Goal: Task Accomplishment & Management: Manage account settings

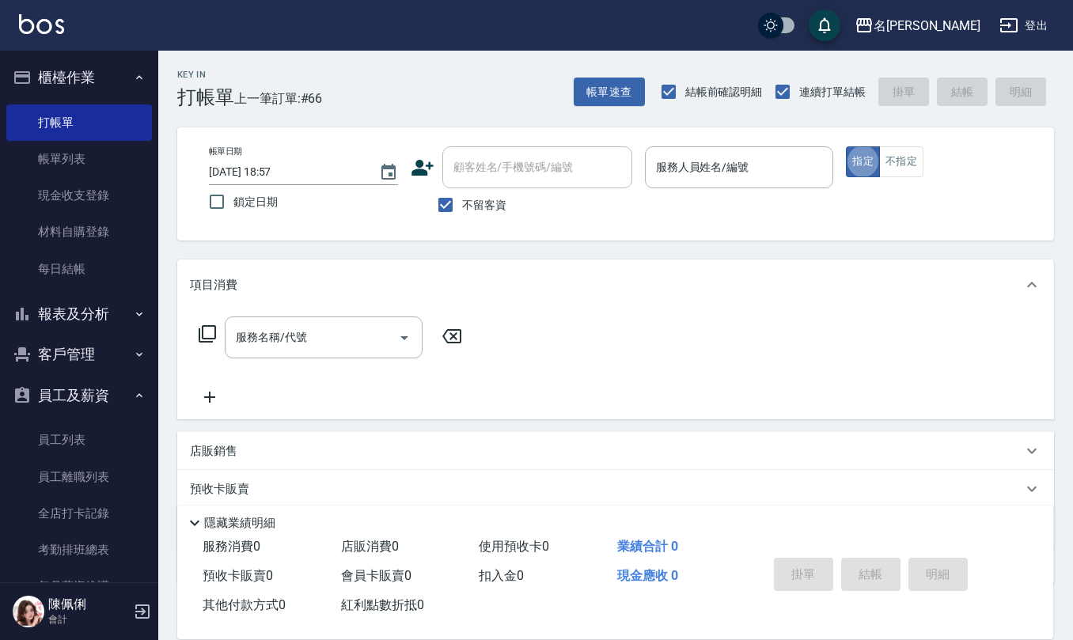
click at [675, 169] on input "服務人員姓名/編號" at bounding box center [739, 168] width 175 height 28
click at [86, 190] on link "現金收支登錄" at bounding box center [79, 195] width 146 height 36
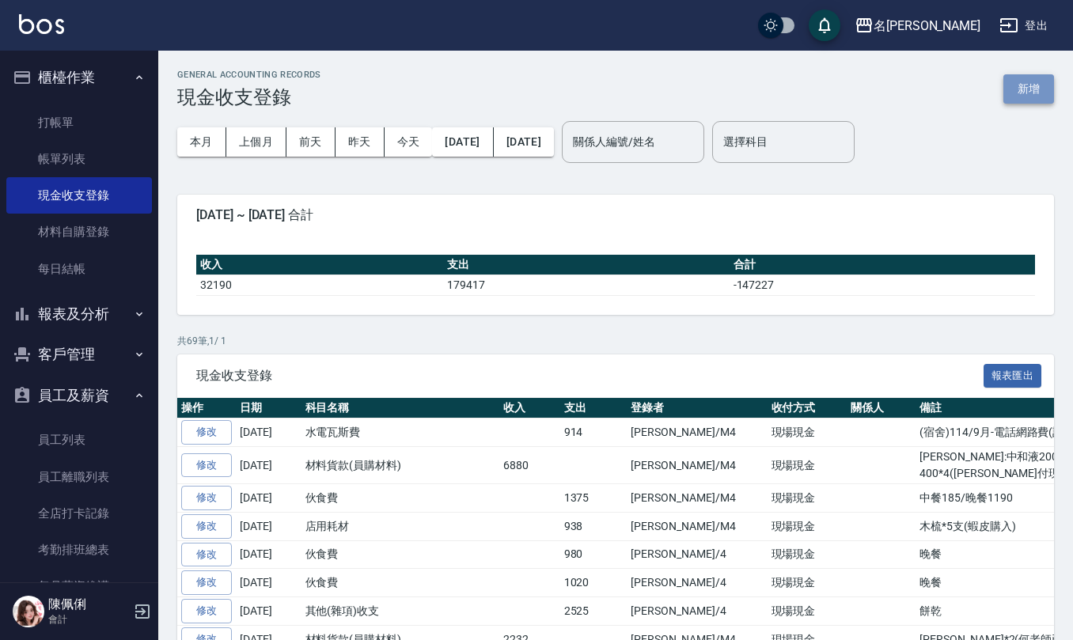
click at [1027, 90] on button "新增" at bounding box center [1029, 88] width 51 height 29
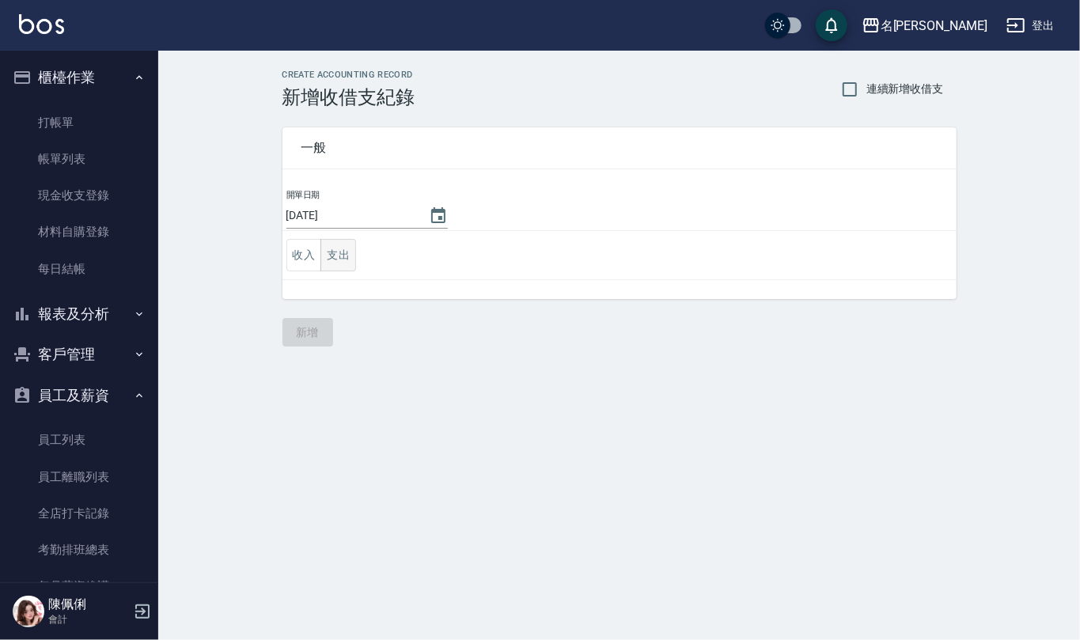
click at [343, 247] on button "支出" at bounding box center [339, 255] width 36 height 32
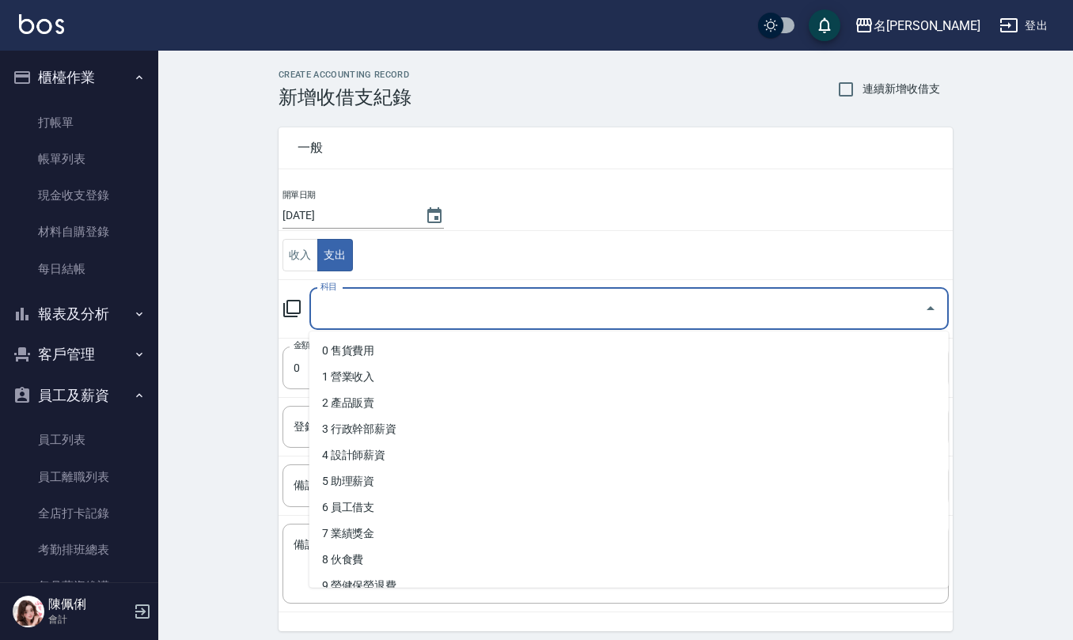
click at [358, 298] on input "科目" at bounding box center [618, 309] width 602 height 28
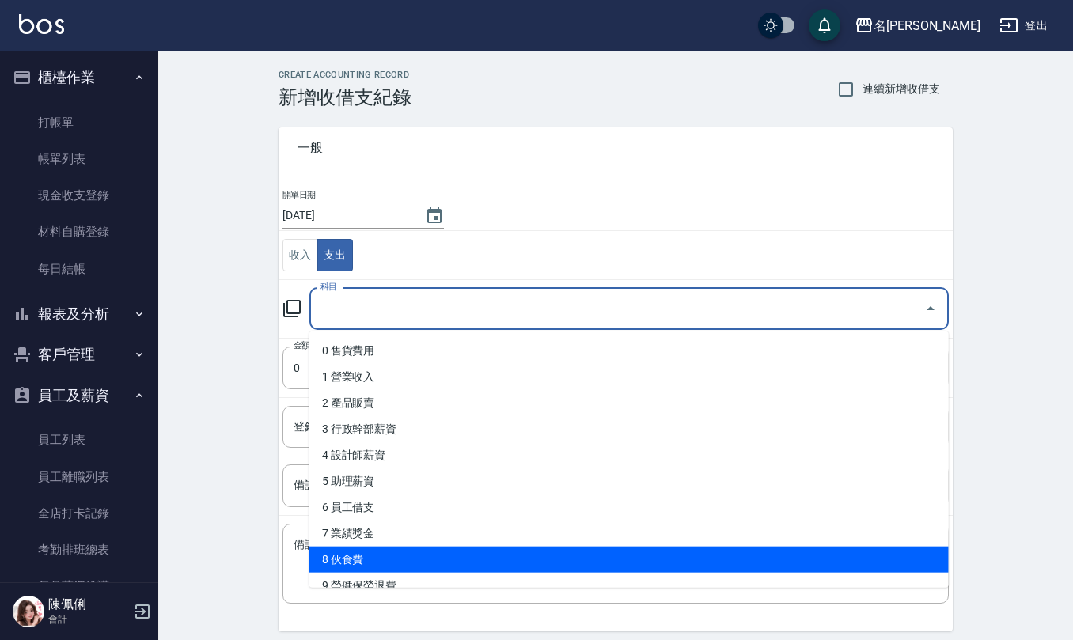
click at [368, 552] on li "8 伙食費" at bounding box center [628, 560] width 639 height 26
type input "8 伙食費"
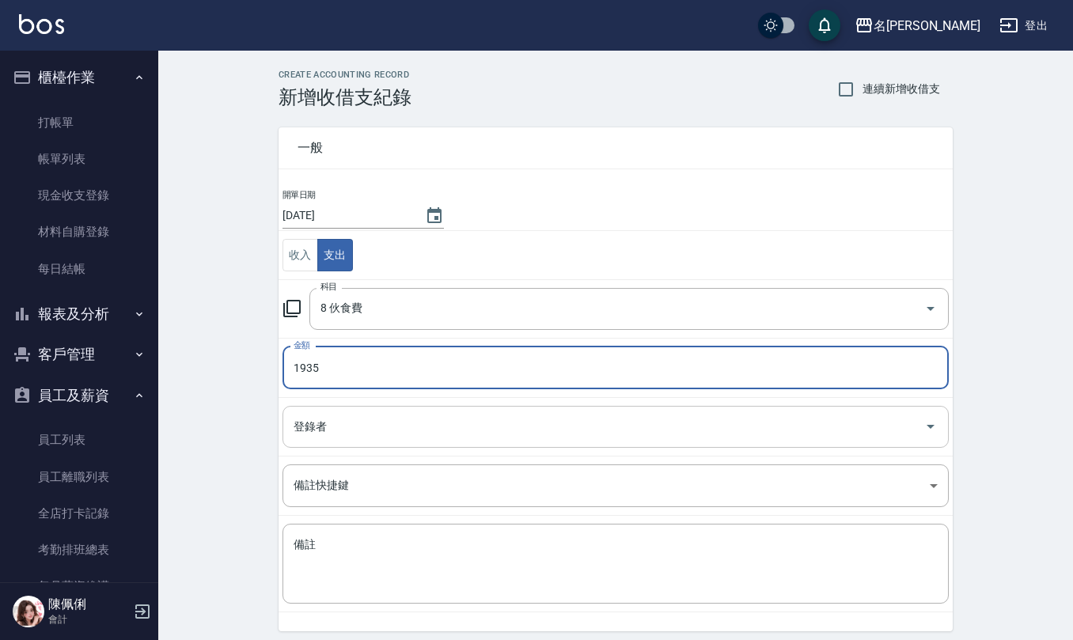
type input "1935"
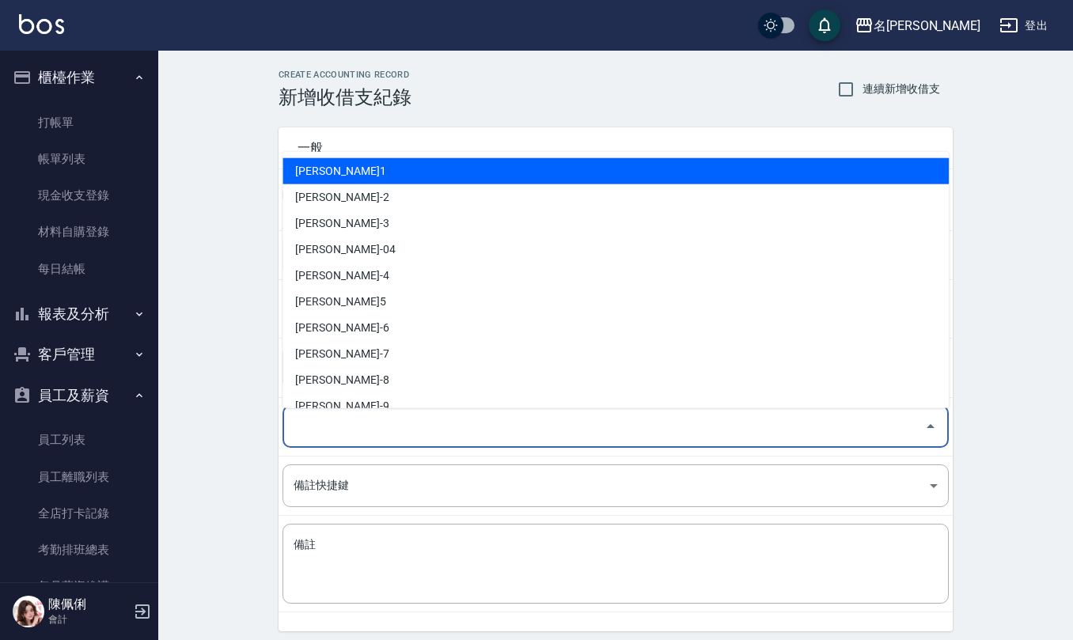
click at [337, 431] on input "登錄者" at bounding box center [604, 427] width 628 height 28
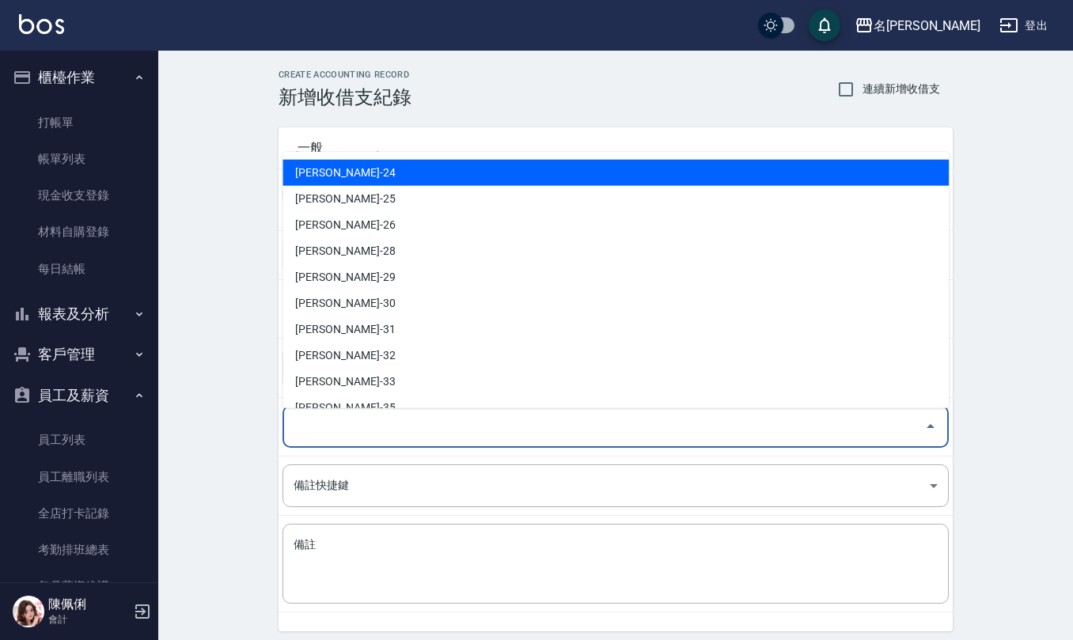
scroll to position [738, 0]
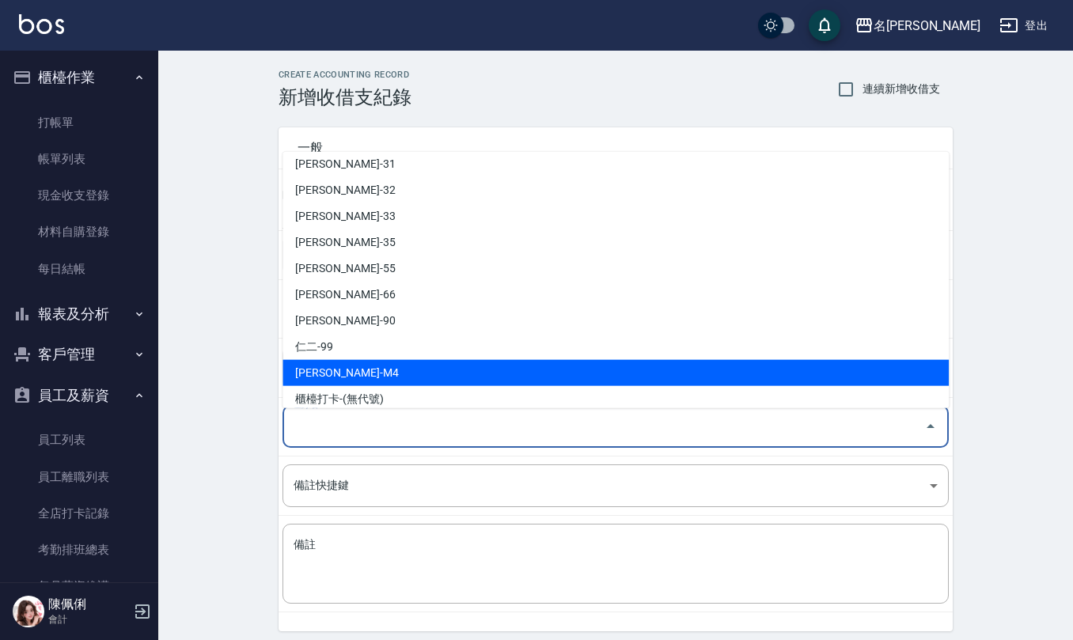
click at [365, 372] on li "陳佩俐-M4" at bounding box center [616, 373] width 666 height 26
type input "陳佩俐-M4"
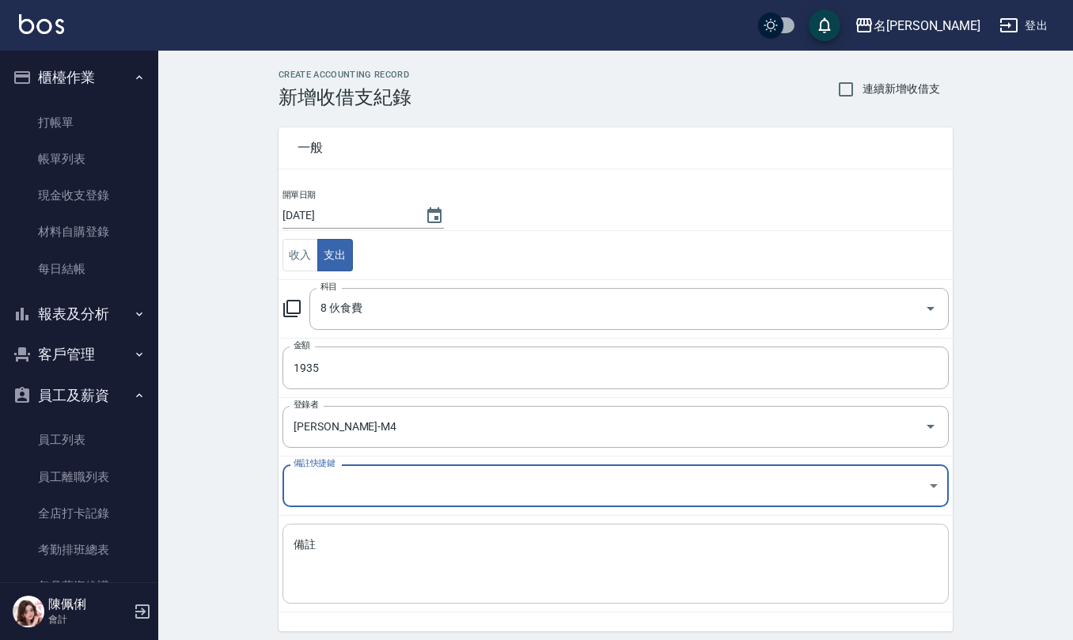
click at [368, 542] on textarea "備註" at bounding box center [616, 564] width 644 height 54
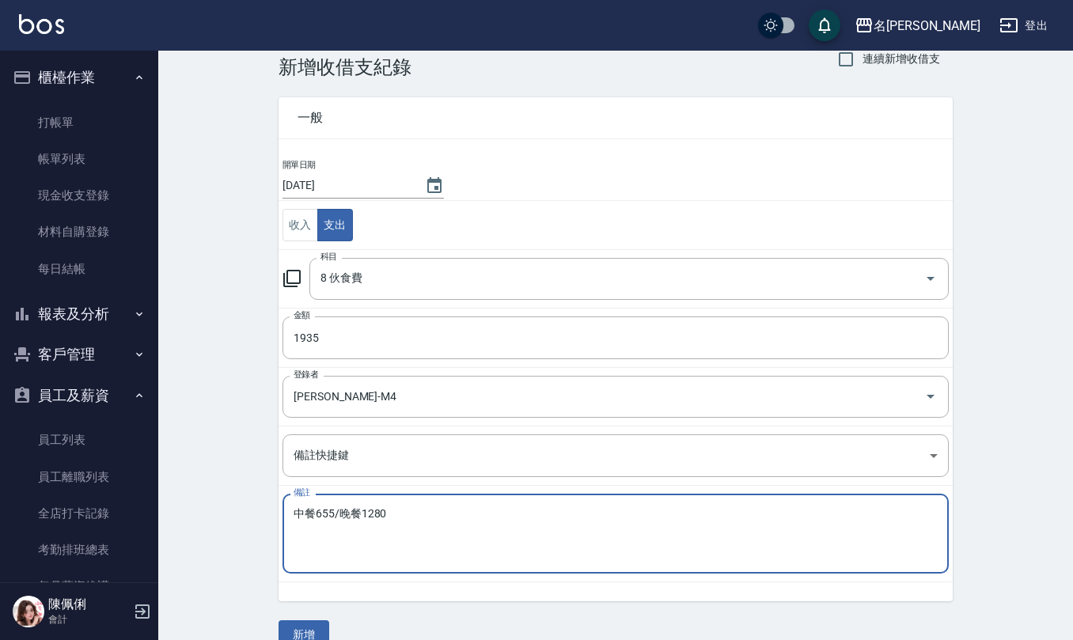
scroll to position [60, 0]
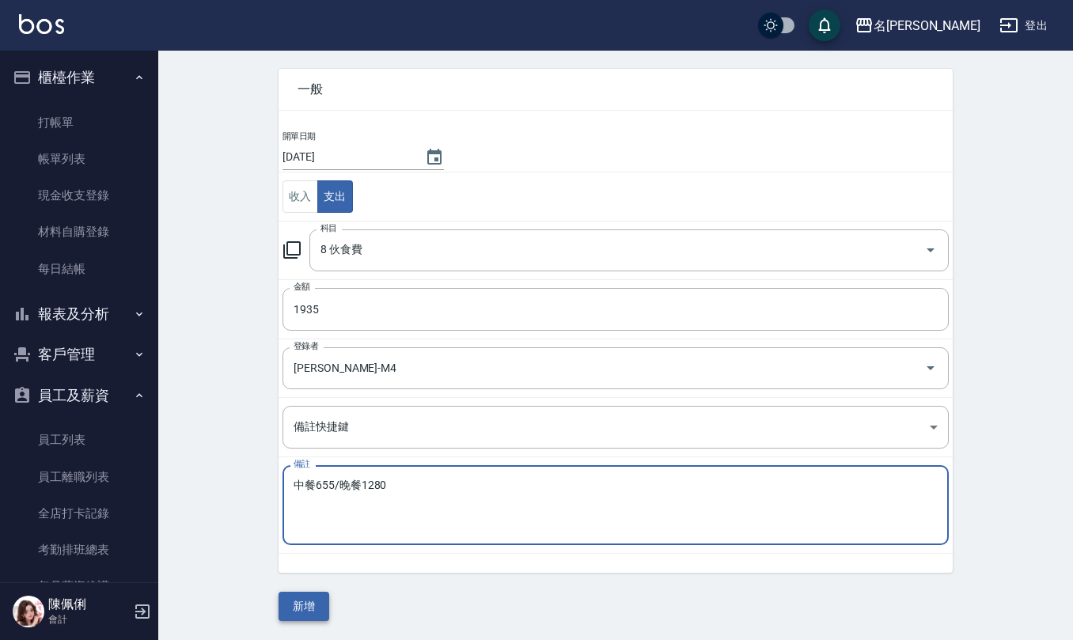
type textarea "中餐655/晚餐1280"
click at [301, 611] on button "新增" at bounding box center [304, 606] width 51 height 29
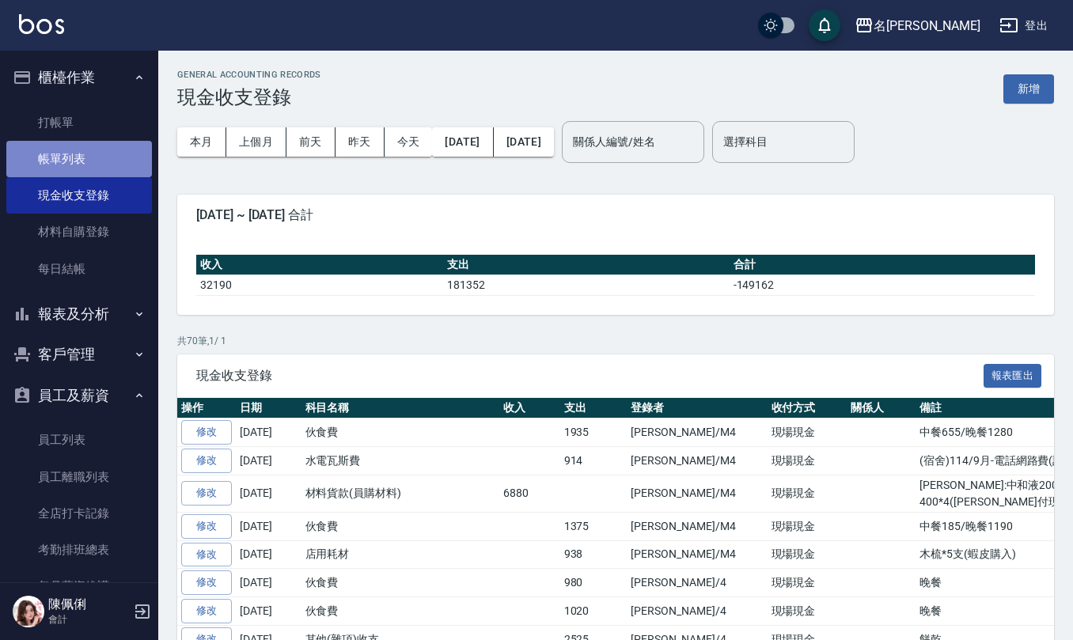
click at [99, 161] on link "帳單列表" at bounding box center [79, 159] width 146 height 36
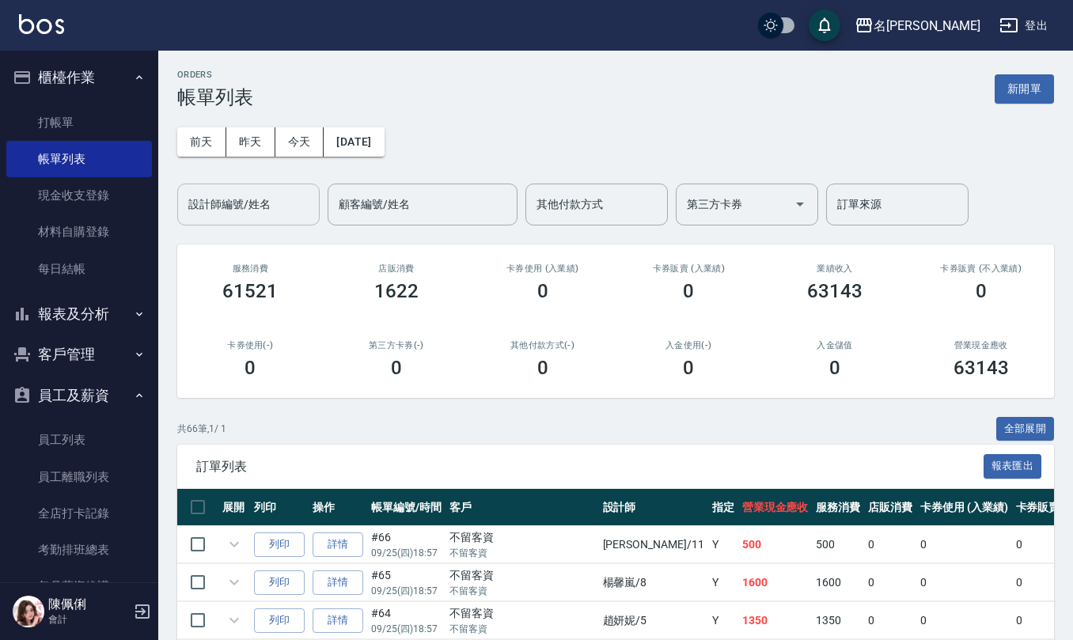
click at [226, 203] on div "設計師編號/姓名 設計師編號/姓名" at bounding box center [248, 205] width 142 height 42
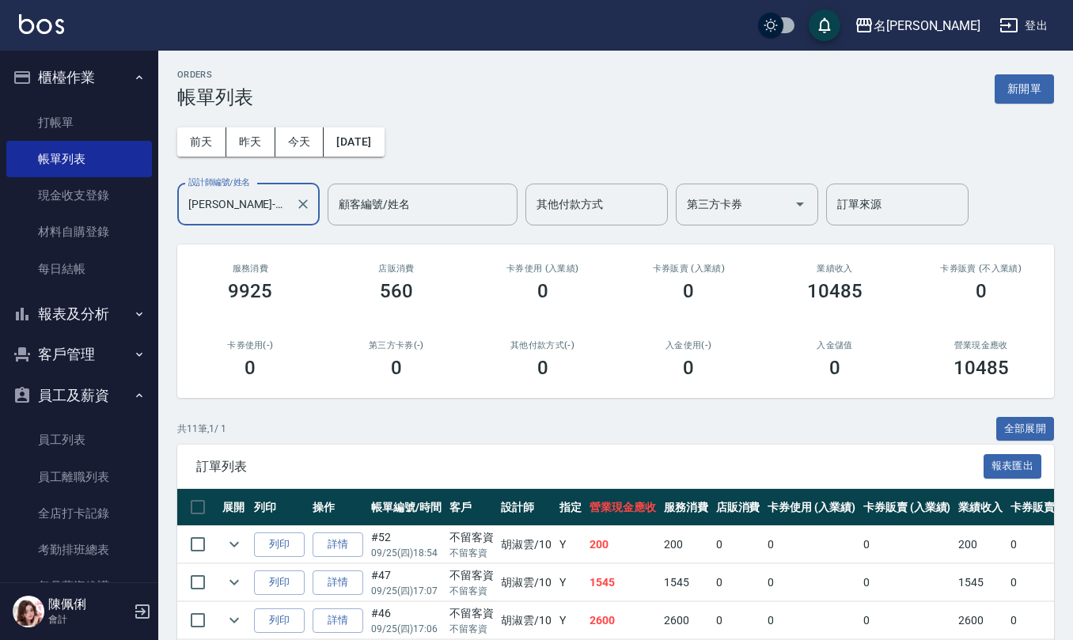
scroll to position [105, 0]
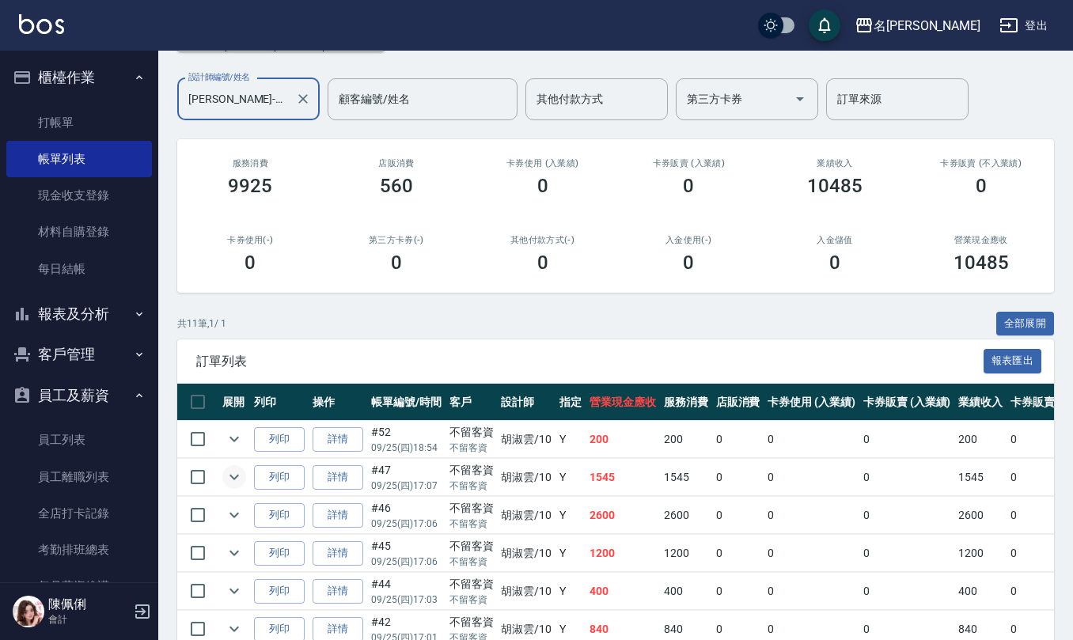
type input "胡淑雲-10"
click at [233, 480] on icon "expand row" at bounding box center [234, 478] width 9 height 6
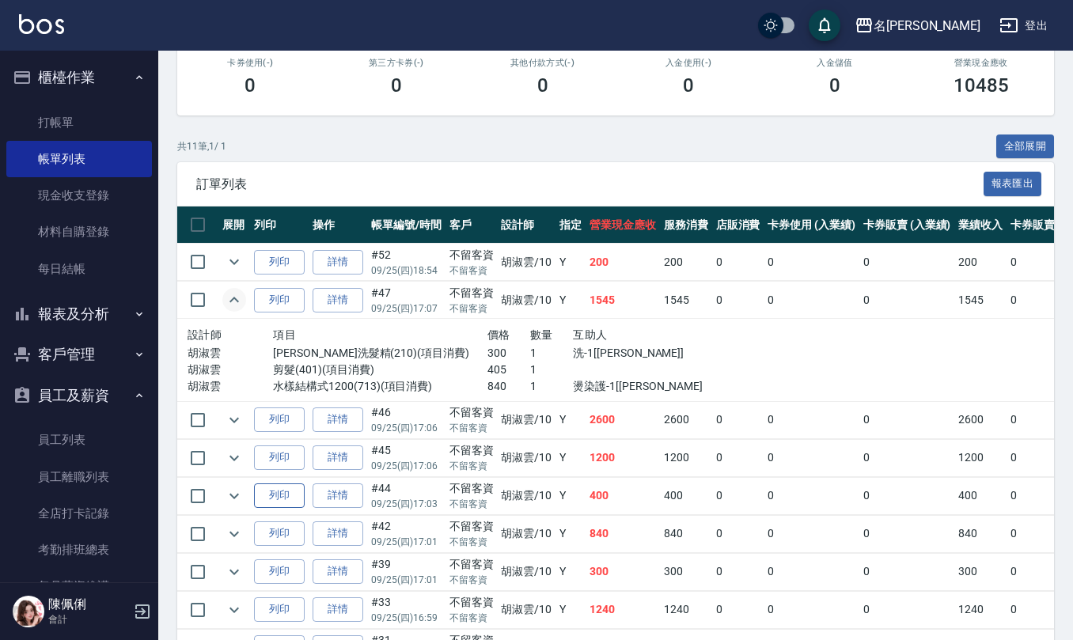
scroll to position [422, 0]
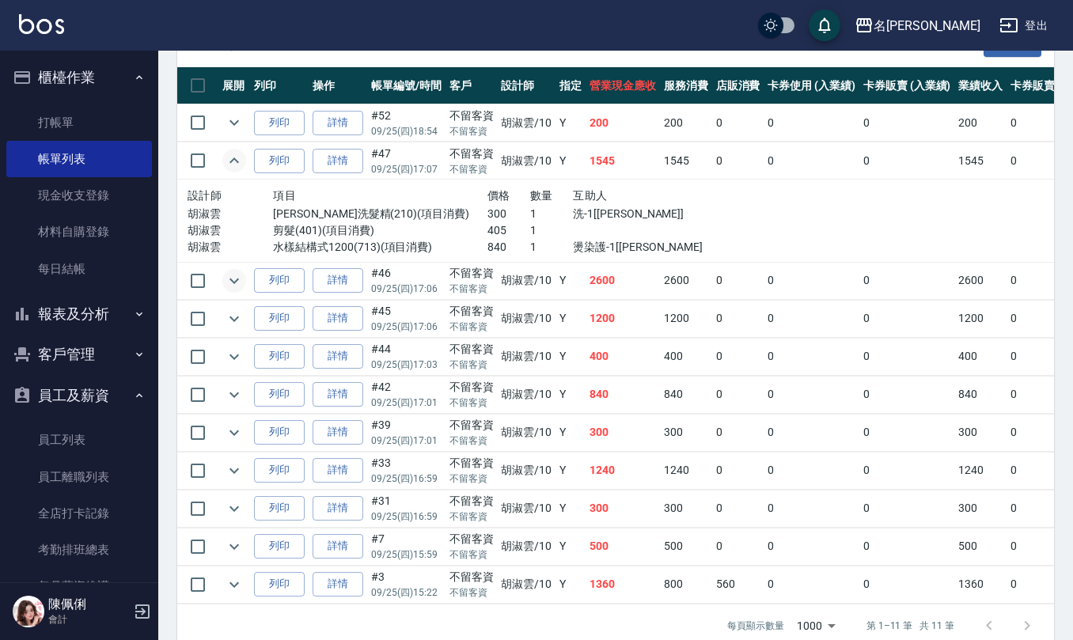
click at [241, 286] on icon "expand row" at bounding box center [234, 280] width 19 height 19
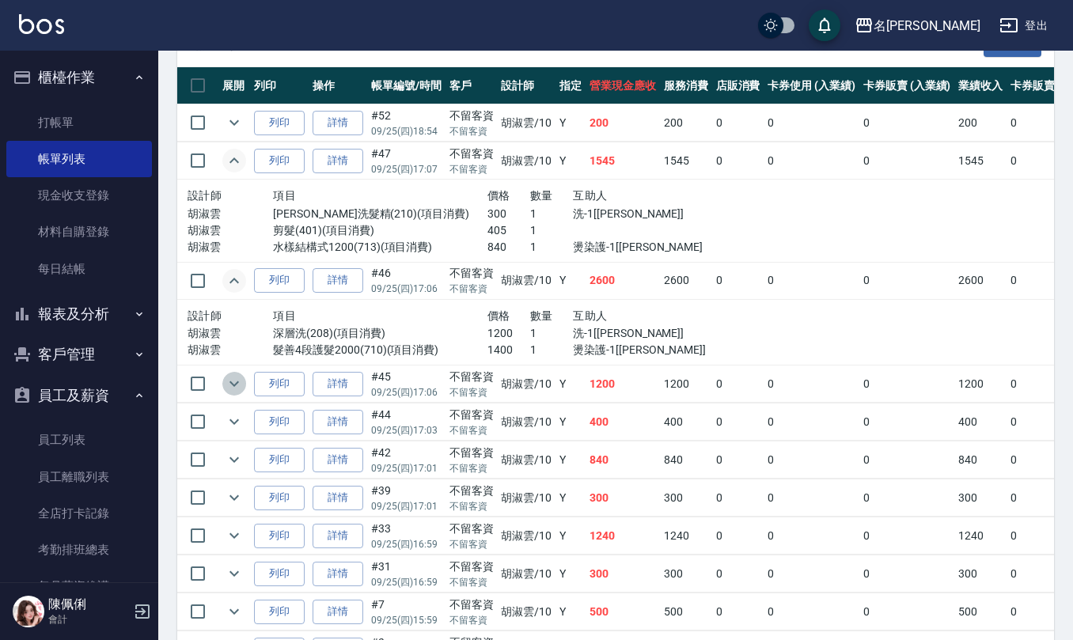
click at [237, 389] on icon "expand row" at bounding box center [234, 383] width 19 height 19
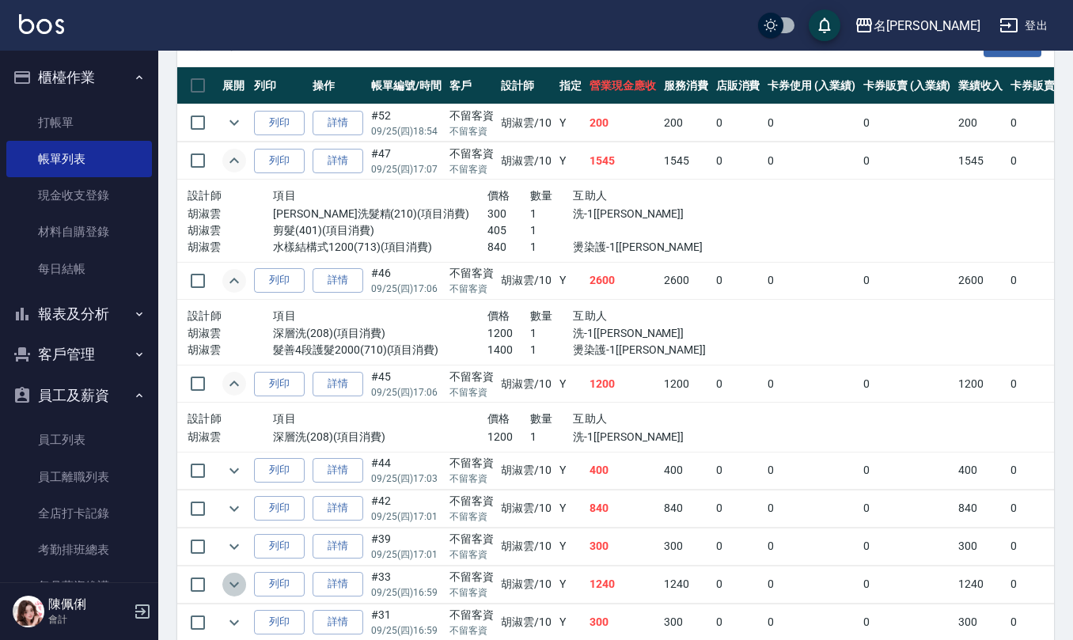
click at [235, 594] on icon "expand row" at bounding box center [234, 584] width 19 height 19
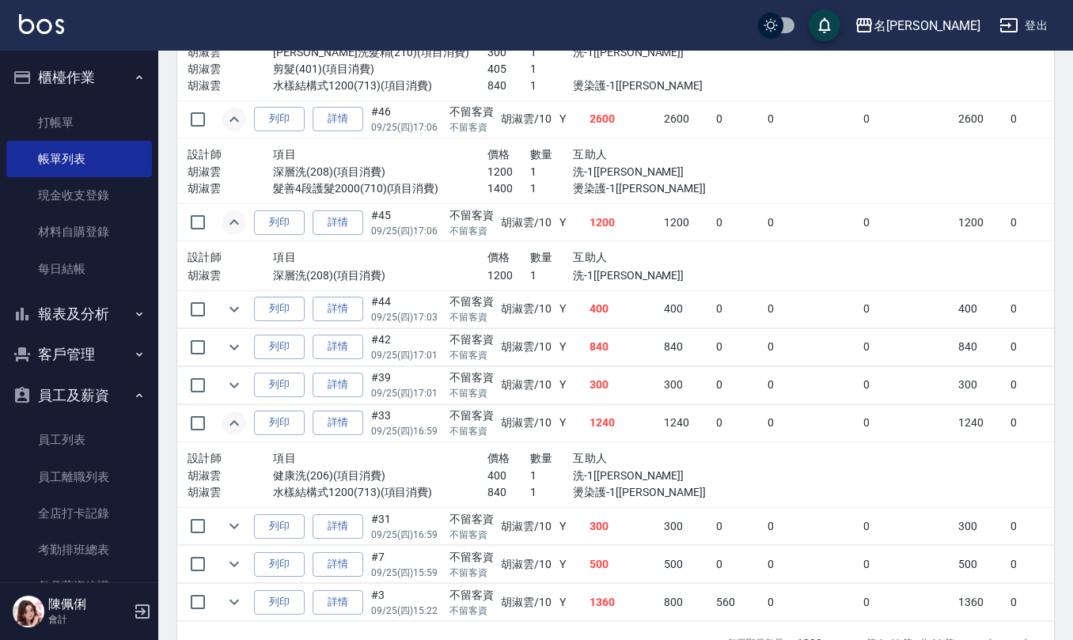
scroll to position [649, 0]
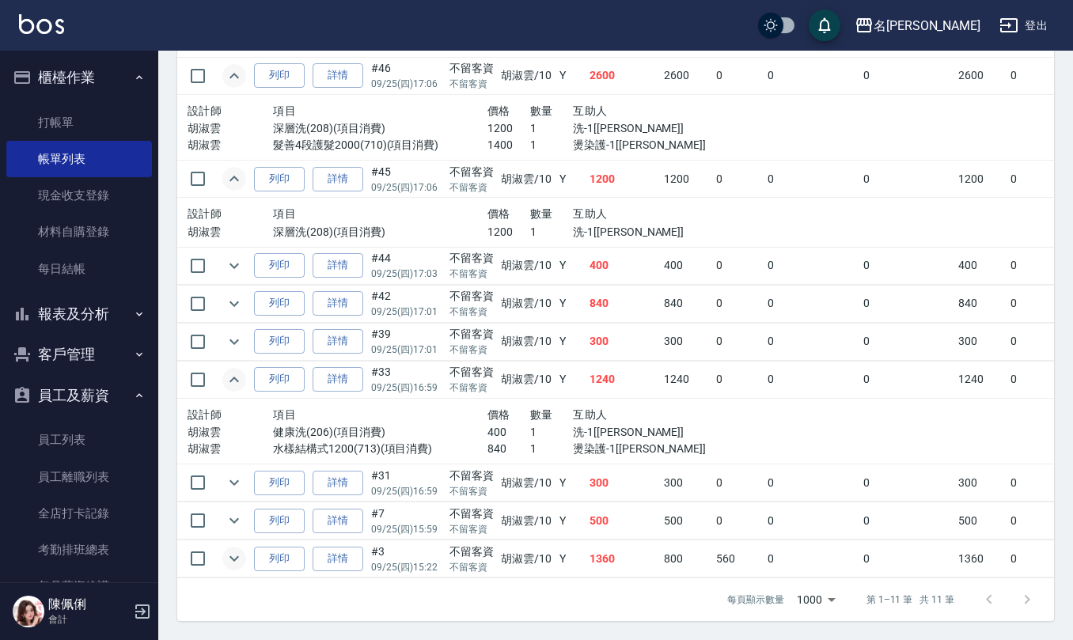
click at [241, 549] on icon "expand row" at bounding box center [234, 558] width 19 height 19
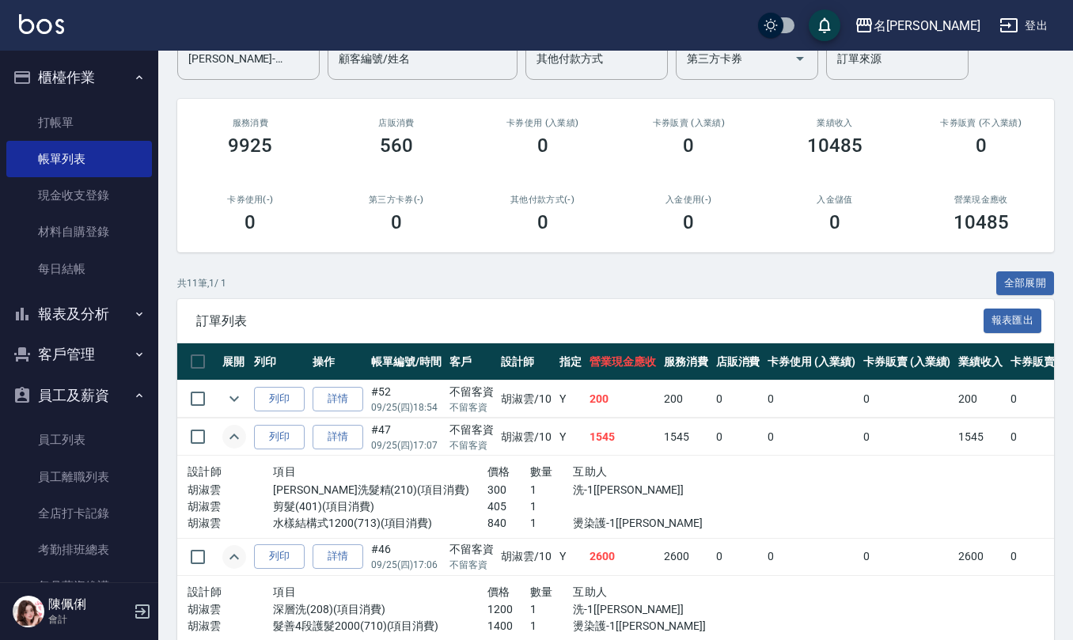
scroll to position [121, 0]
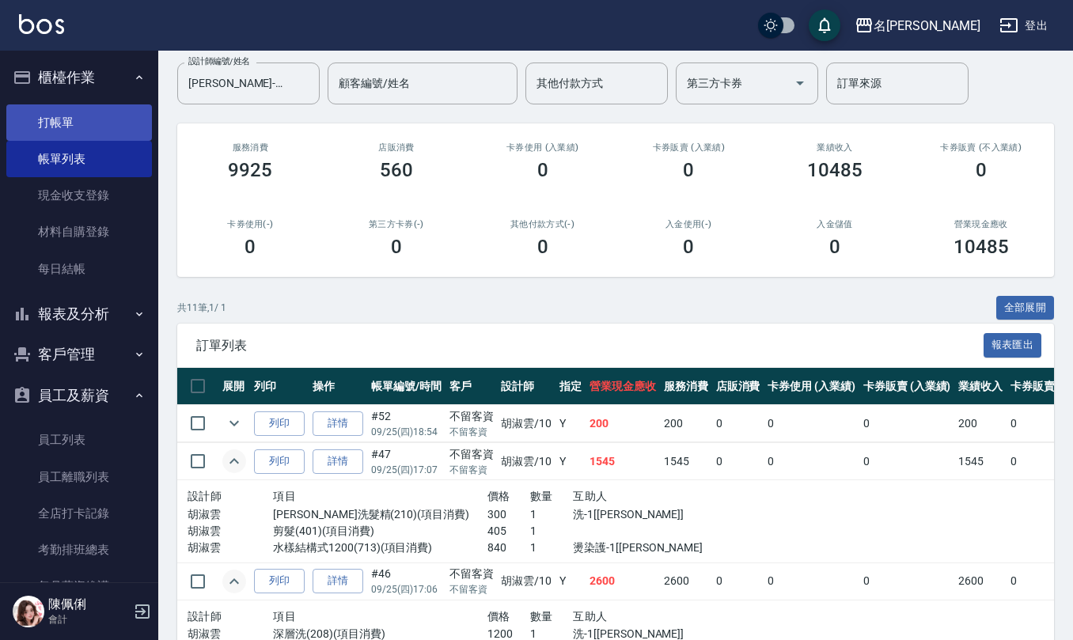
click at [77, 109] on link "打帳單" at bounding box center [79, 122] width 146 height 36
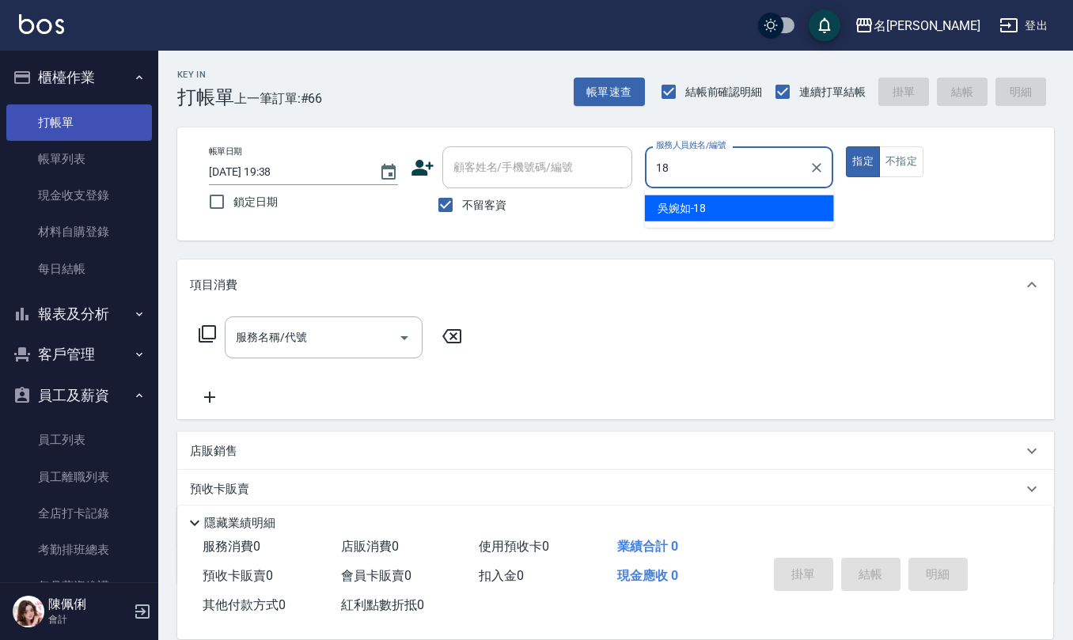
type input "吳婉如-18"
type button "true"
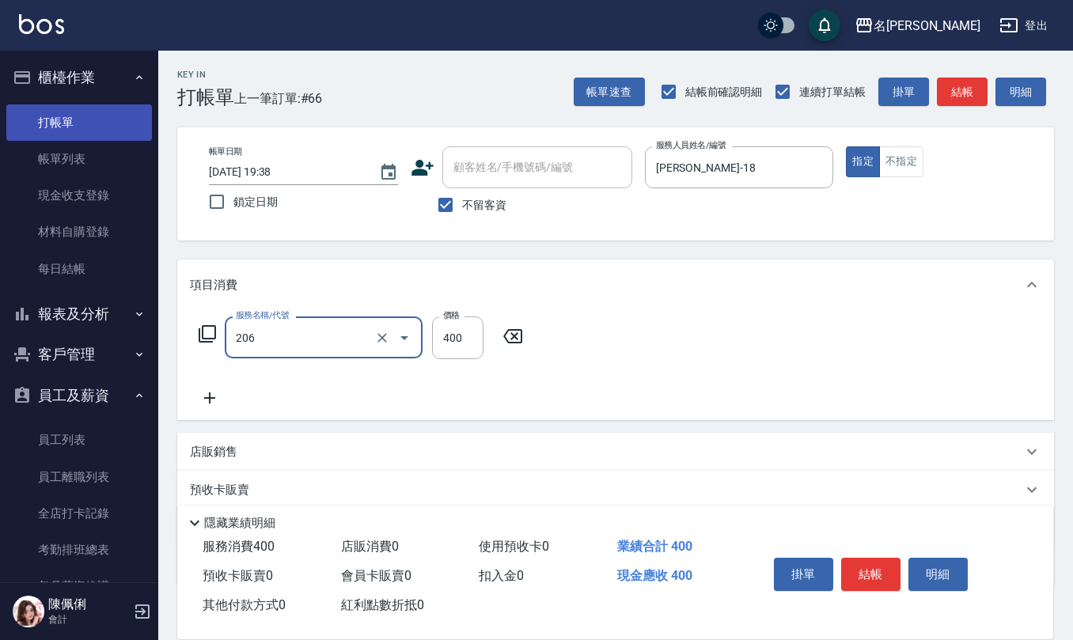
type input "健康洗(206)"
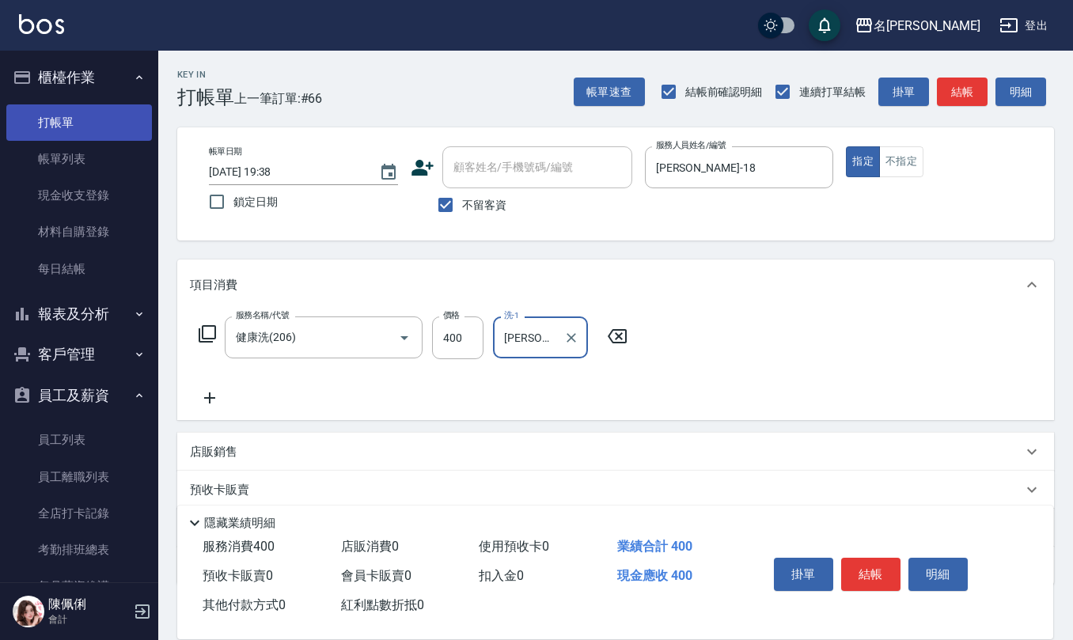
type input "葉冠佑-32"
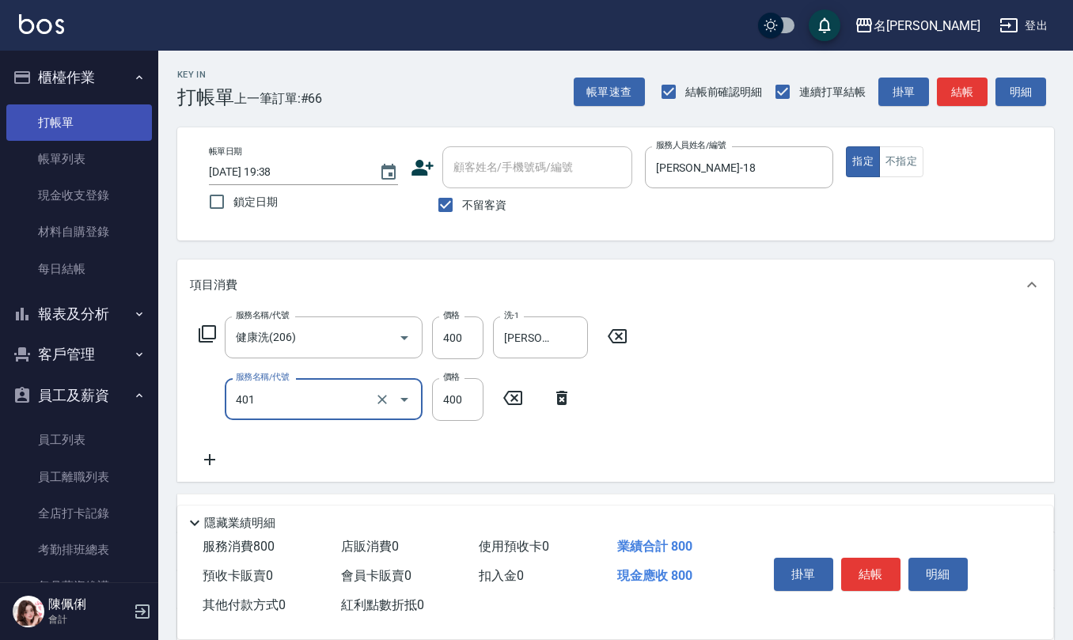
type input "剪髮(401)"
type input "300"
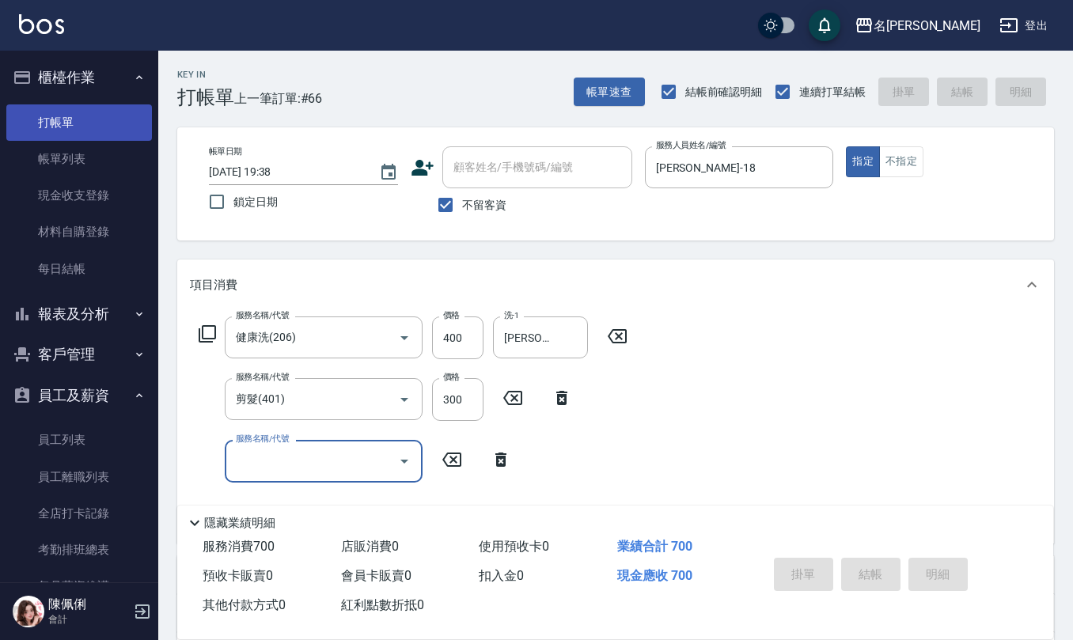
type input "2025/09/25 19:56"
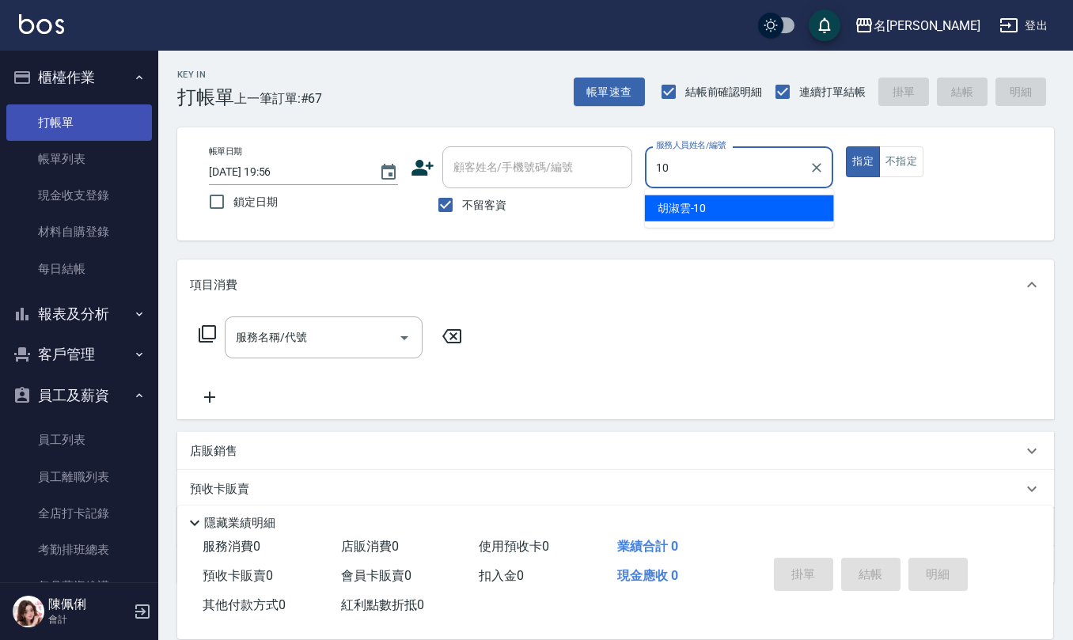
type input "胡淑雲-10"
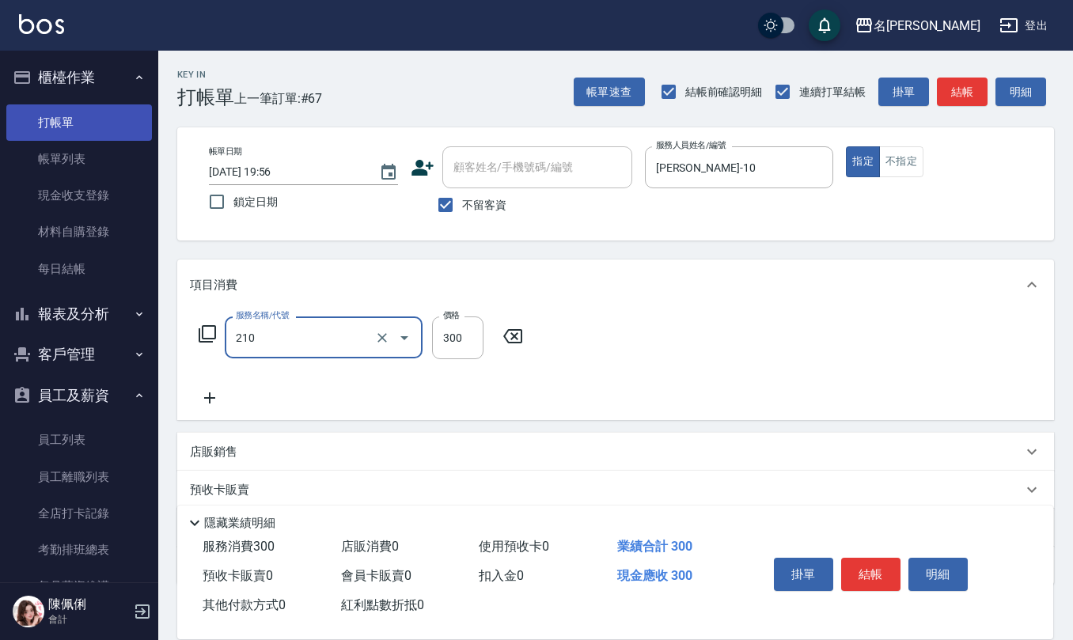
type input "歐娜洗髮精(210)"
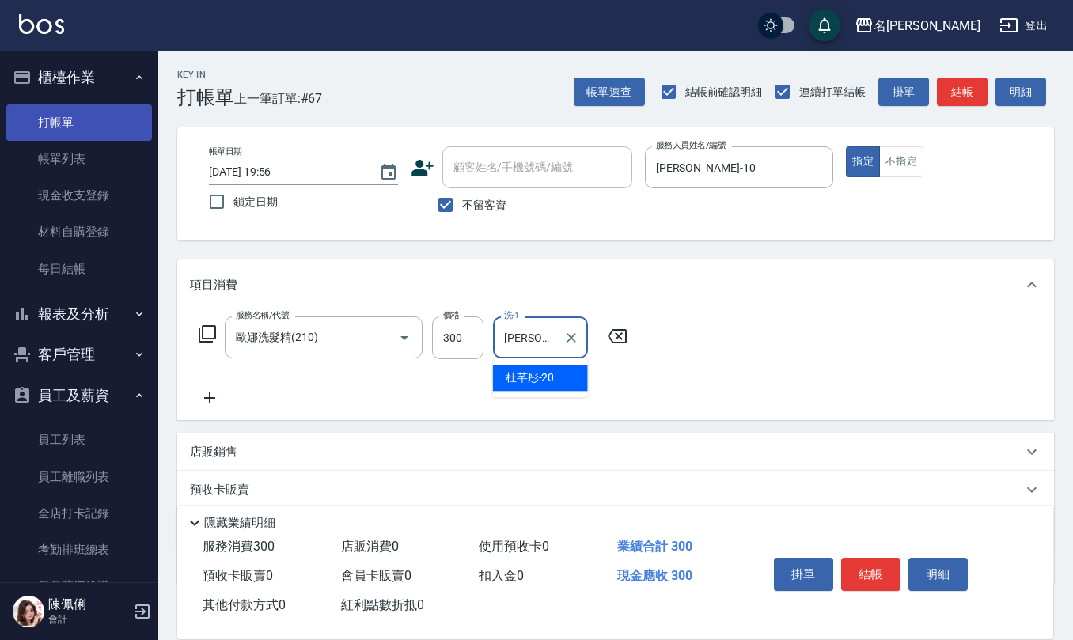
type input "杜芊彤-20"
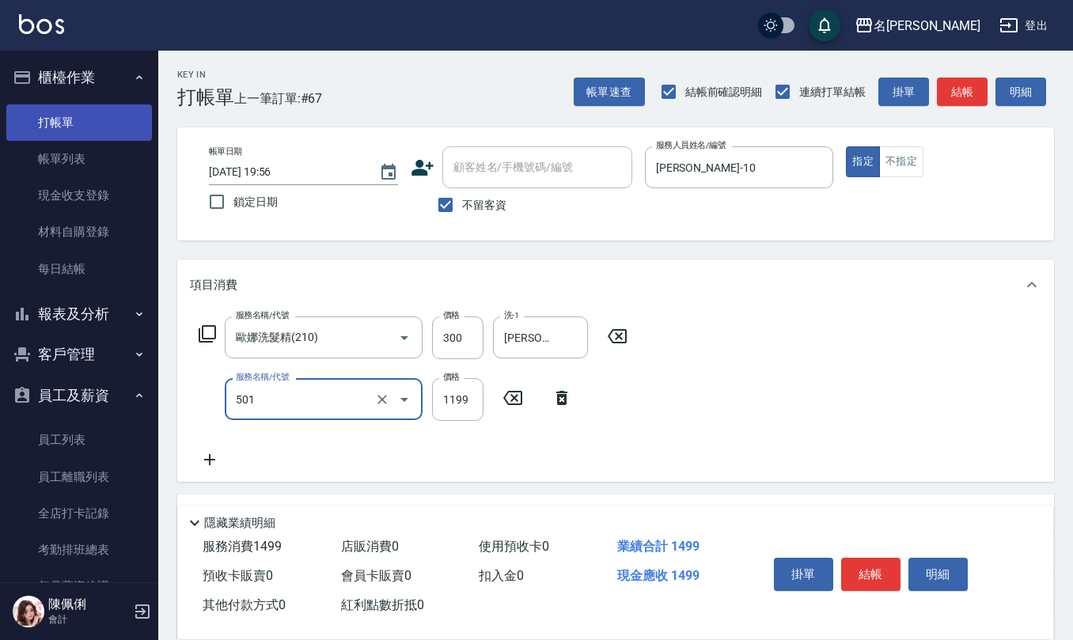
type input "染髮(501)"
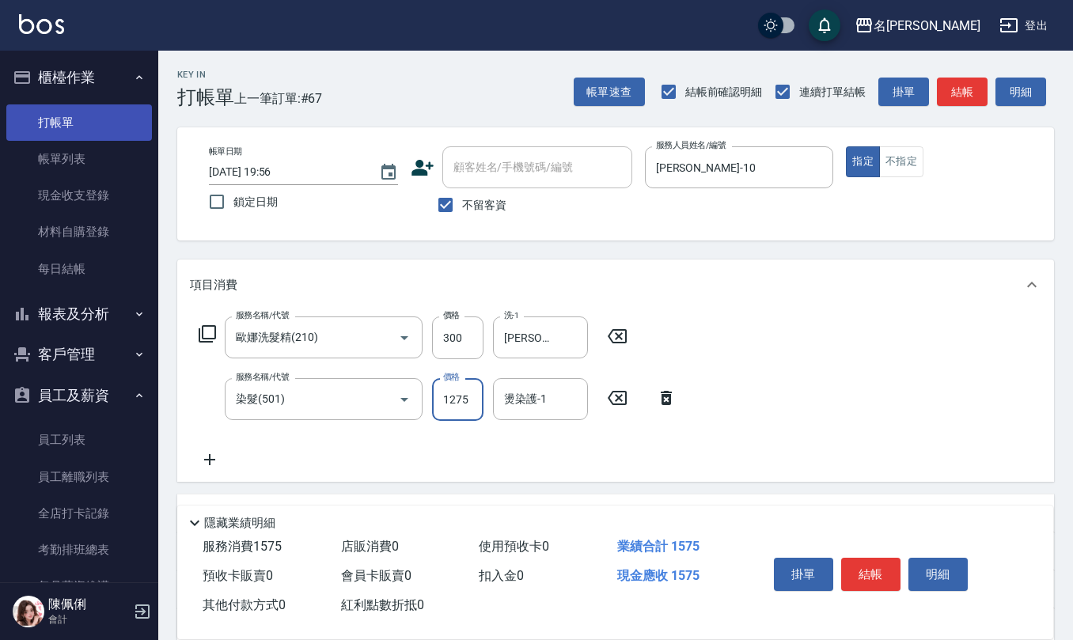
type input "1275"
type input "杜芊彤-20"
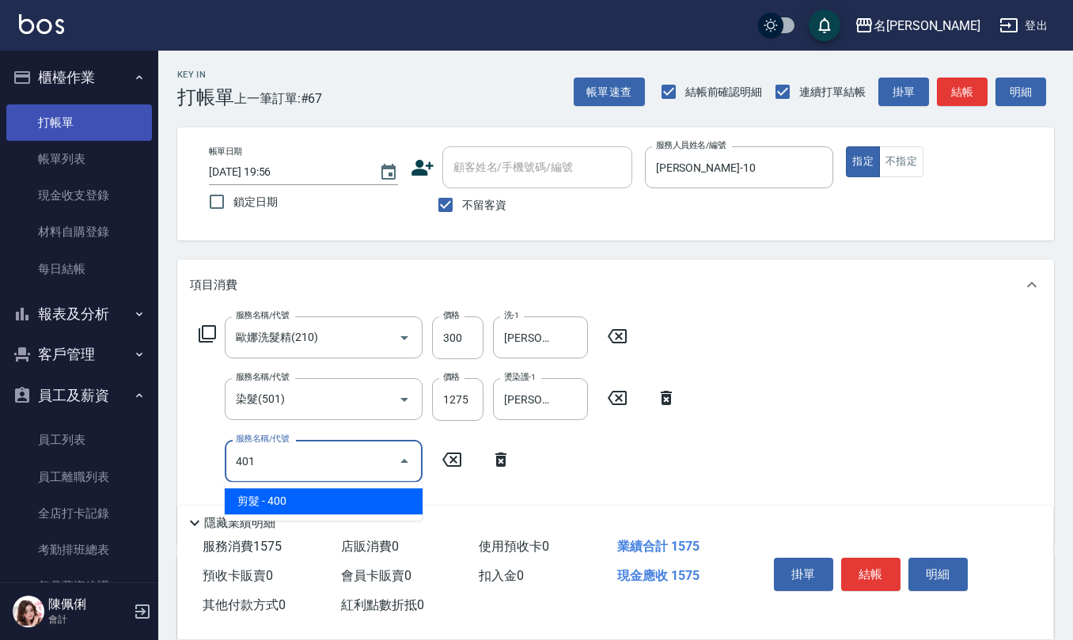
type input "剪髮(401)"
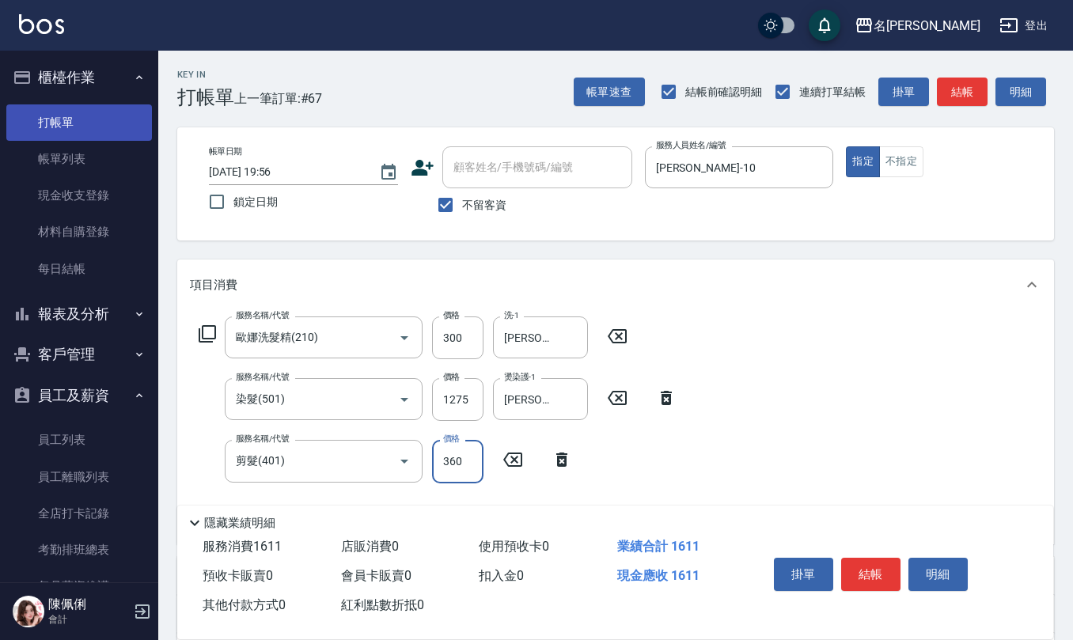
type input "360"
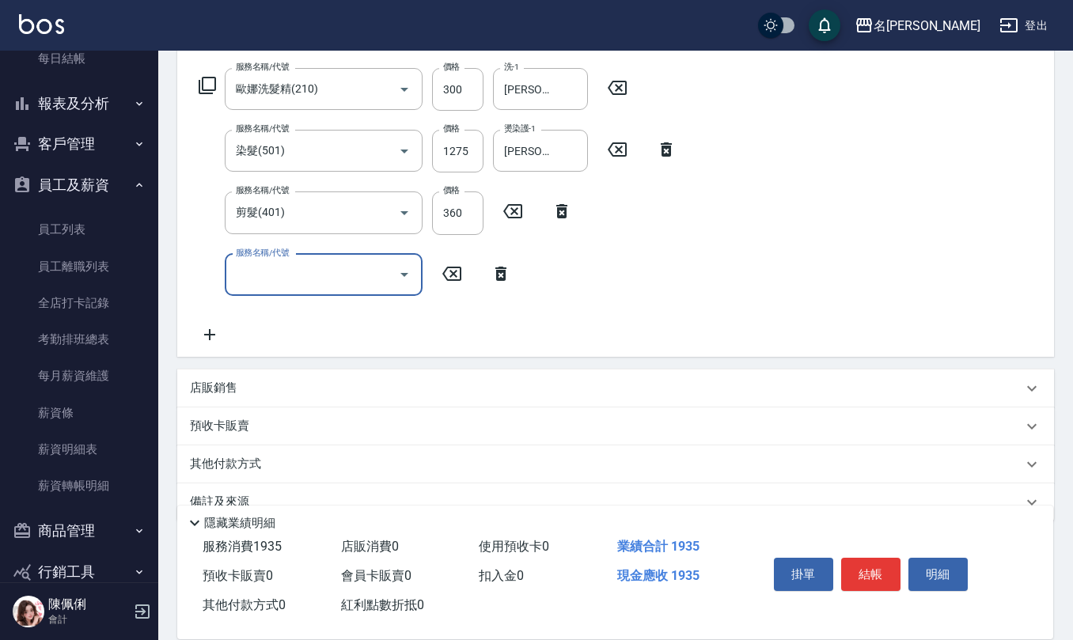
scroll to position [277, 0]
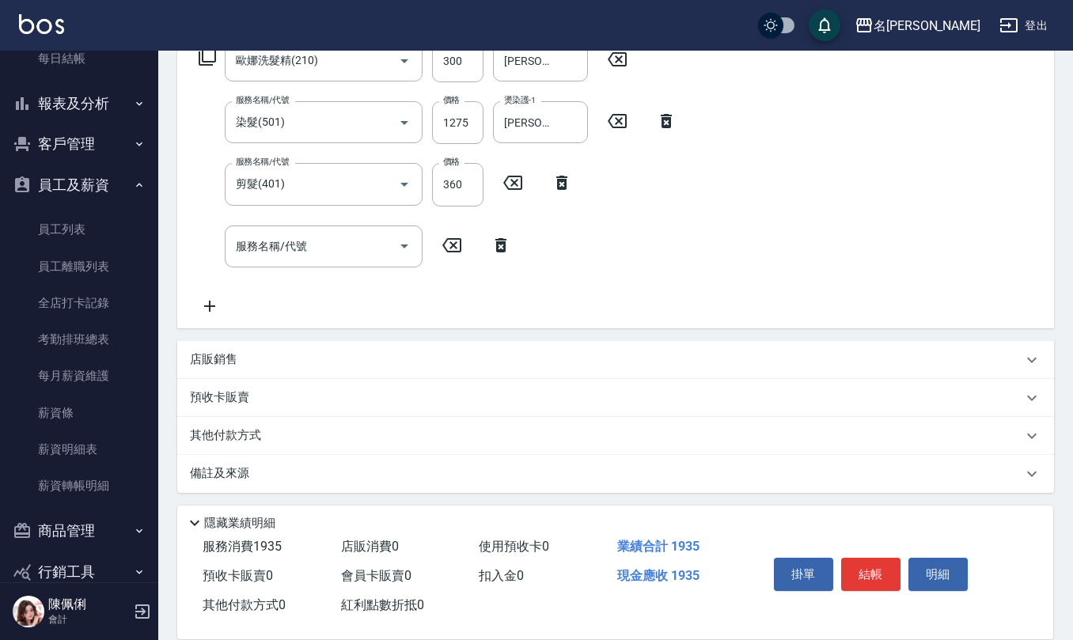
click at [257, 476] on div "備註及來源" at bounding box center [606, 473] width 833 height 17
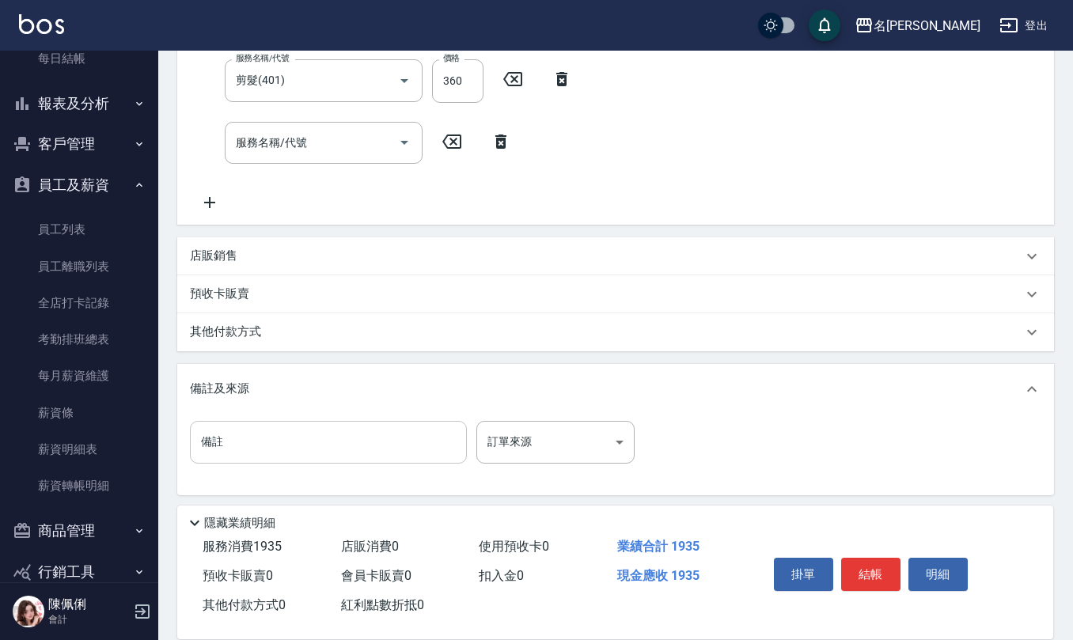
scroll to position [384, 0]
click at [272, 438] on input "備註" at bounding box center [328, 439] width 277 height 43
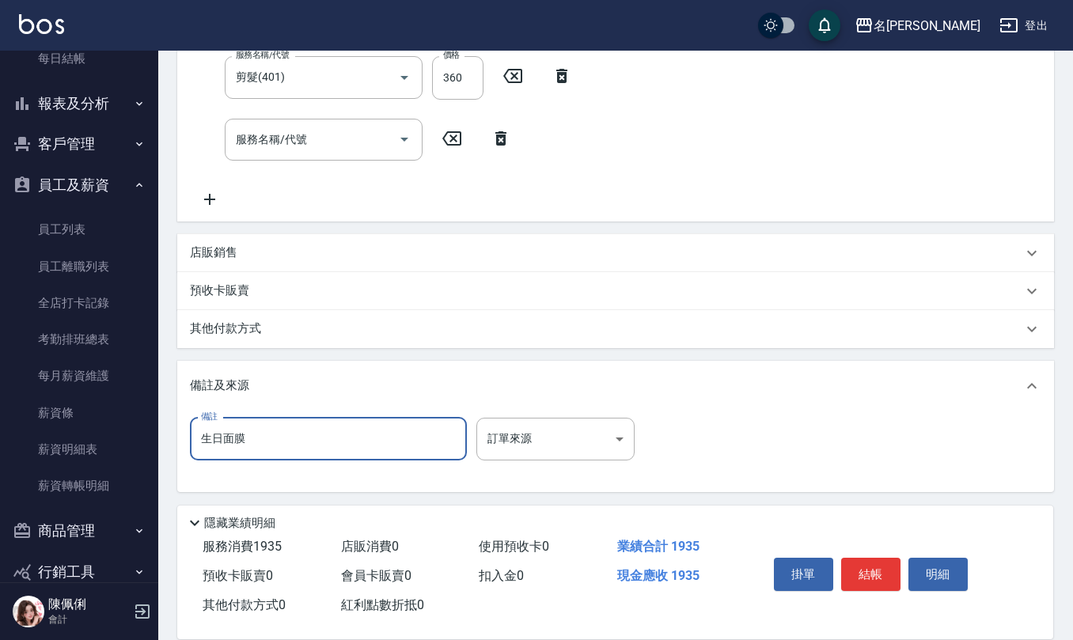
scroll to position [67, 0]
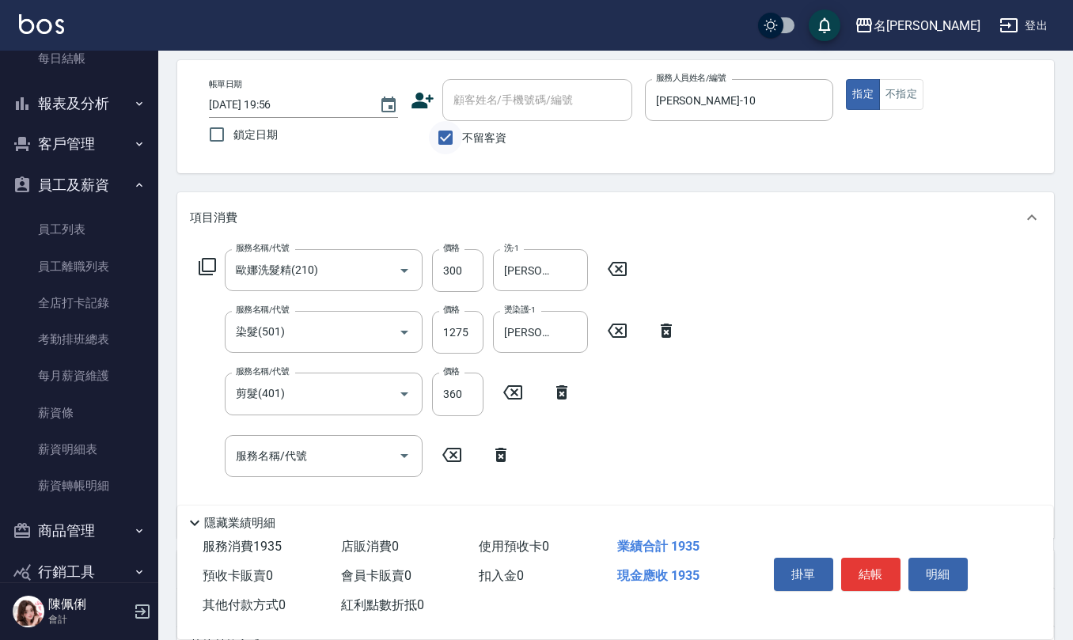
type input "生日面膜"
drag, startPoint x: 446, startPoint y: 146, endPoint x: 457, endPoint y: 136, distance: 14.0
click at [446, 144] on input "不留客資" at bounding box center [445, 137] width 33 height 33
checkbox input "false"
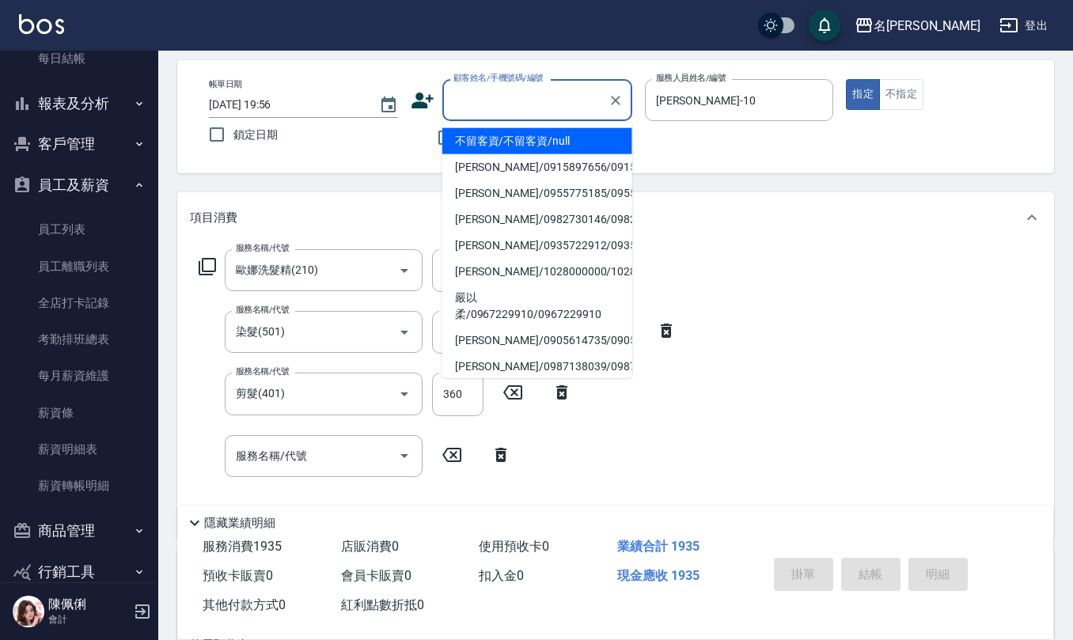
click at [513, 93] on input "顧客姓名/手機號碼/編號" at bounding box center [526, 100] width 152 height 28
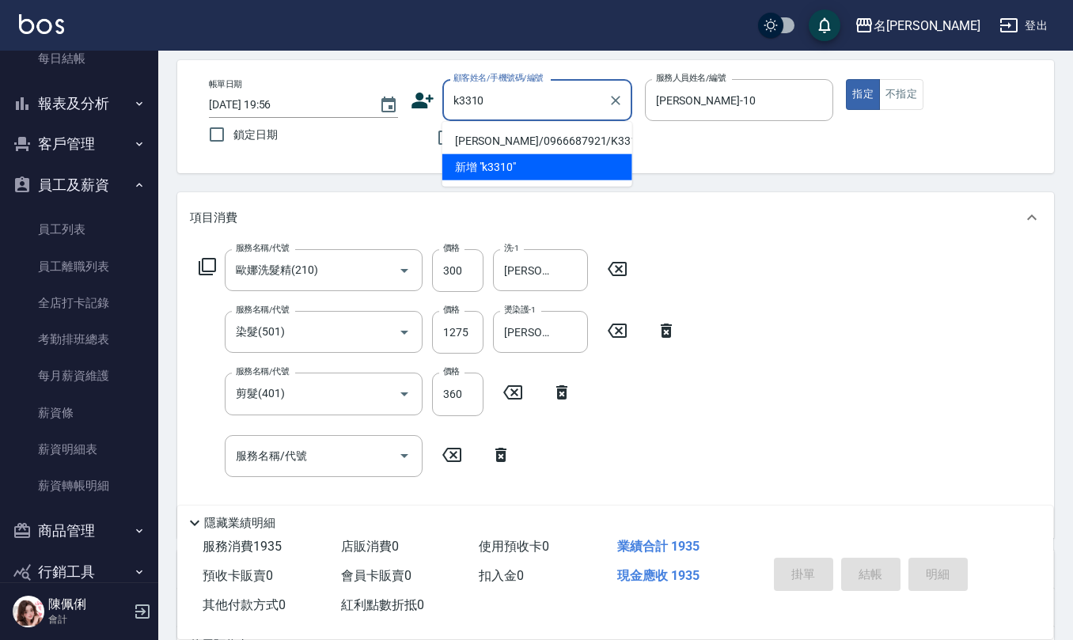
click at [514, 139] on li "洪鉑崴/0966687921/K3310" at bounding box center [537, 141] width 190 height 26
type input "洪鉑崴/0966687921/K3310"
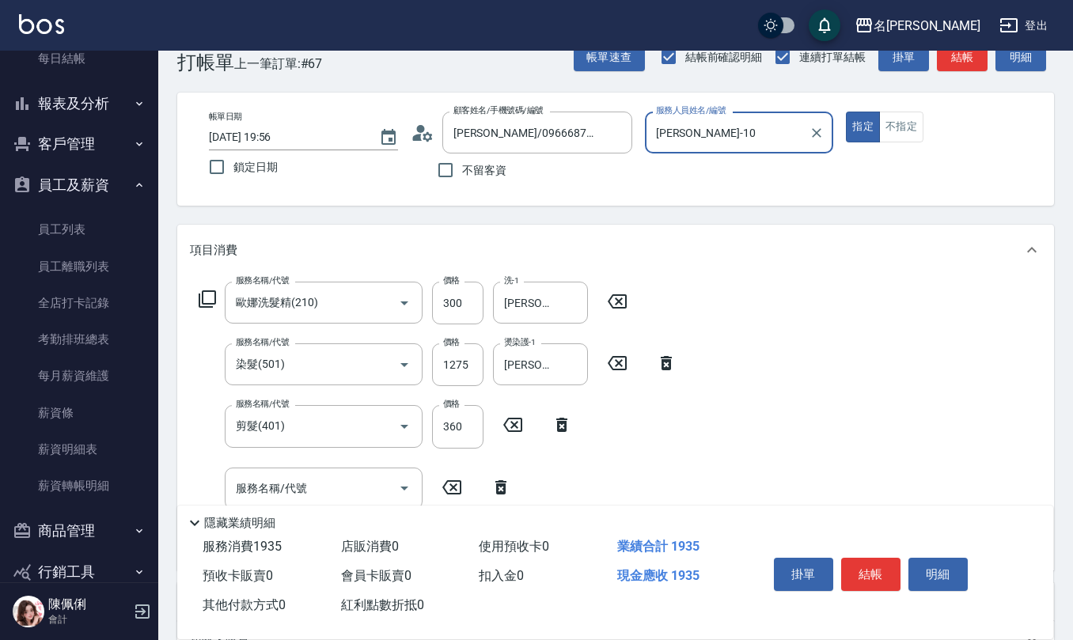
scroll to position [0, 0]
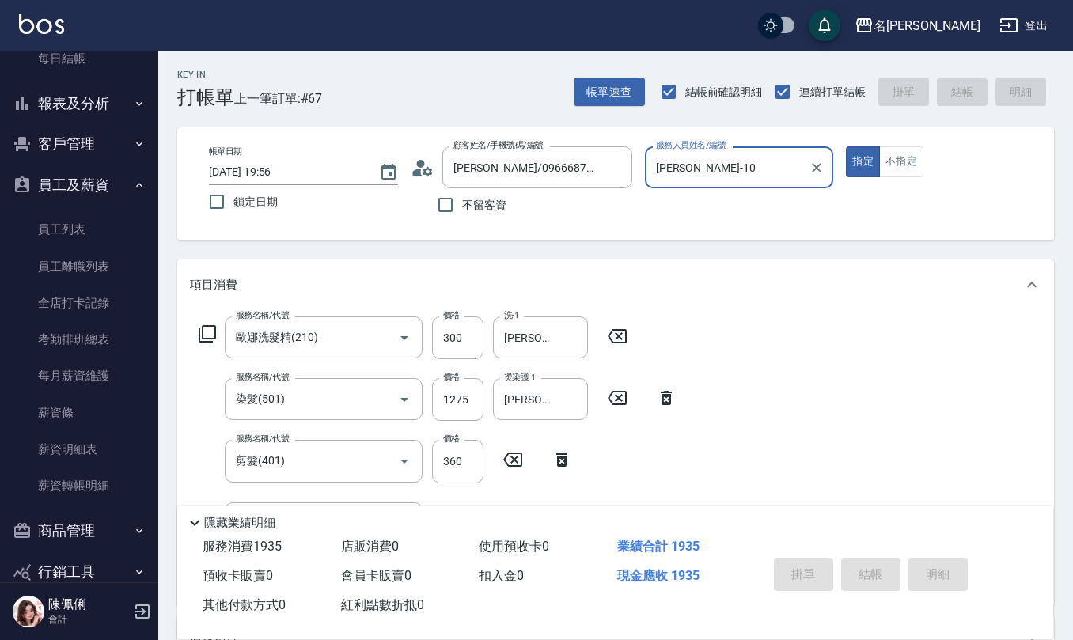
type input "2025/09/25 19:57"
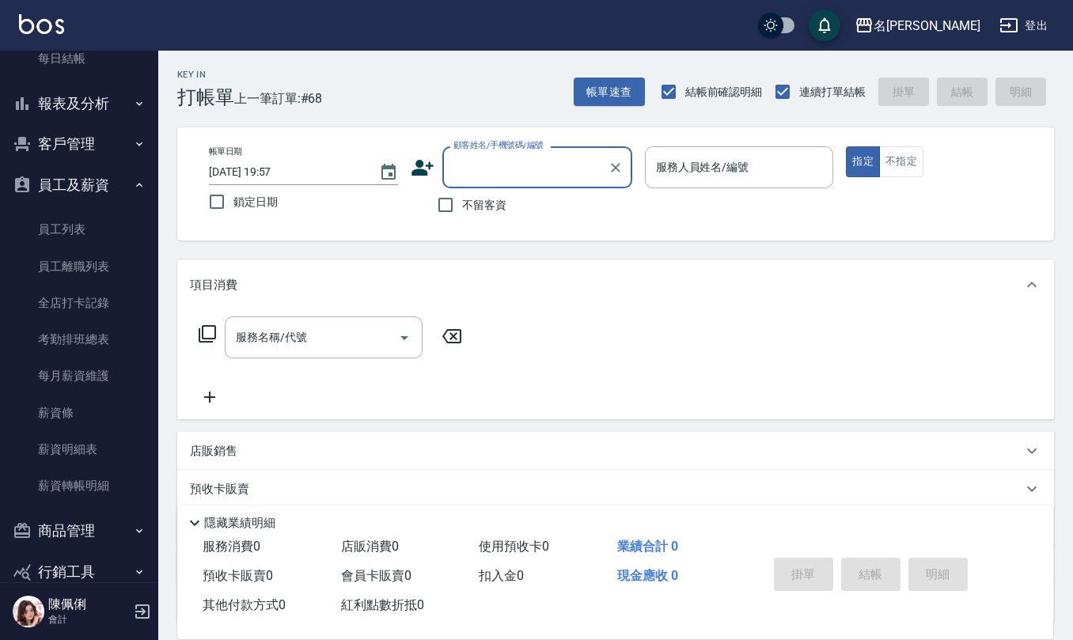
click at [481, 199] on span "不留客資" at bounding box center [484, 205] width 44 height 17
click at [462, 199] on input "不留客資" at bounding box center [445, 204] width 33 height 33
checkbox input "true"
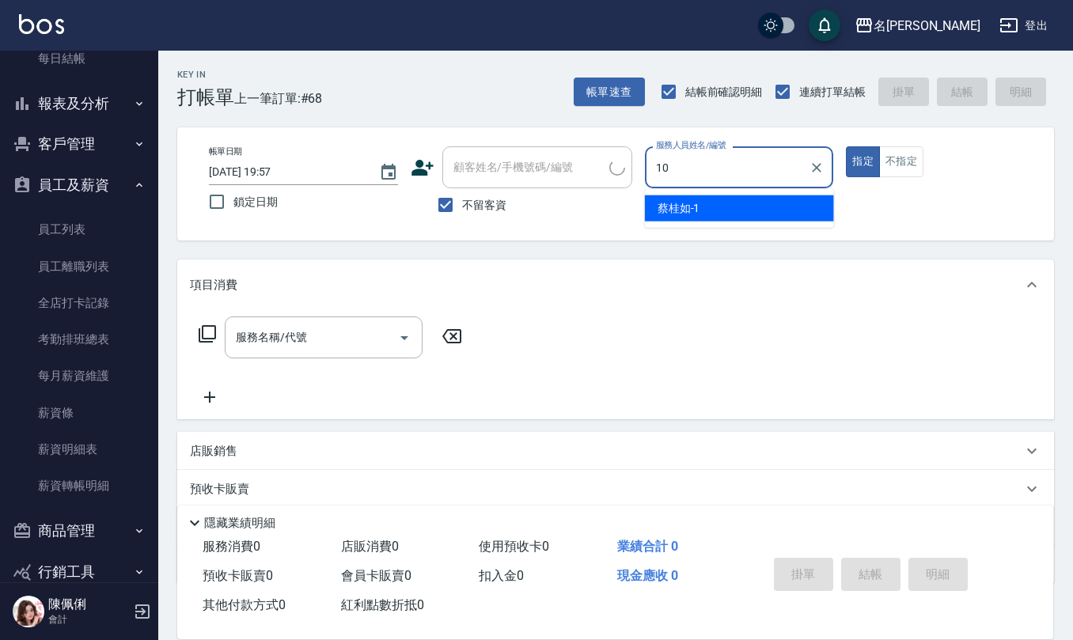
type input "胡淑雲-10"
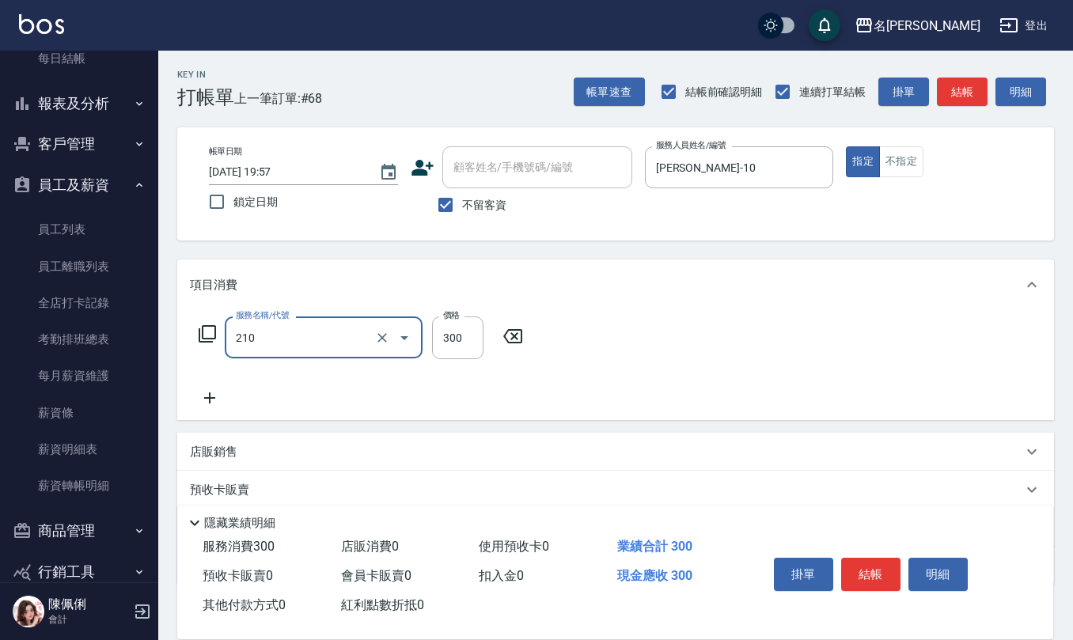
type input "歐娜洗髮精(210)"
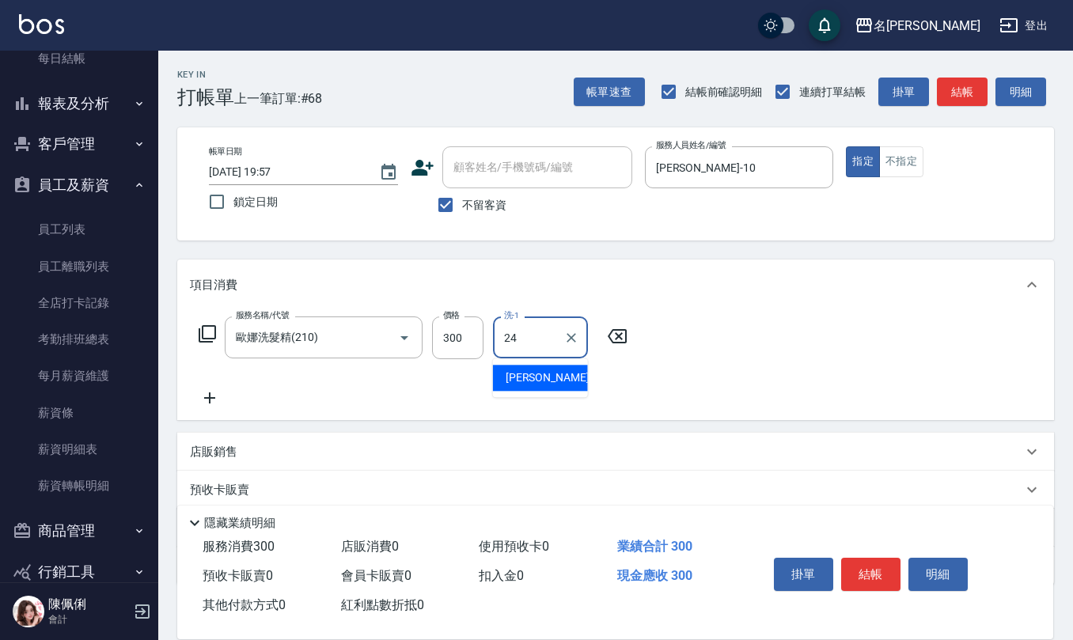
type input "蘇亭云-24"
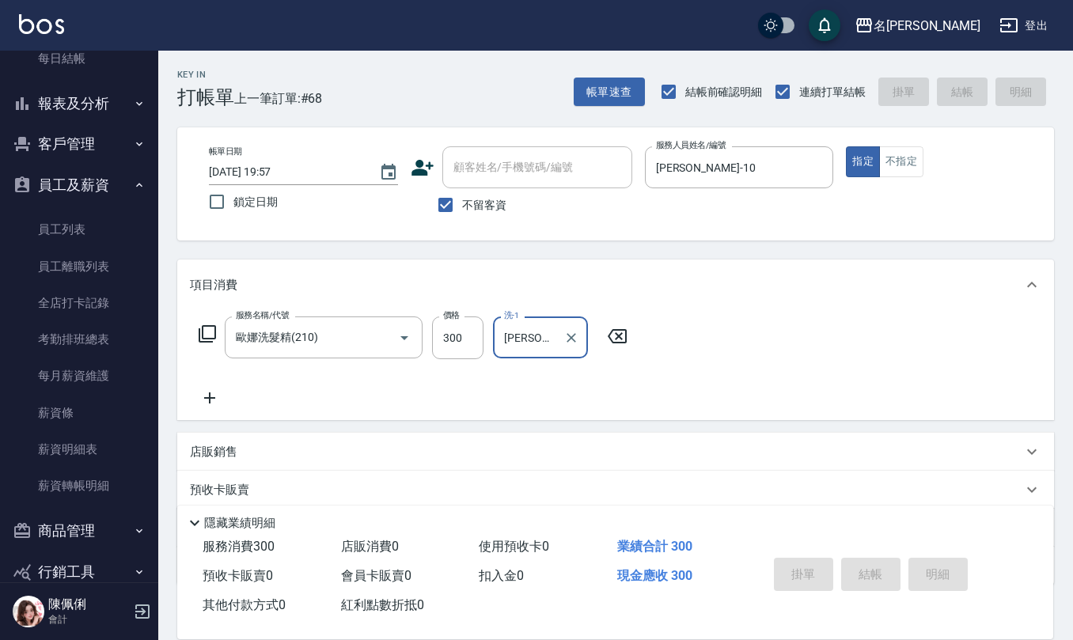
type input "2025/09/25 20:00"
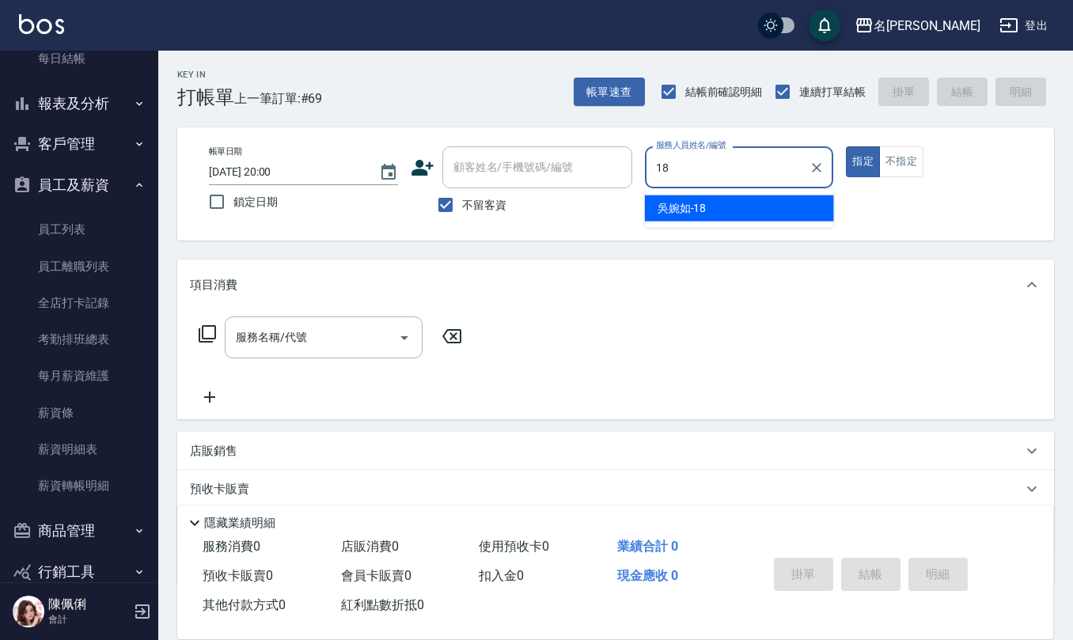
type input "吳婉如-18"
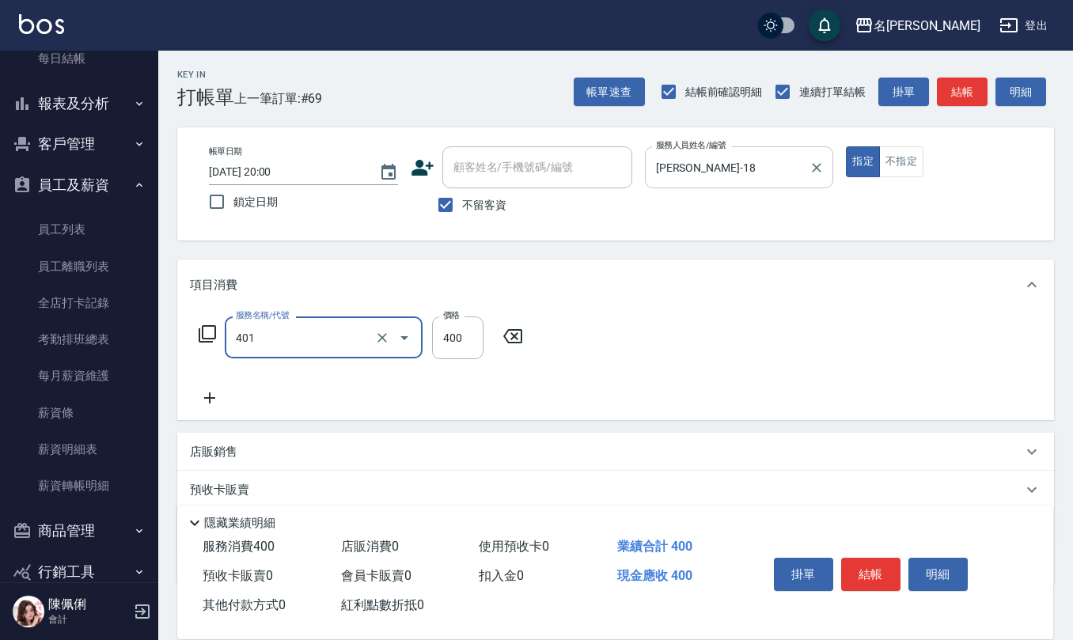
type input "剪髮(401)"
type input "300"
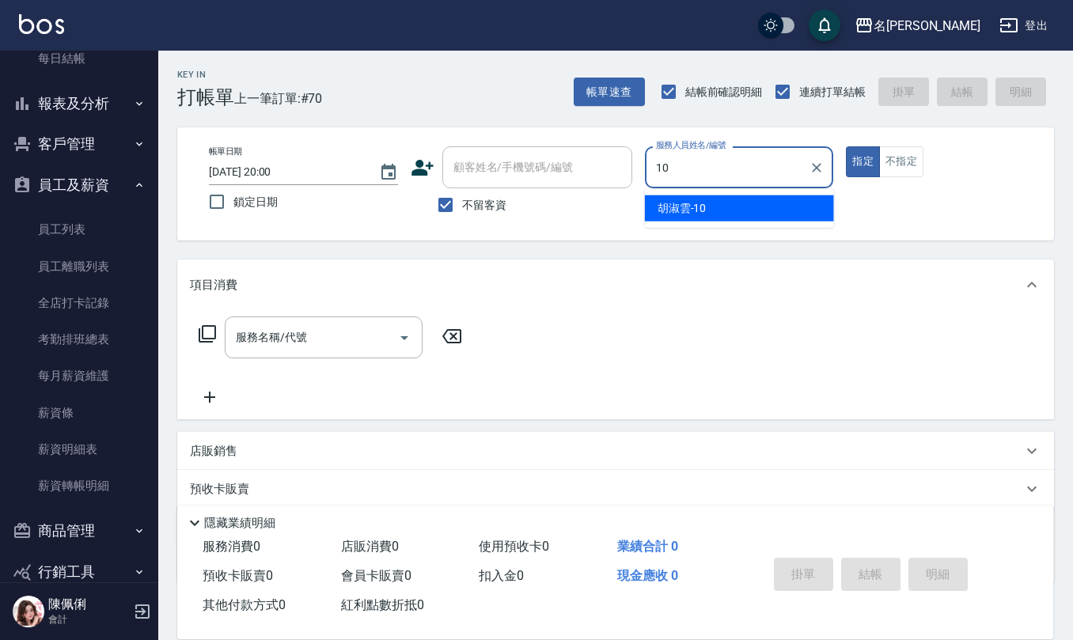
type input "胡淑雲-10"
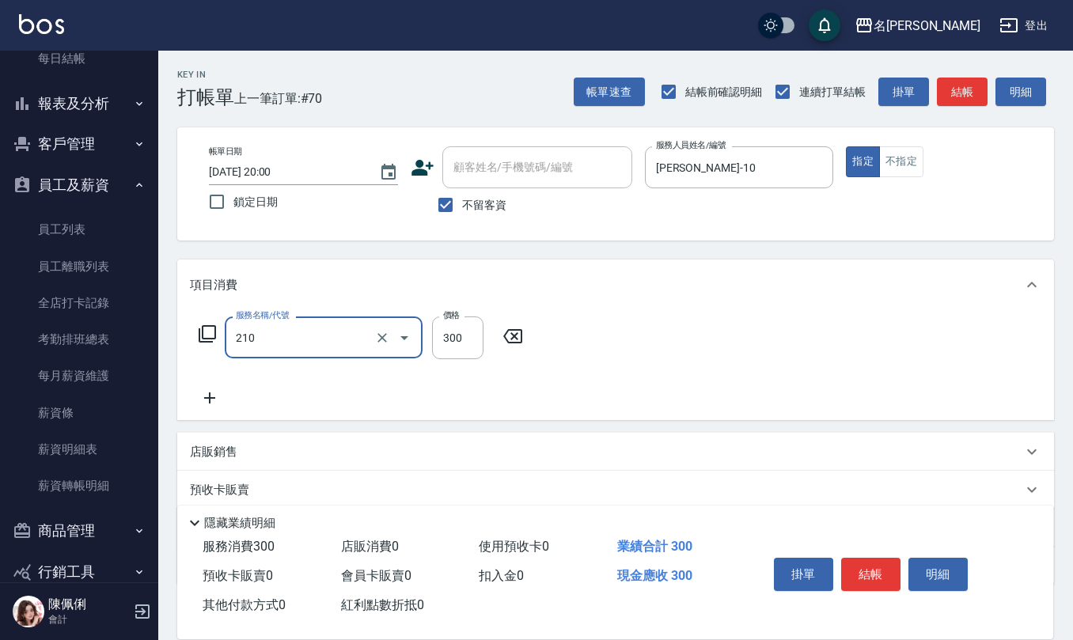
type input "歐娜洗髮精(210)"
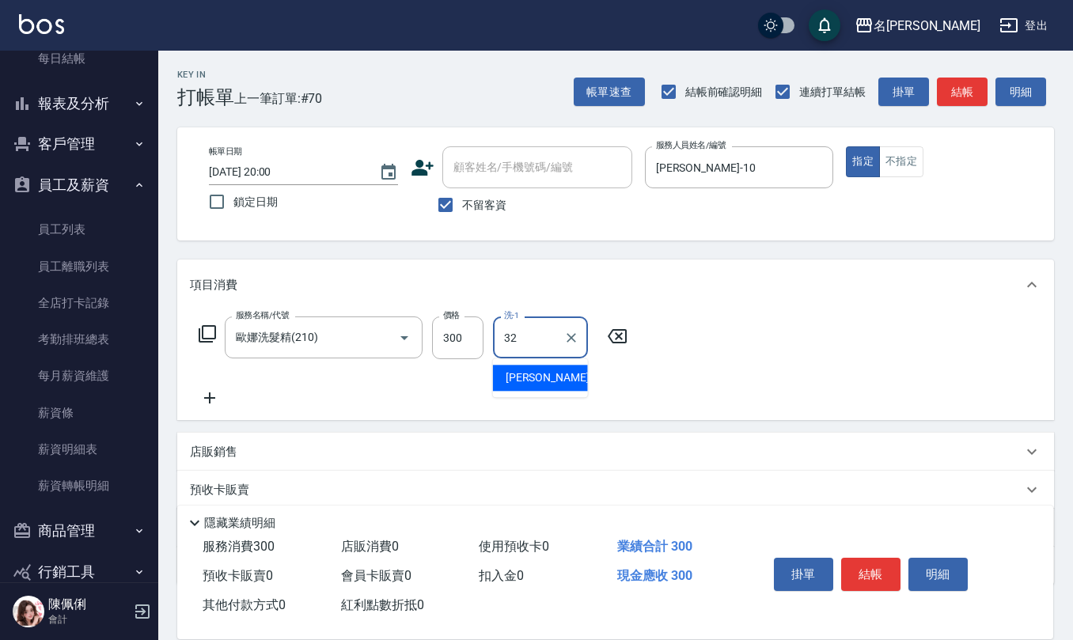
type input "葉冠佑-32"
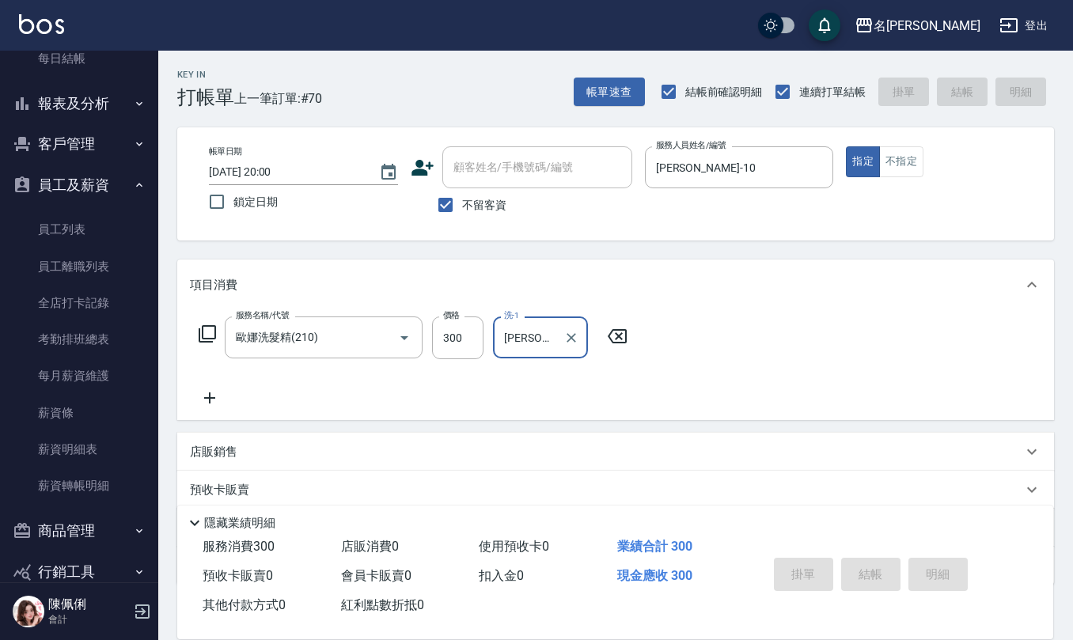
type input "2025/09/25 20:01"
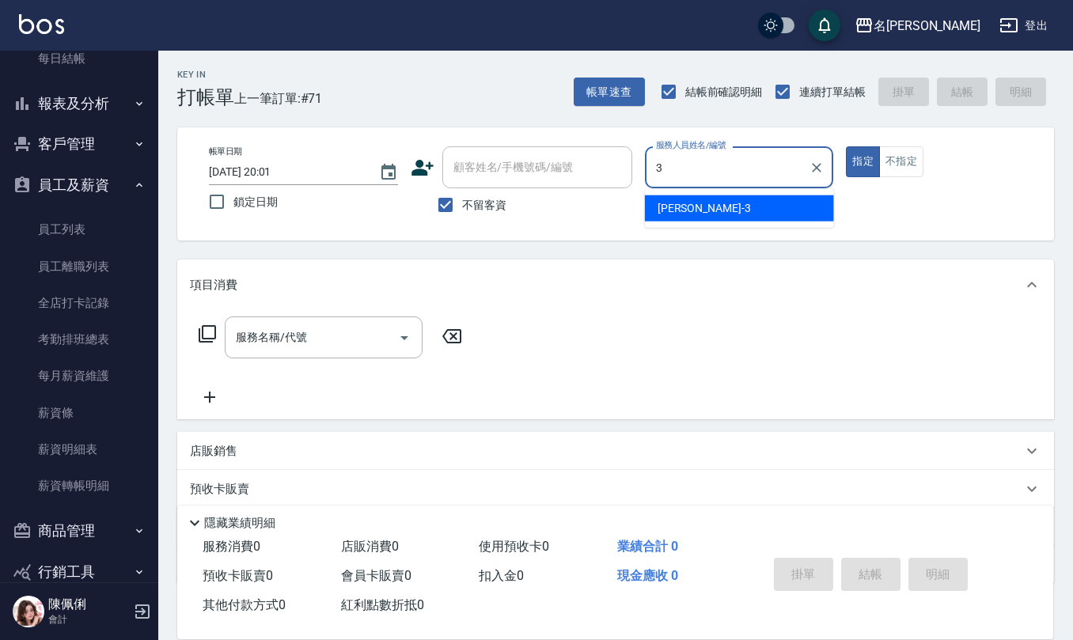
type input "陳旅玨-3"
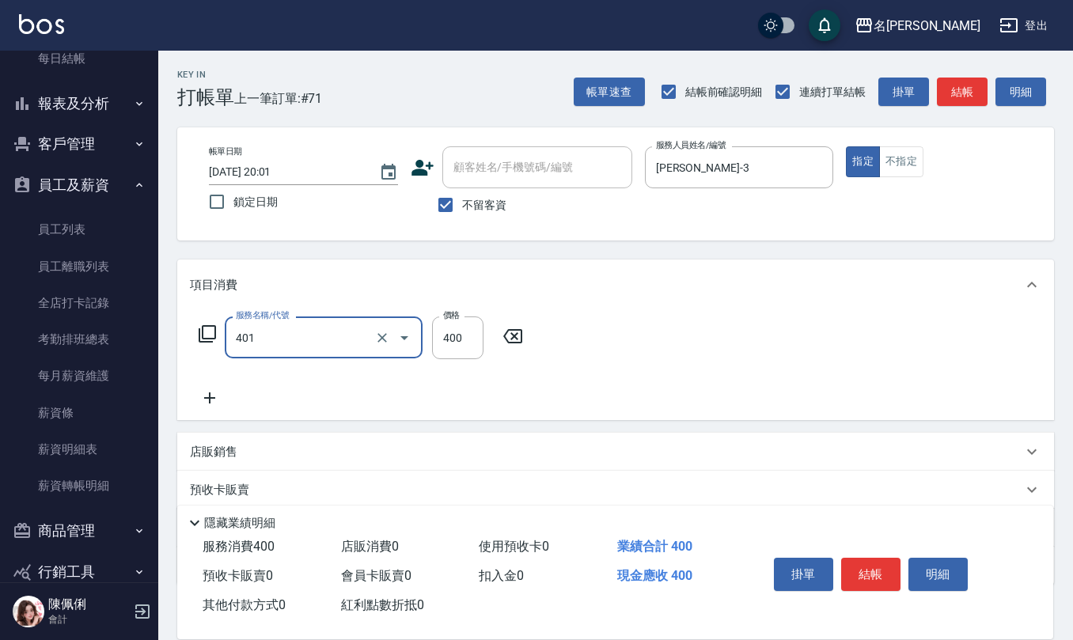
type input "剪髮(401)"
type input "400"
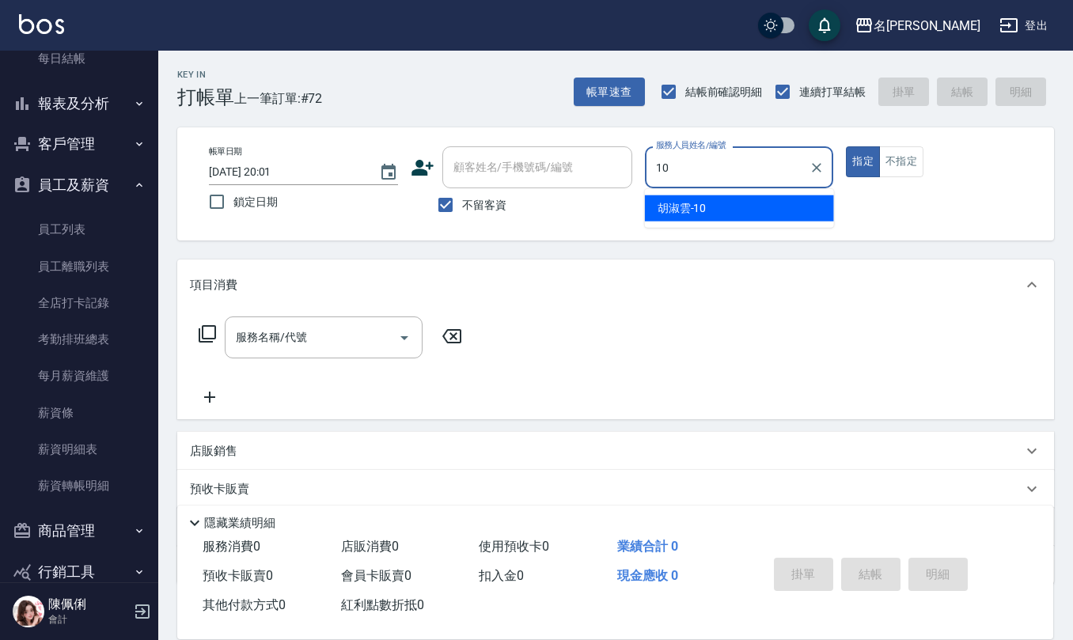
type input "胡淑雲-10"
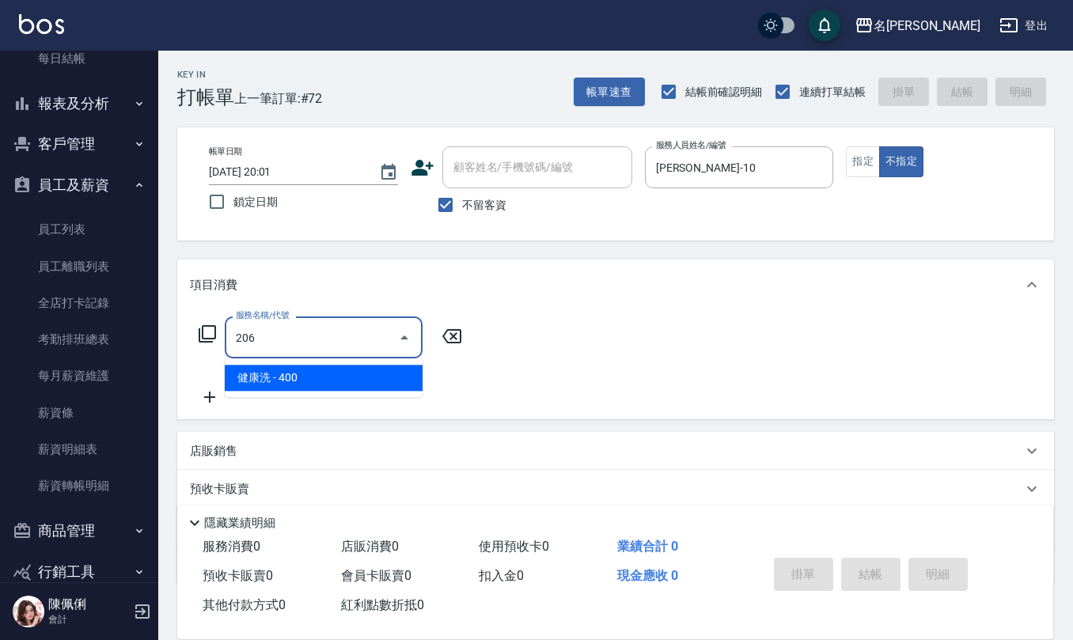
type input "健康洗(206)"
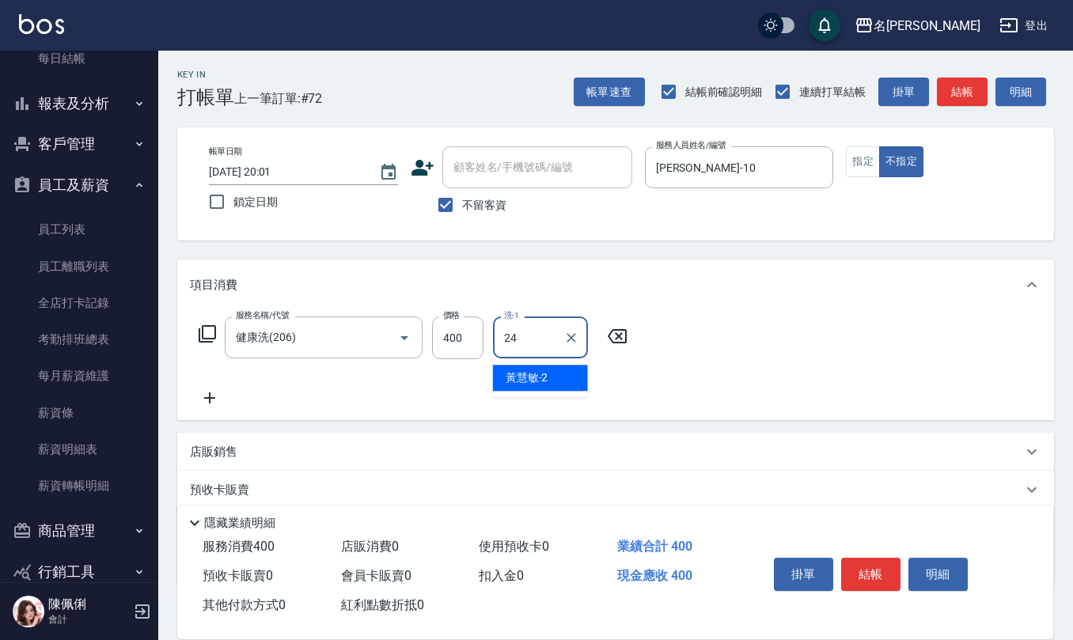
type input "蘇亭云-24"
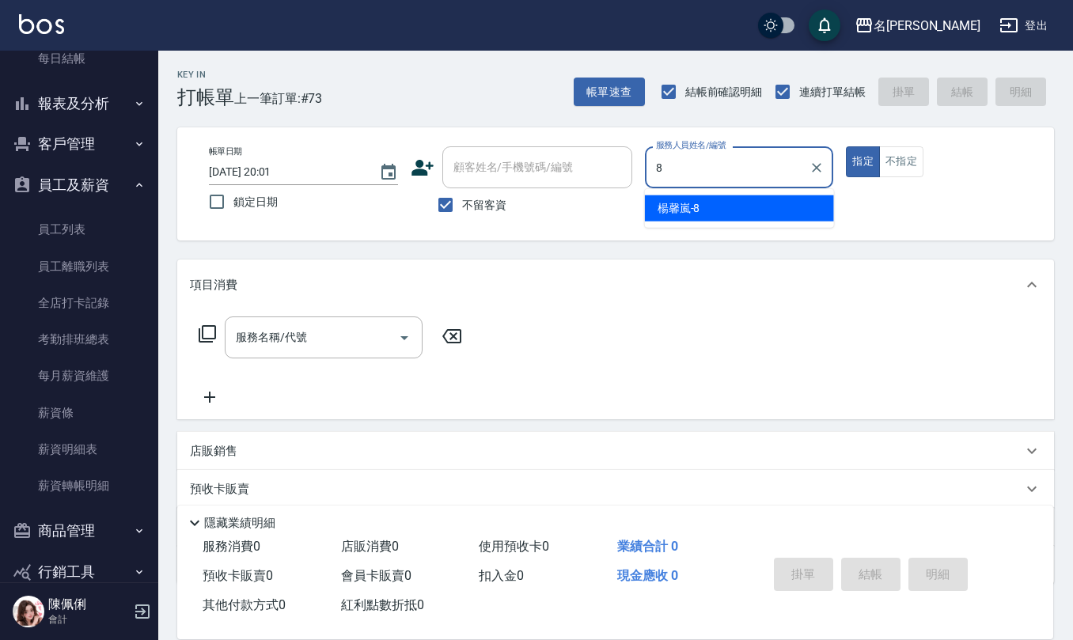
type input "楊馨嵐-8"
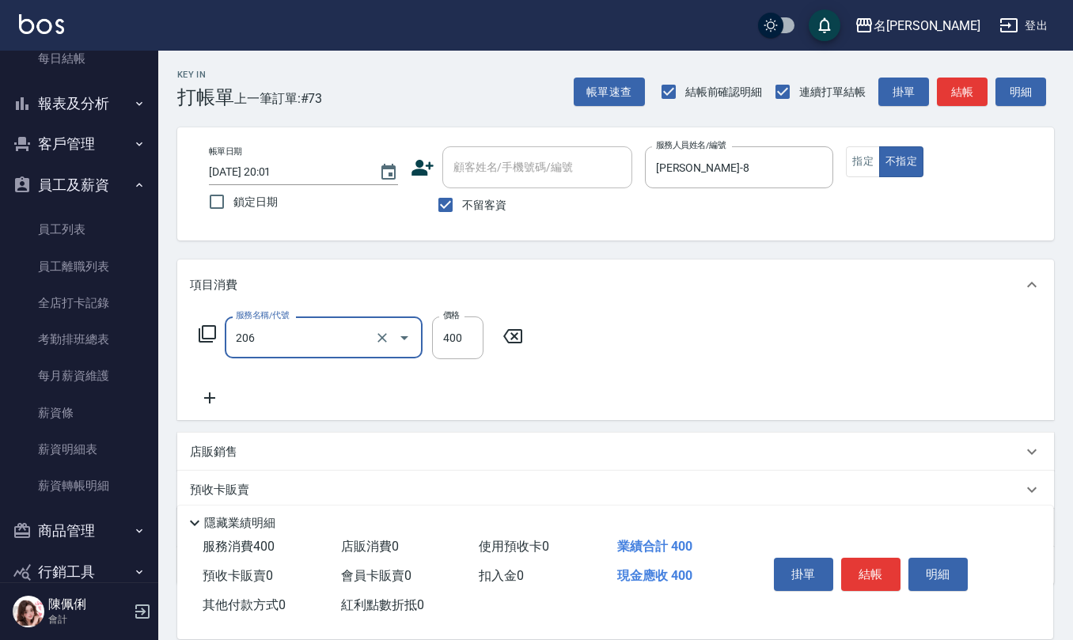
type input "健康洗(206)"
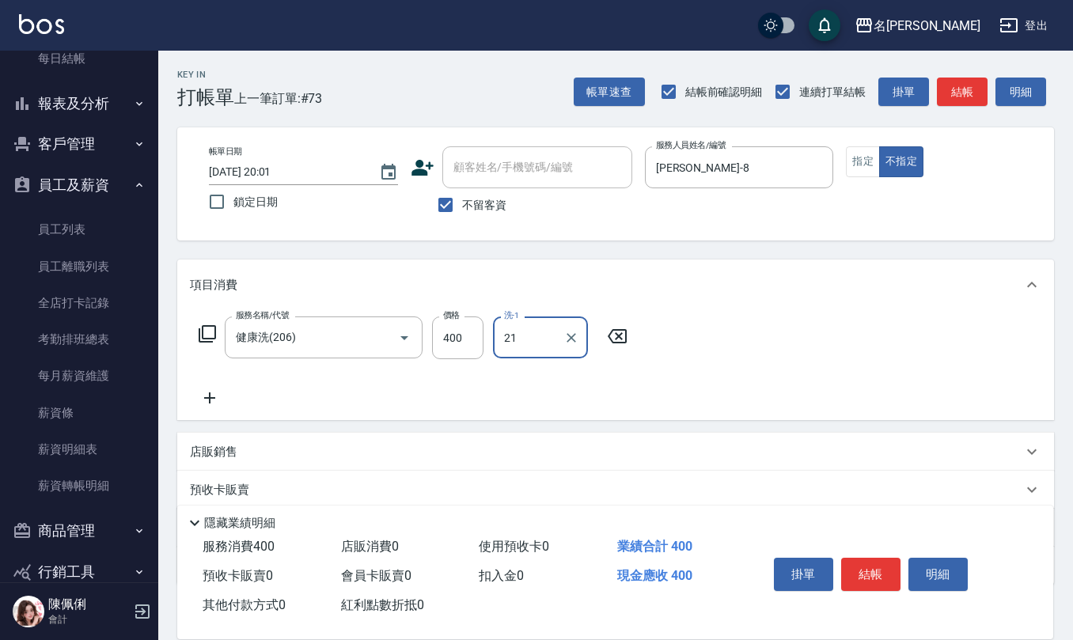
type input "陳珮君-21"
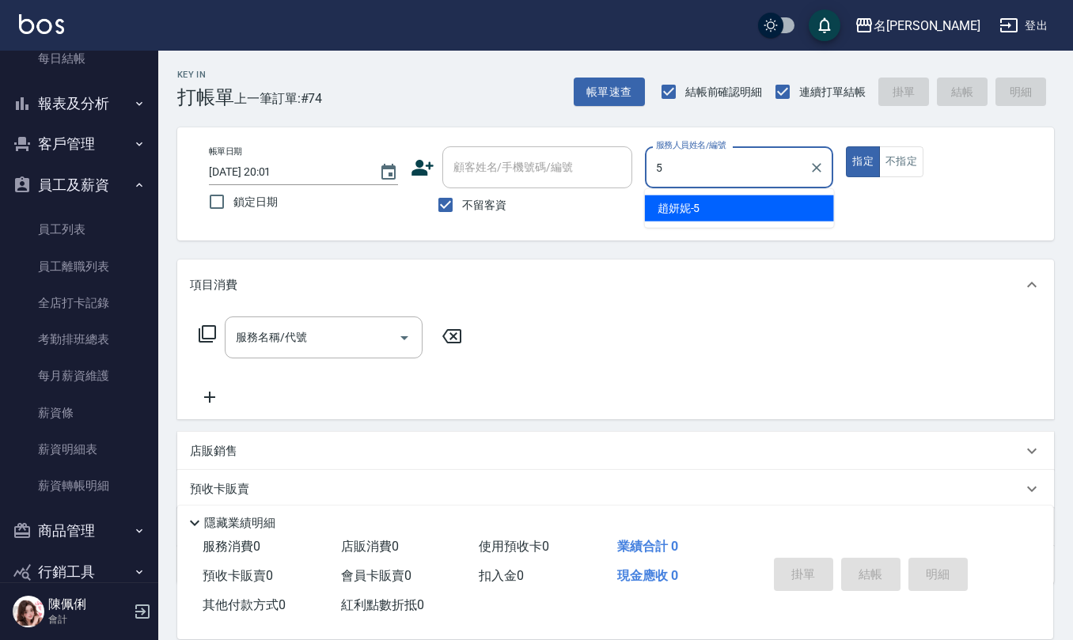
type input "趙妍妮-5"
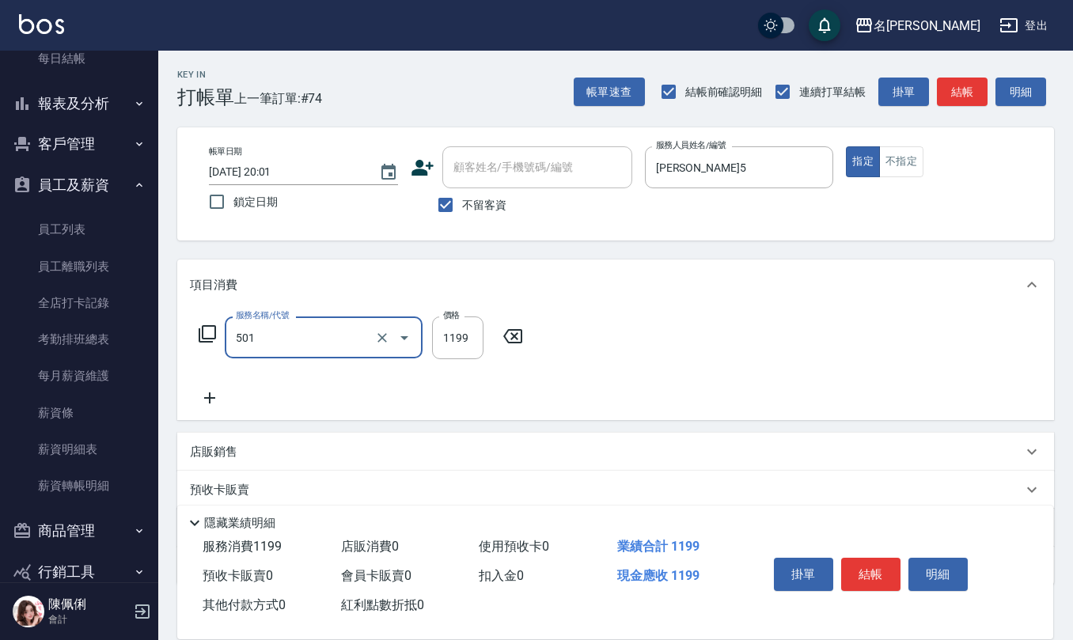
type input "染髮(501)"
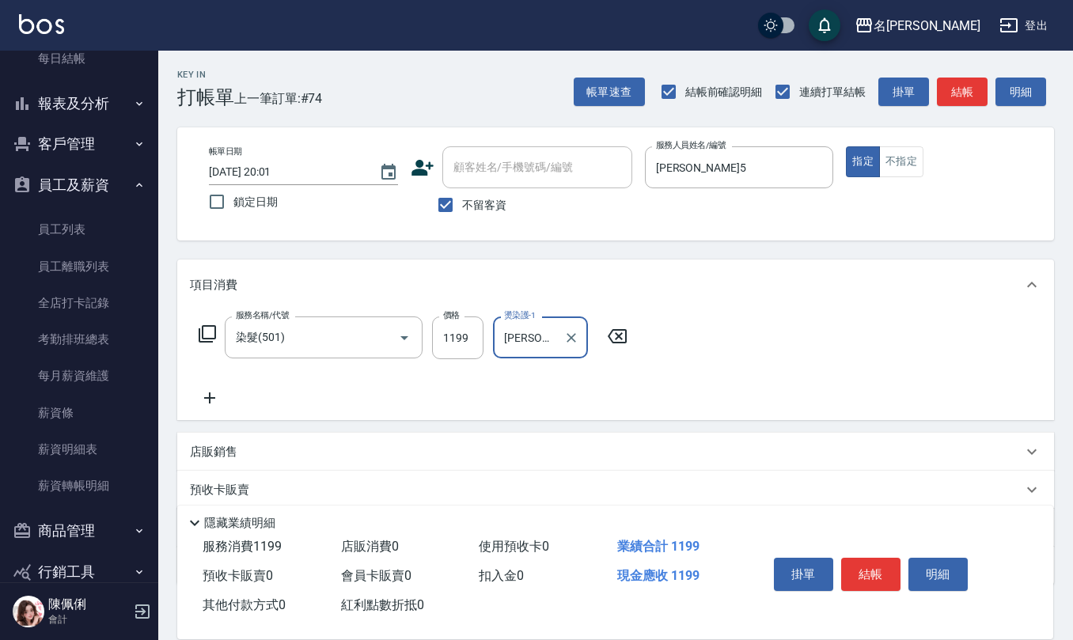
type input "趙妍妮-5"
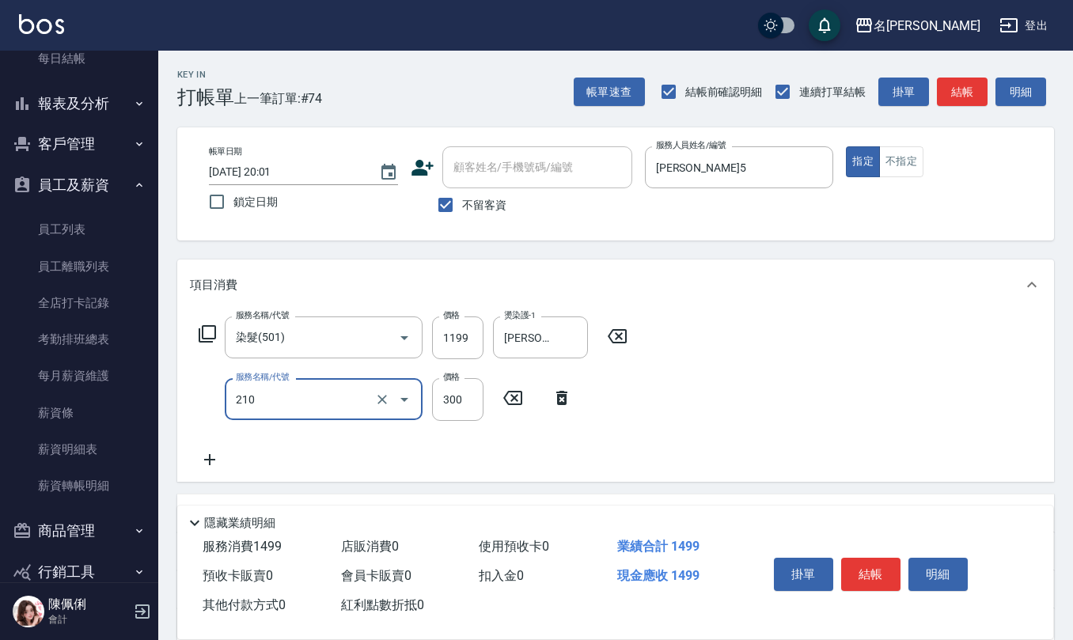
type input "歐娜洗髮精(210)"
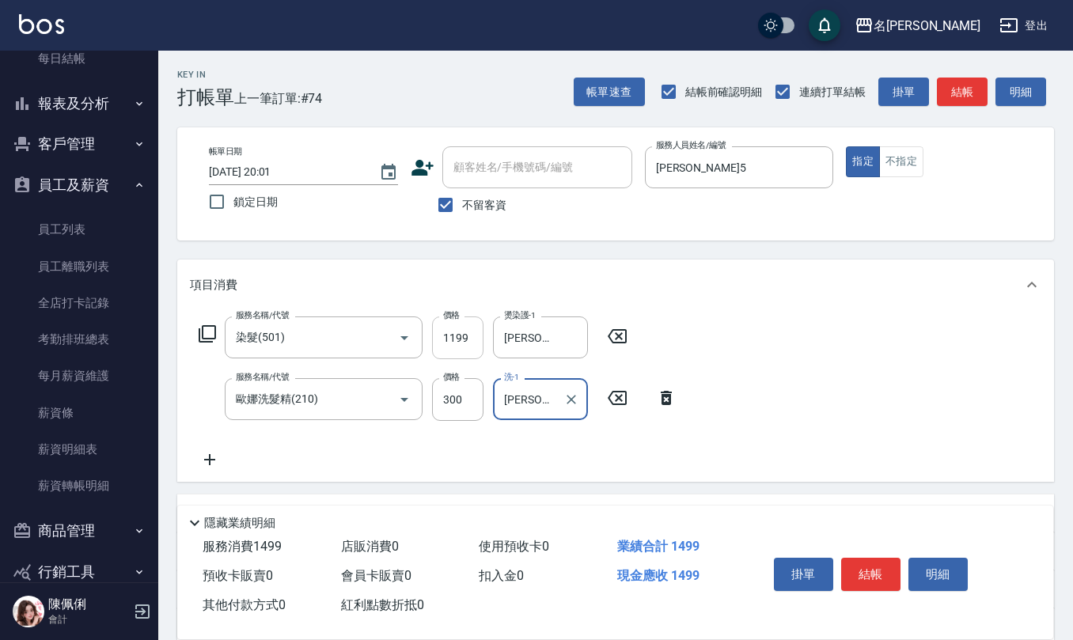
type input "趙妍妮-5"
click at [469, 340] on input "1199" at bounding box center [457, 338] width 51 height 43
type input "1500"
click at [211, 466] on icon at bounding box center [210, 459] width 40 height 19
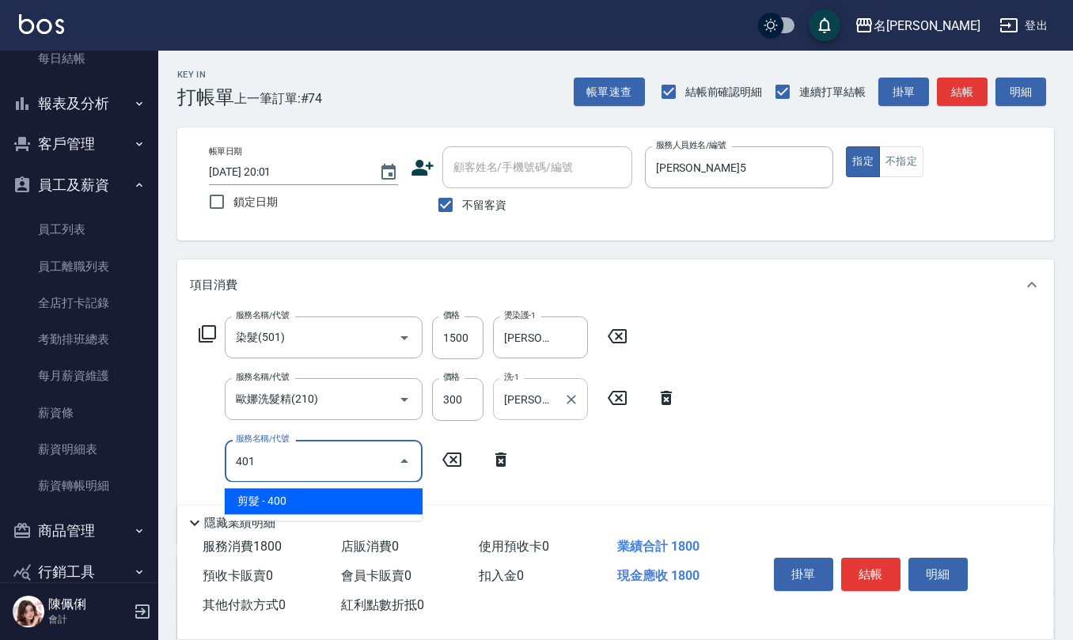
type input "剪髮(401)"
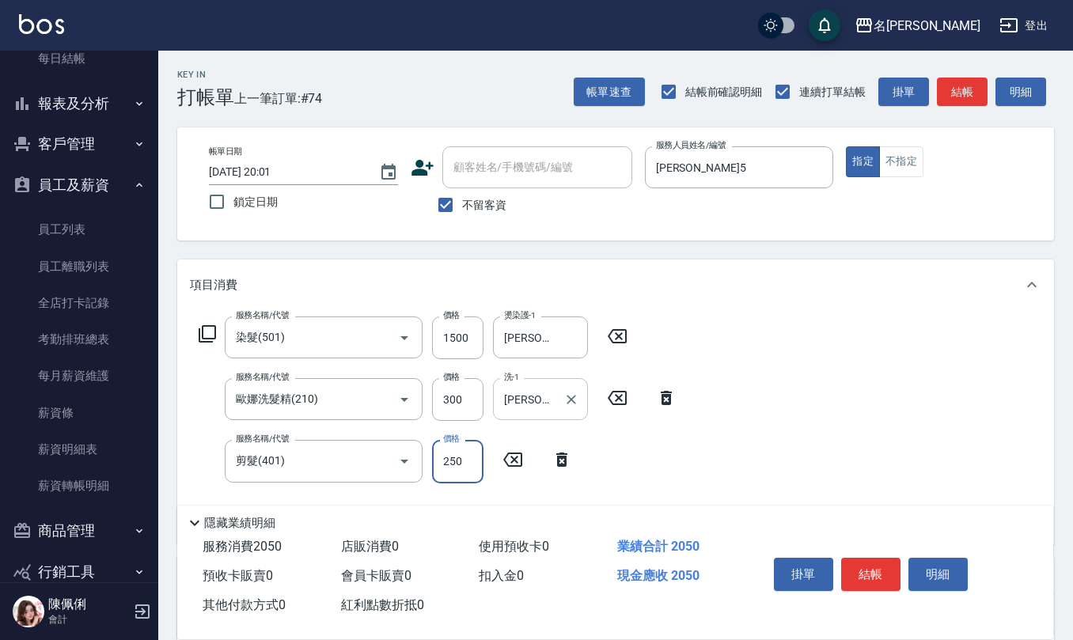
type input "250"
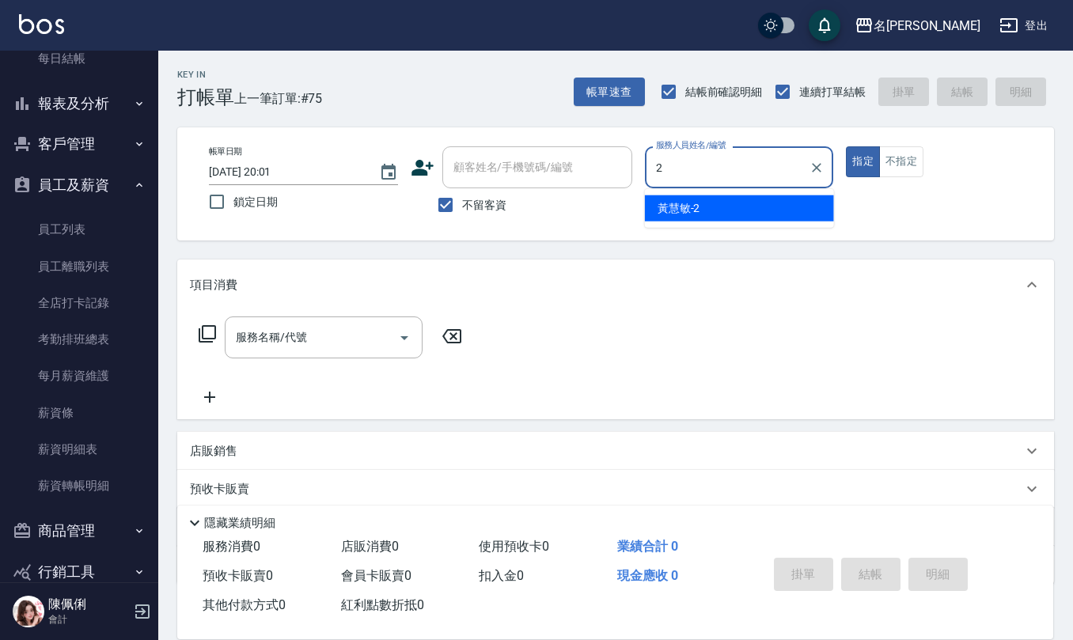
type input "黃慧敏-2"
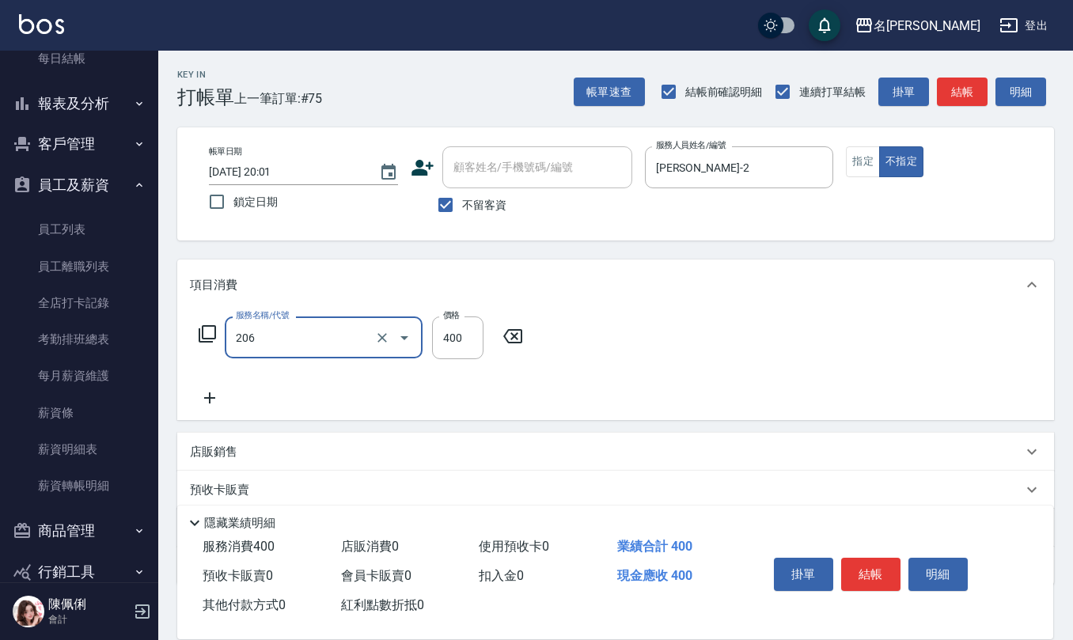
type input "健康洗(206)"
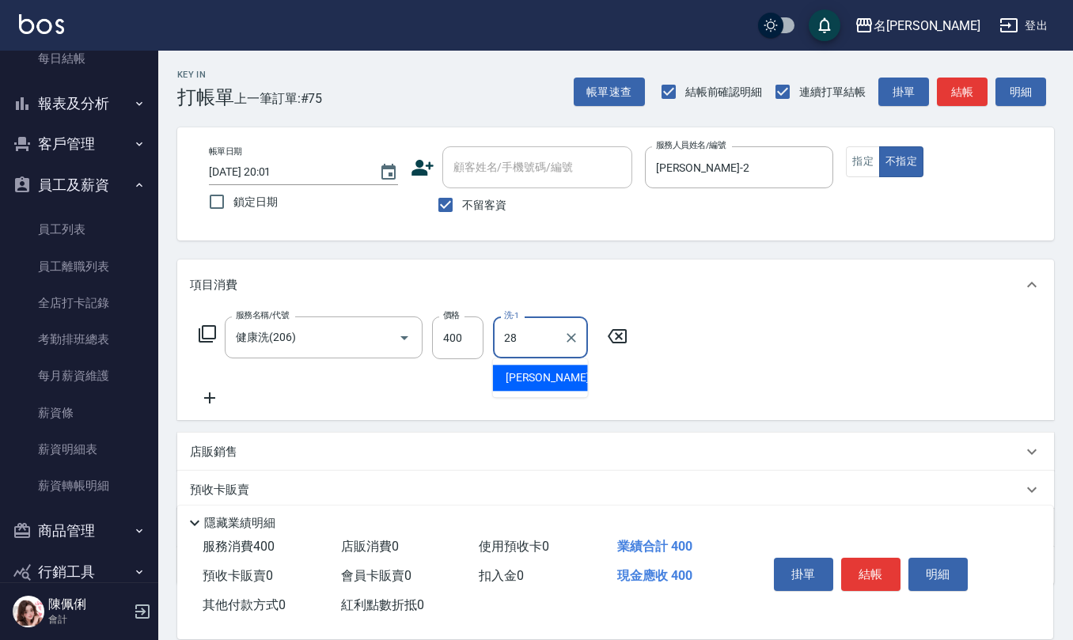
type input "陳柏暽-28"
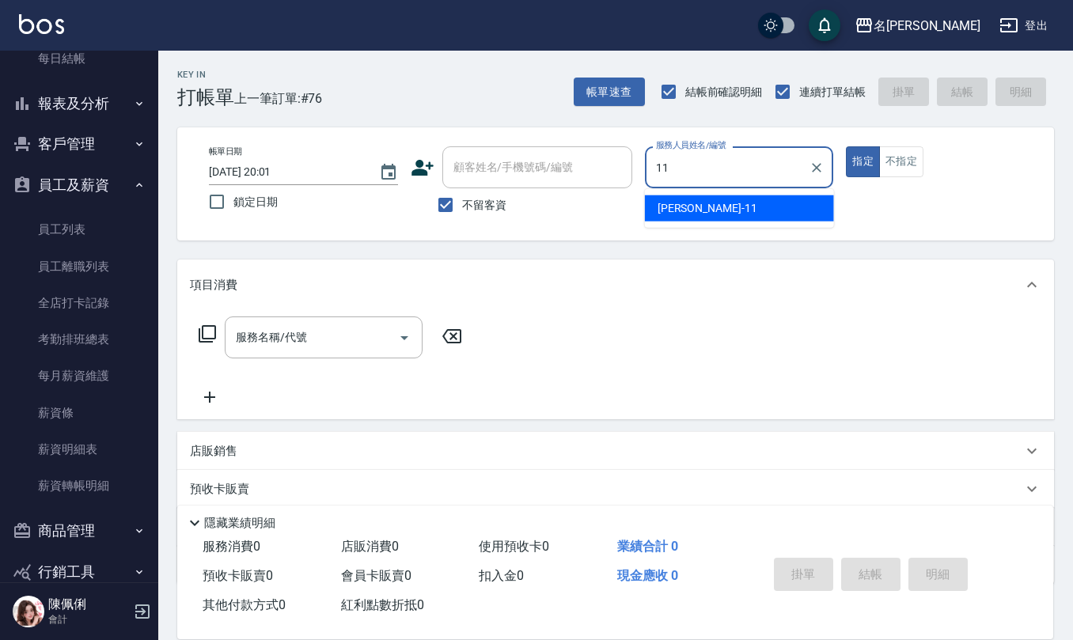
type input "詹沛橙-11"
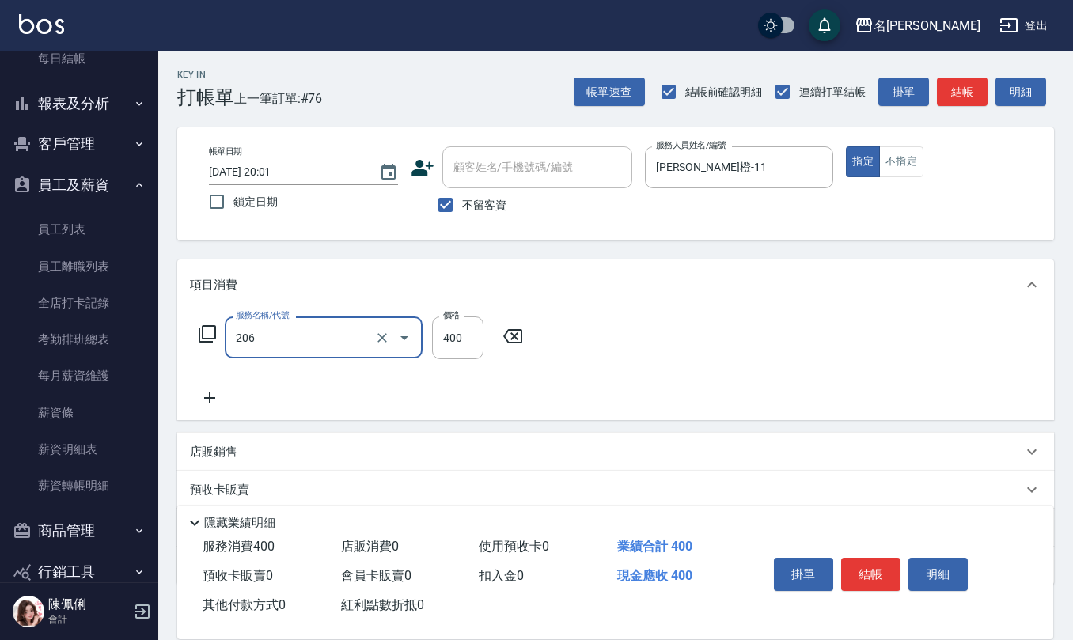
type input "健康洗(206)"
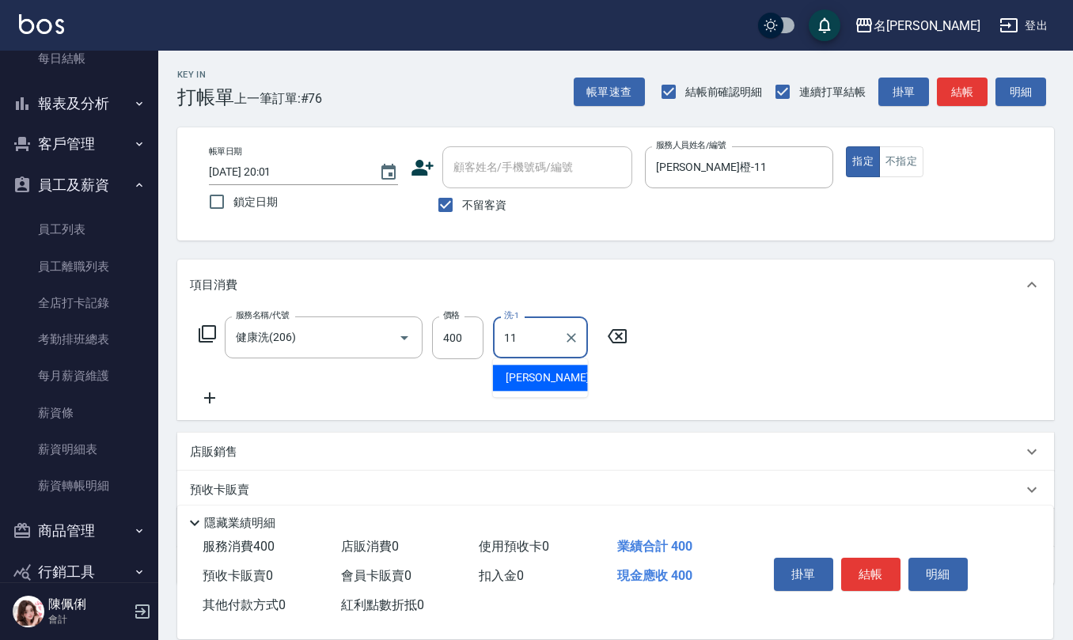
type input "詹沛橙-11"
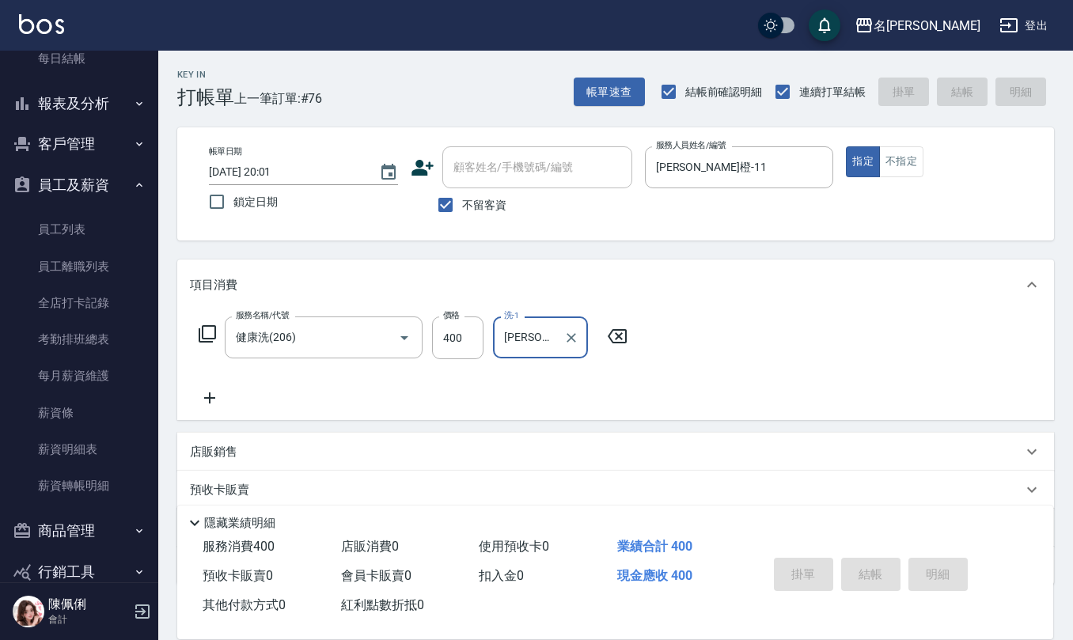
type input "2025/09/25 20:08"
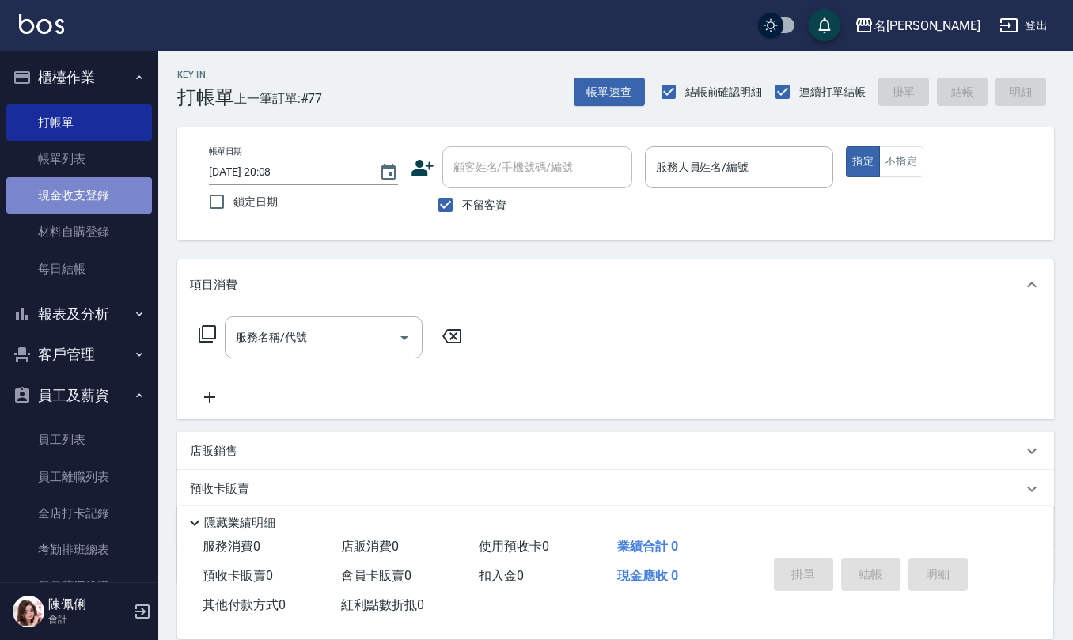
click at [89, 203] on link "現金收支登錄" at bounding box center [79, 195] width 146 height 36
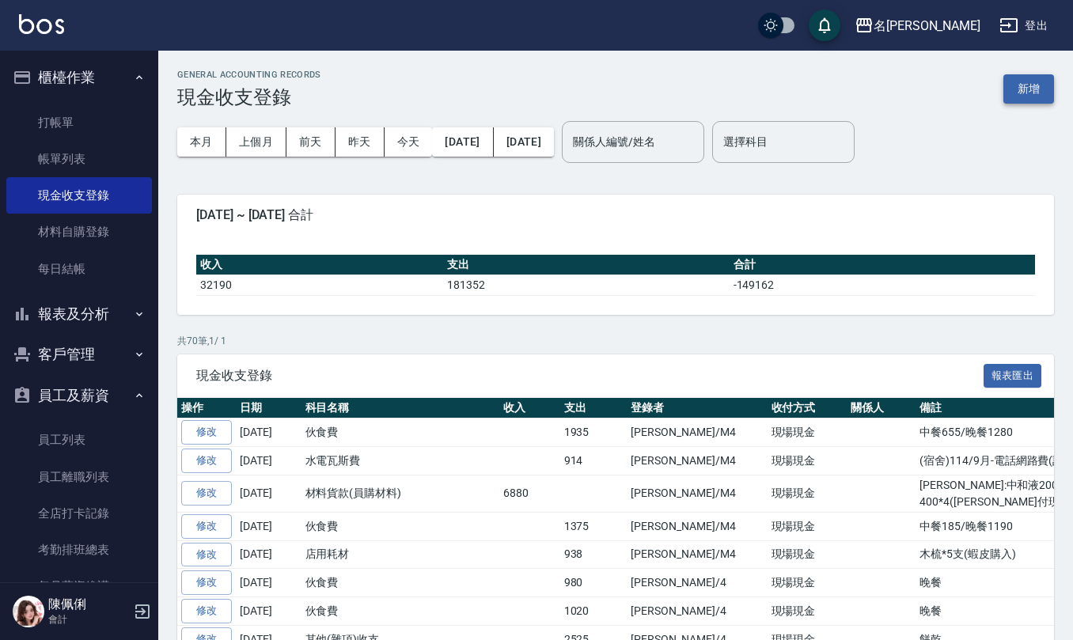
click at [1030, 96] on button "新增" at bounding box center [1029, 88] width 51 height 29
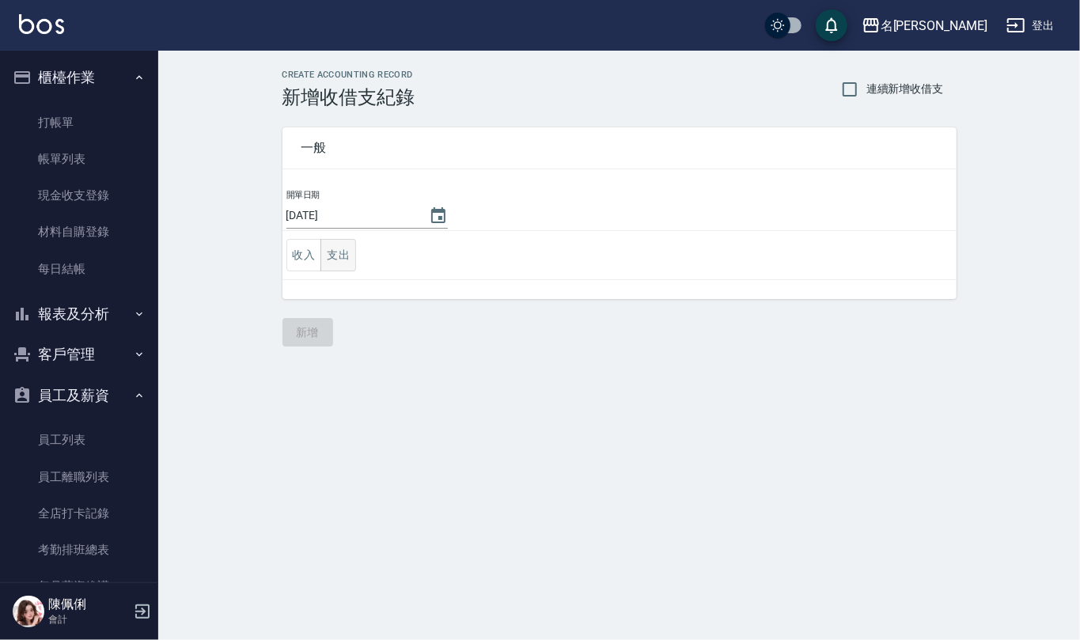
click at [337, 256] on button "支出" at bounding box center [339, 255] width 36 height 32
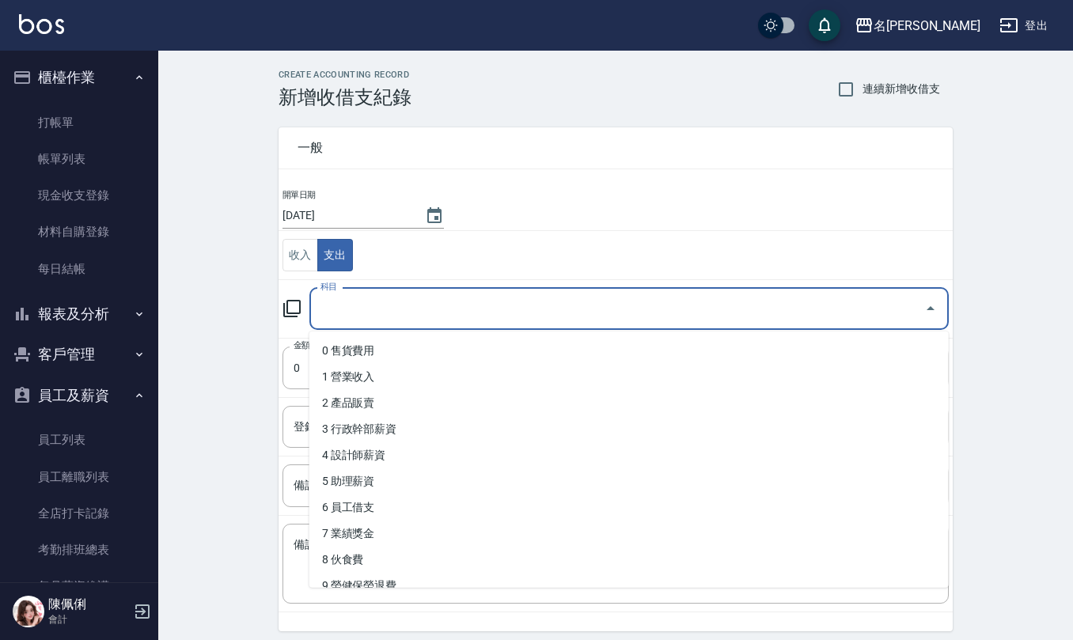
click at [369, 313] on input "科目" at bounding box center [618, 309] width 602 height 28
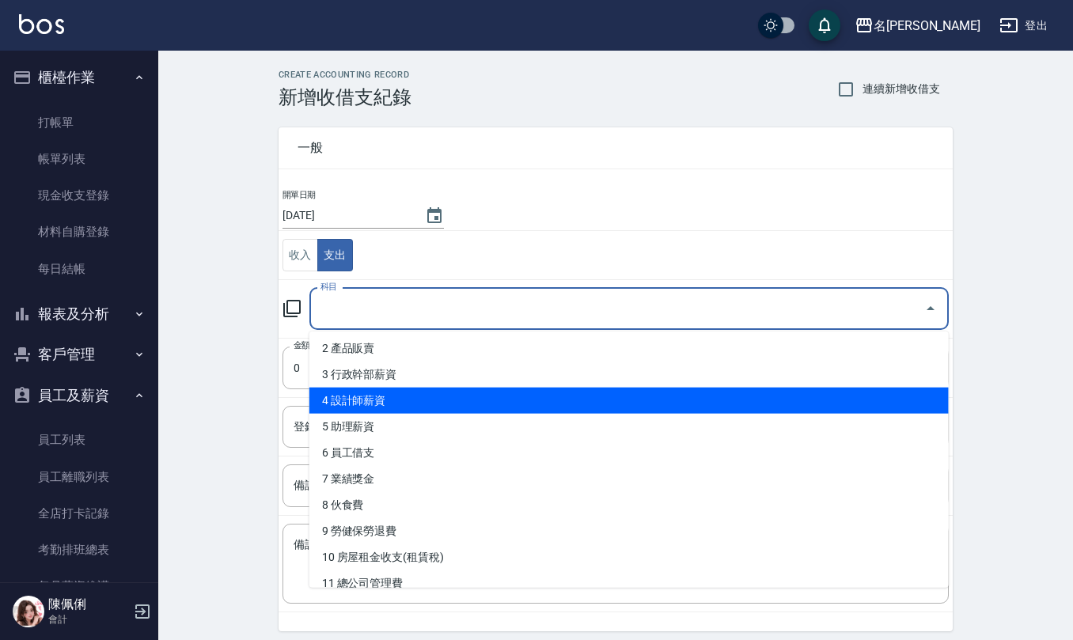
scroll to position [105, 0]
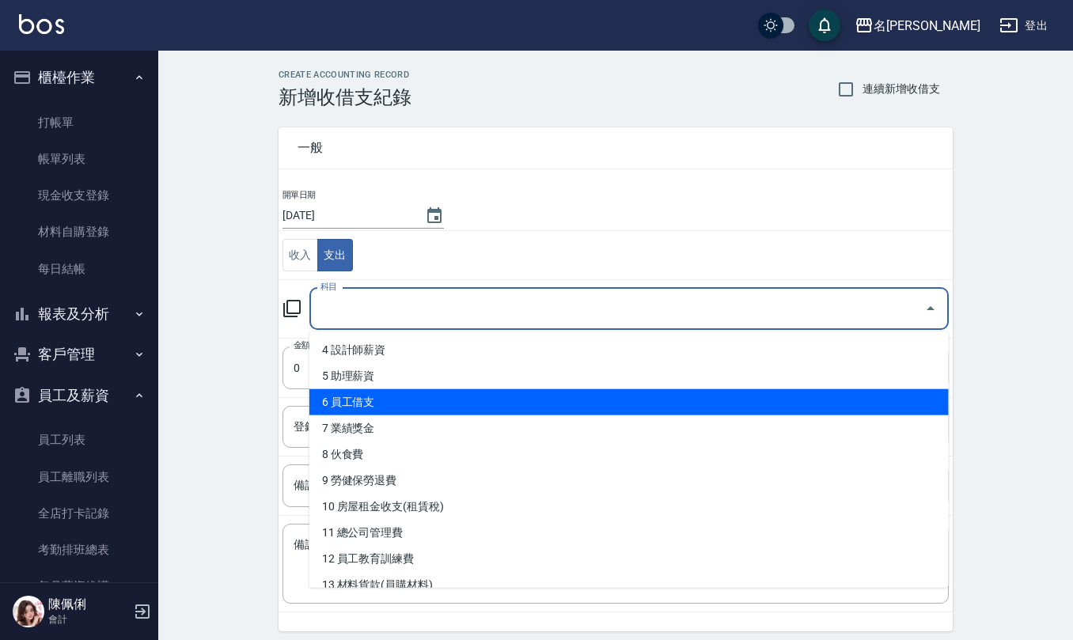
click at [383, 400] on li "6 員工借支" at bounding box center [628, 402] width 639 height 26
type input "6 員工借支"
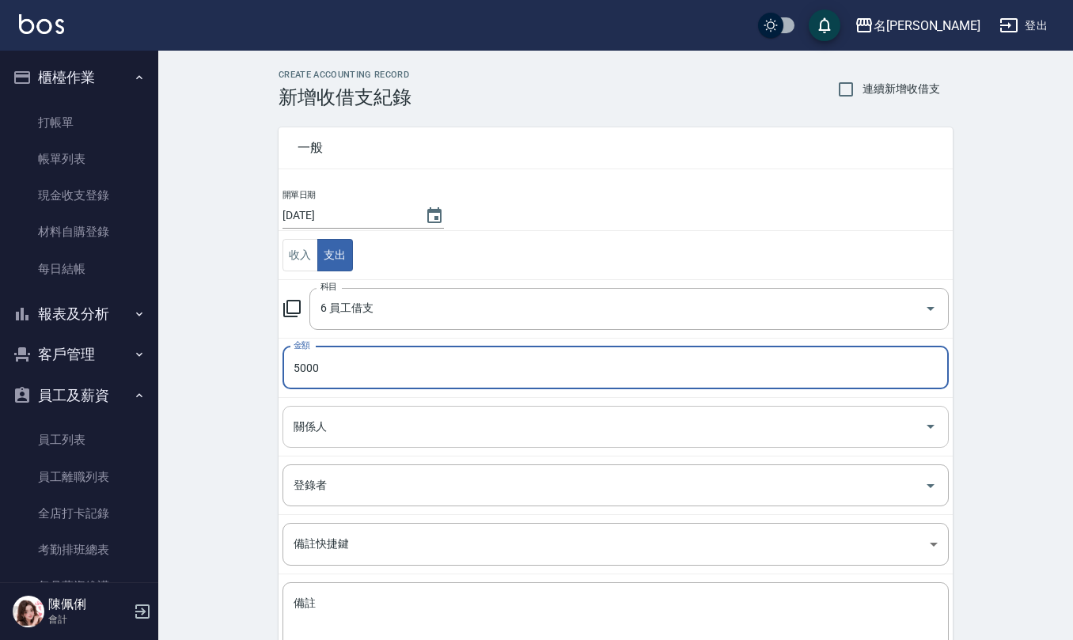
click at [410, 413] on div "關係人" at bounding box center [616, 427] width 666 height 42
type input "5000"
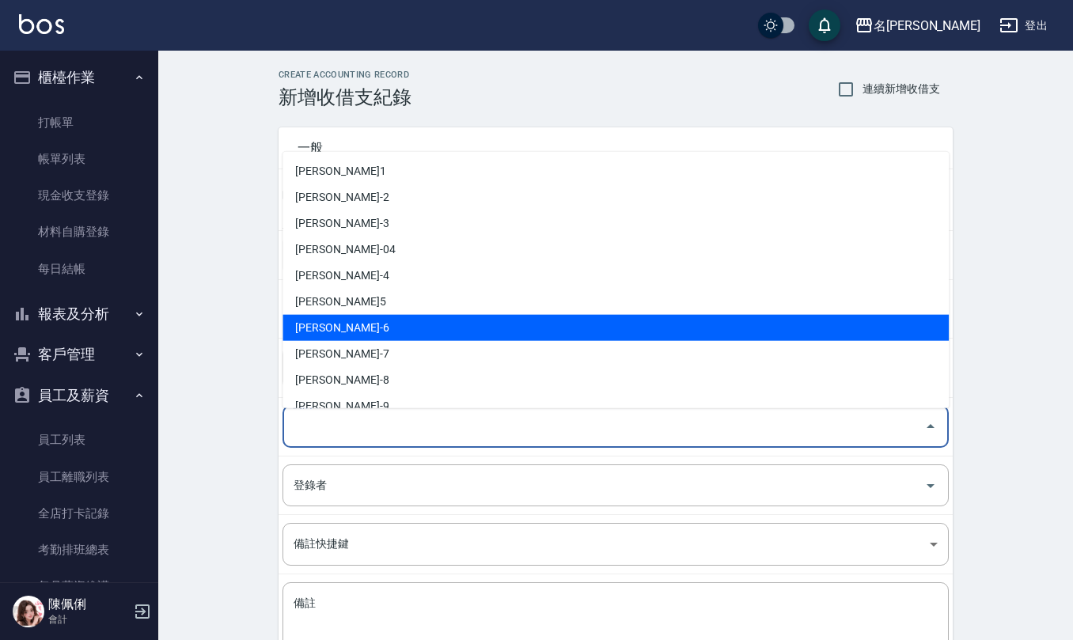
click at [402, 320] on li "吳淑文-6" at bounding box center [616, 328] width 666 height 26
type input "吳淑文-6"
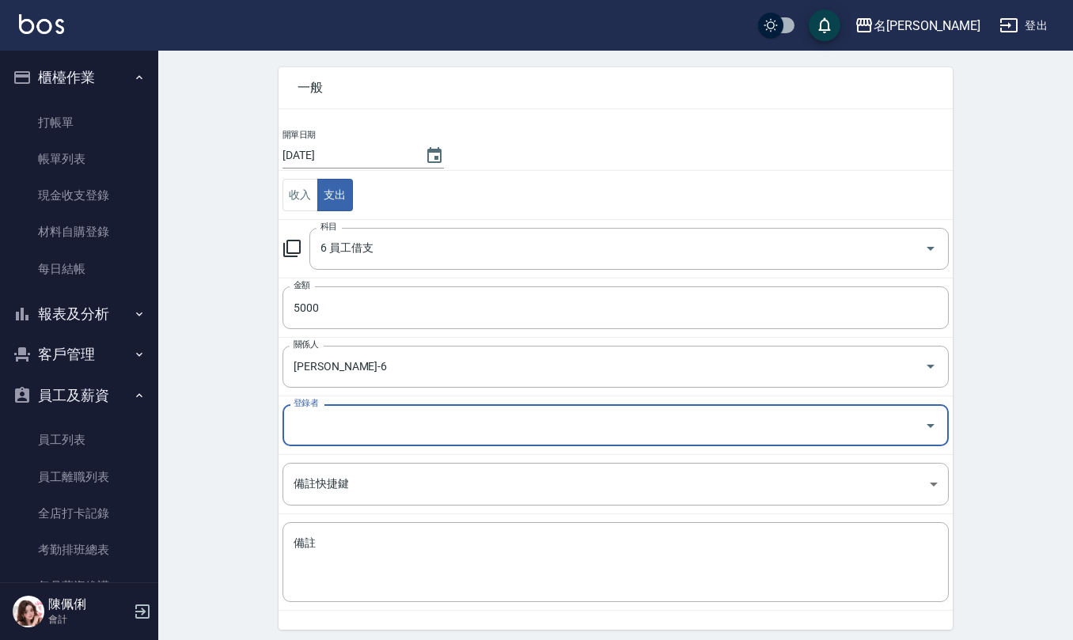
scroll to position [119, 0]
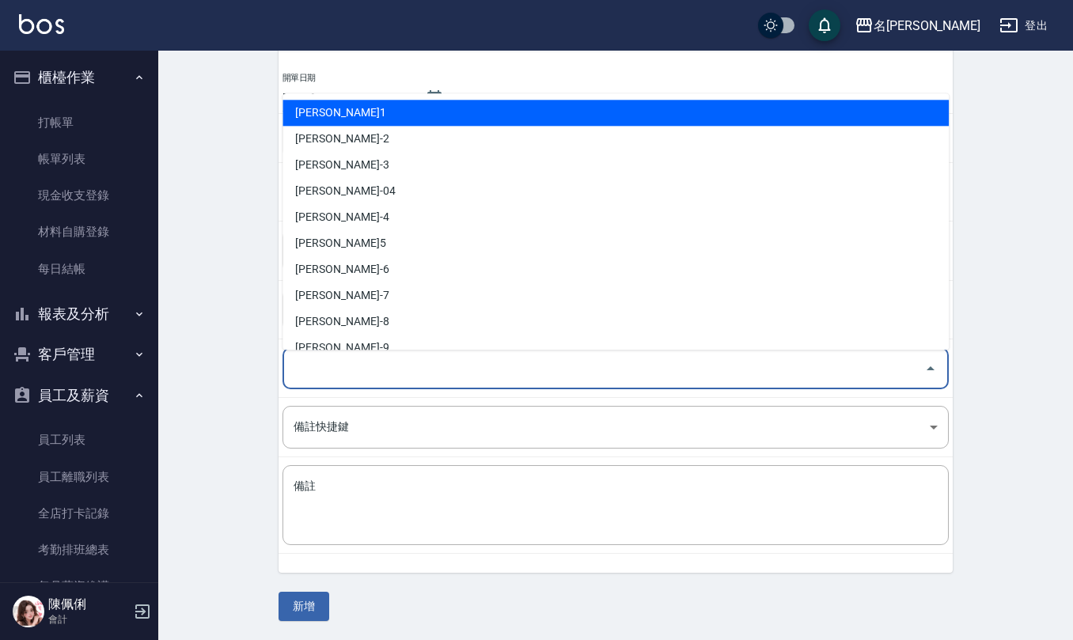
click at [371, 365] on input "登錄者" at bounding box center [604, 369] width 628 height 28
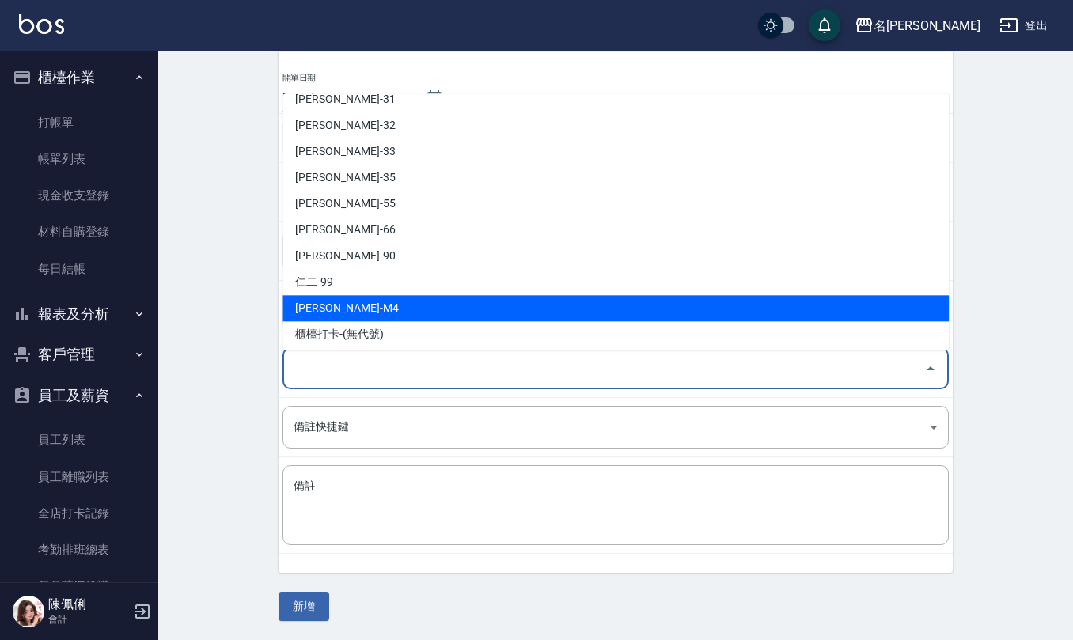
scroll to position [749, 0]
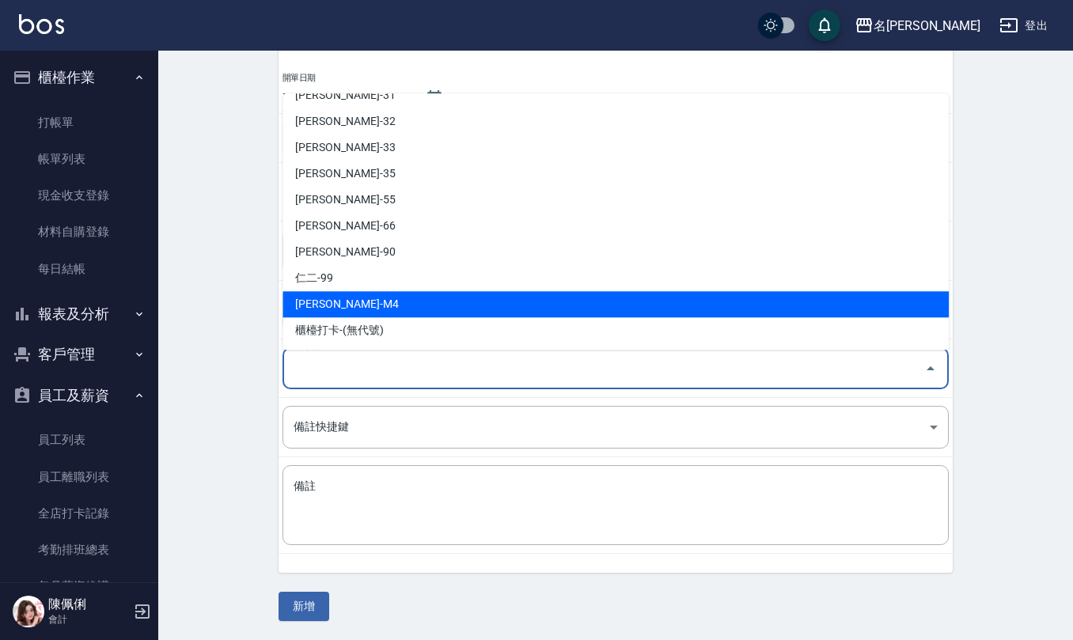
click at [393, 307] on li "陳佩俐-M4" at bounding box center [616, 305] width 666 height 26
type input "陳佩俐-M4"
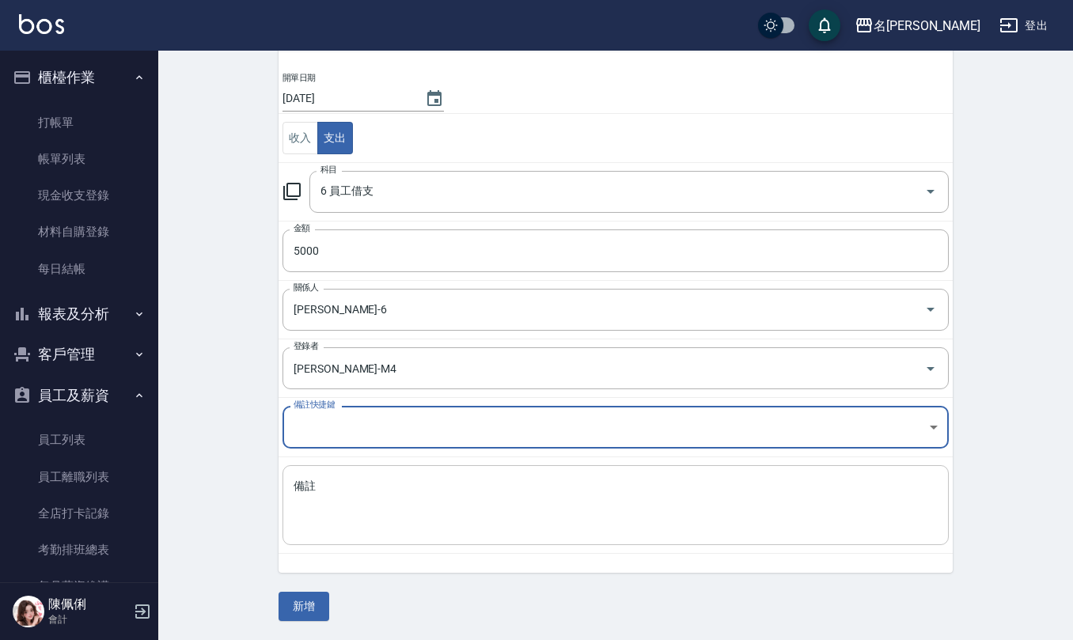
click at [380, 507] on textarea "備註" at bounding box center [616, 506] width 644 height 54
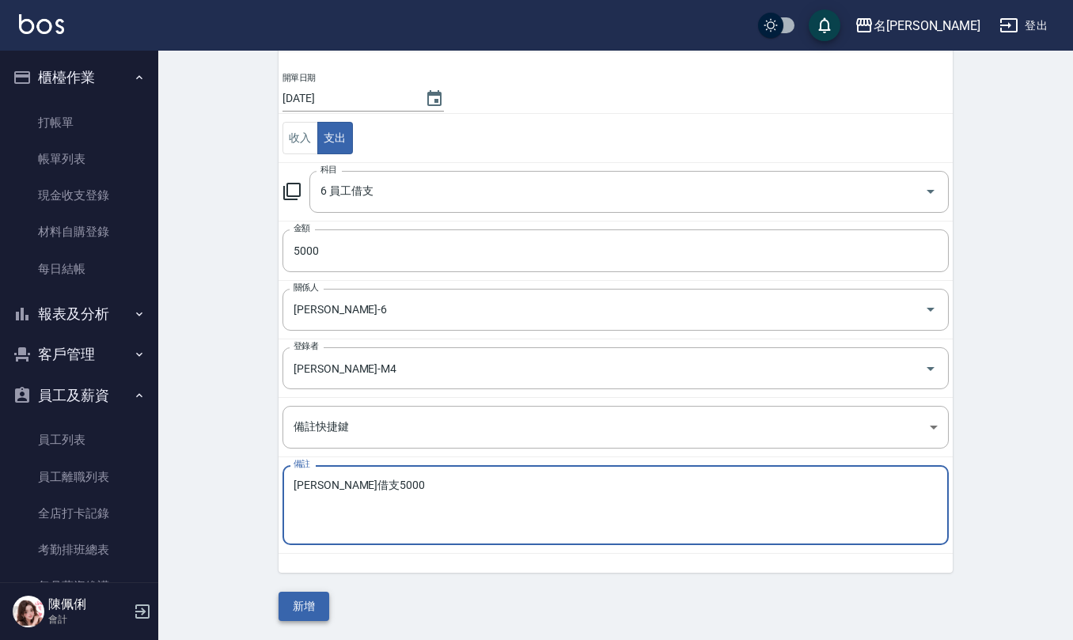
type textarea "吳淑文借支5000"
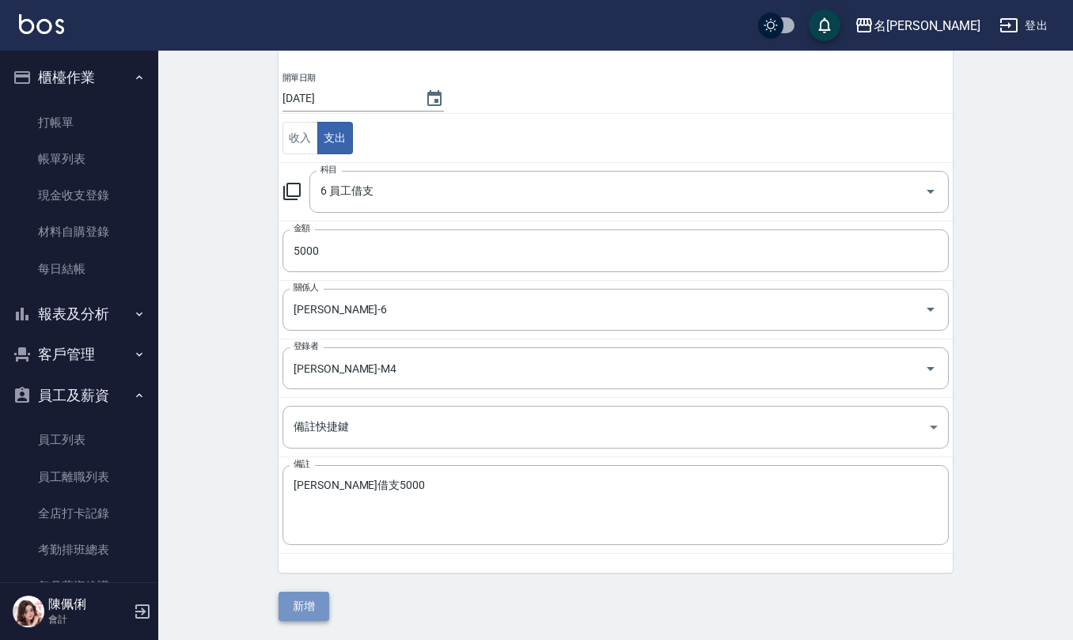
click at [317, 594] on button "新增" at bounding box center [304, 606] width 51 height 29
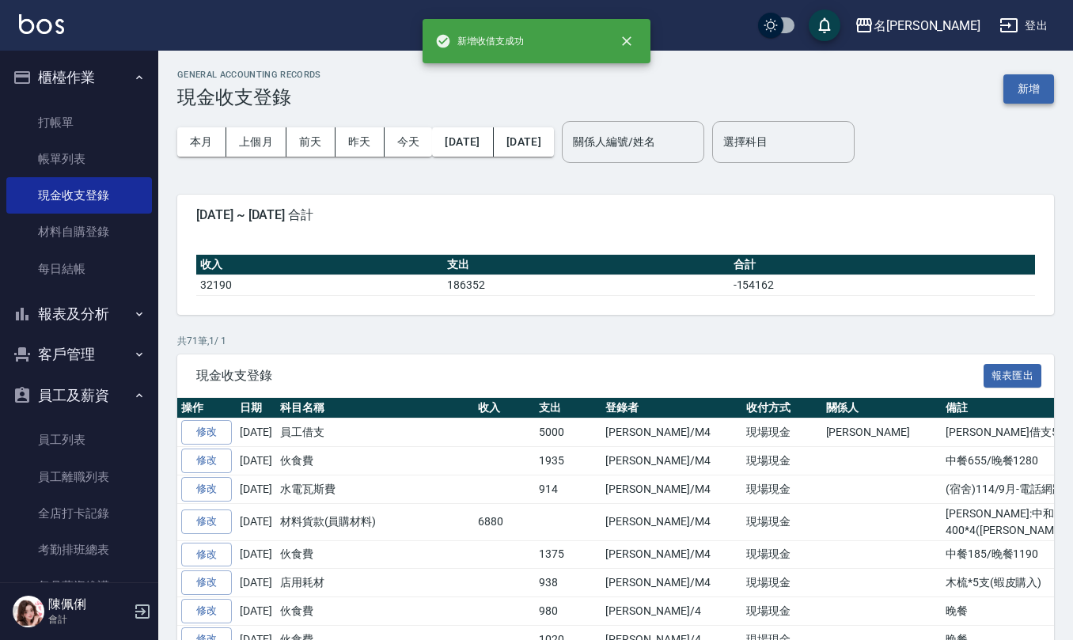
click at [1023, 87] on button "新增" at bounding box center [1029, 88] width 51 height 29
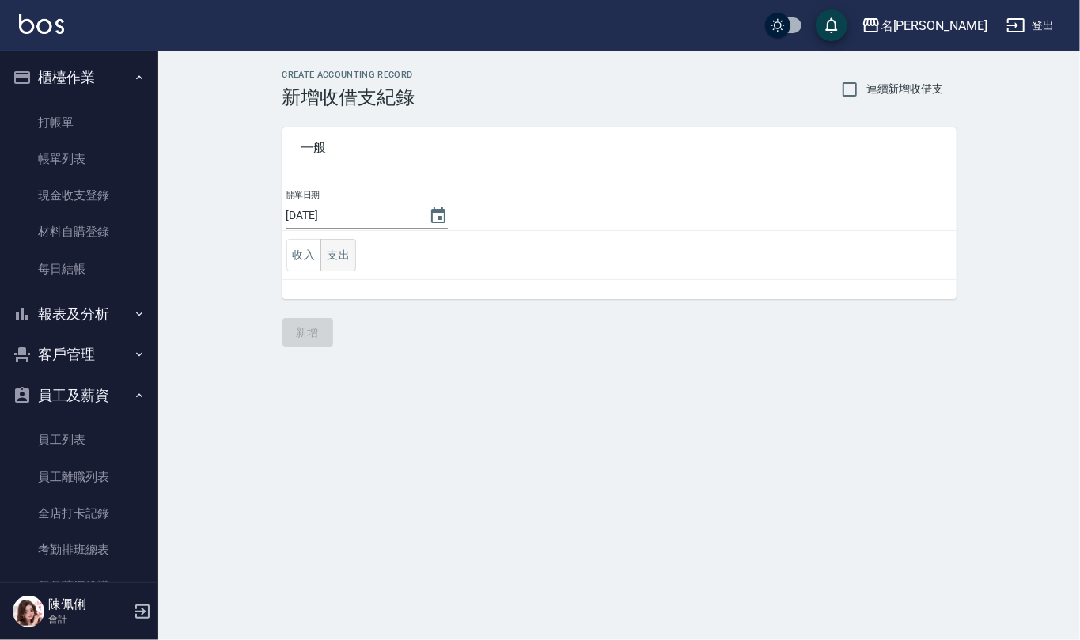
click at [339, 247] on button "支出" at bounding box center [339, 255] width 36 height 32
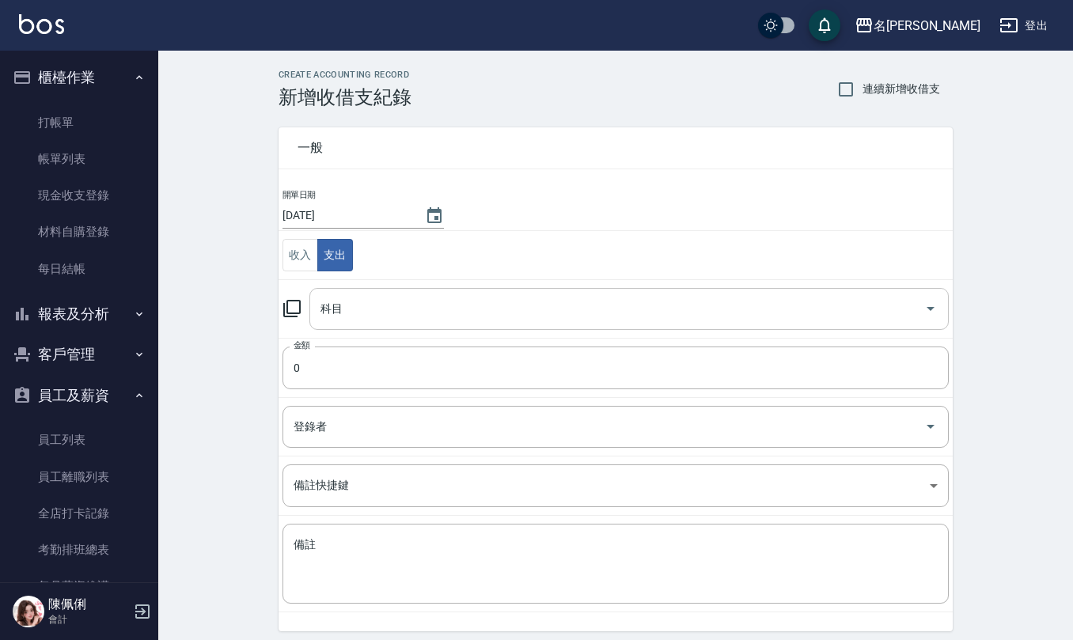
click at [359, 318] on input "科目" at bounding box center [618, 309] width 602 height 28
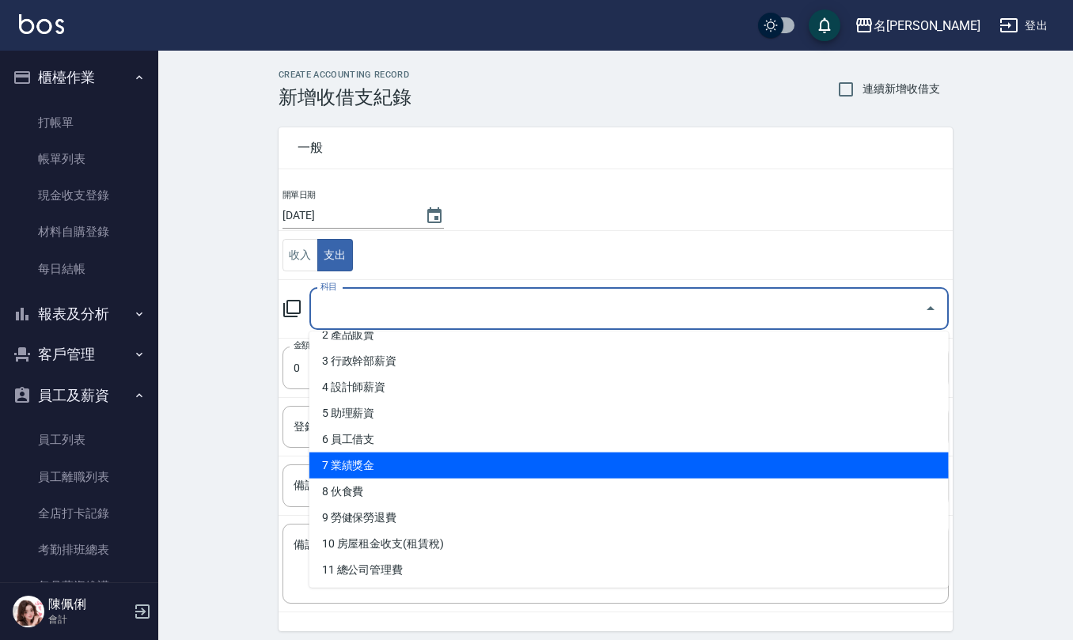
scroll to position [105, 0]
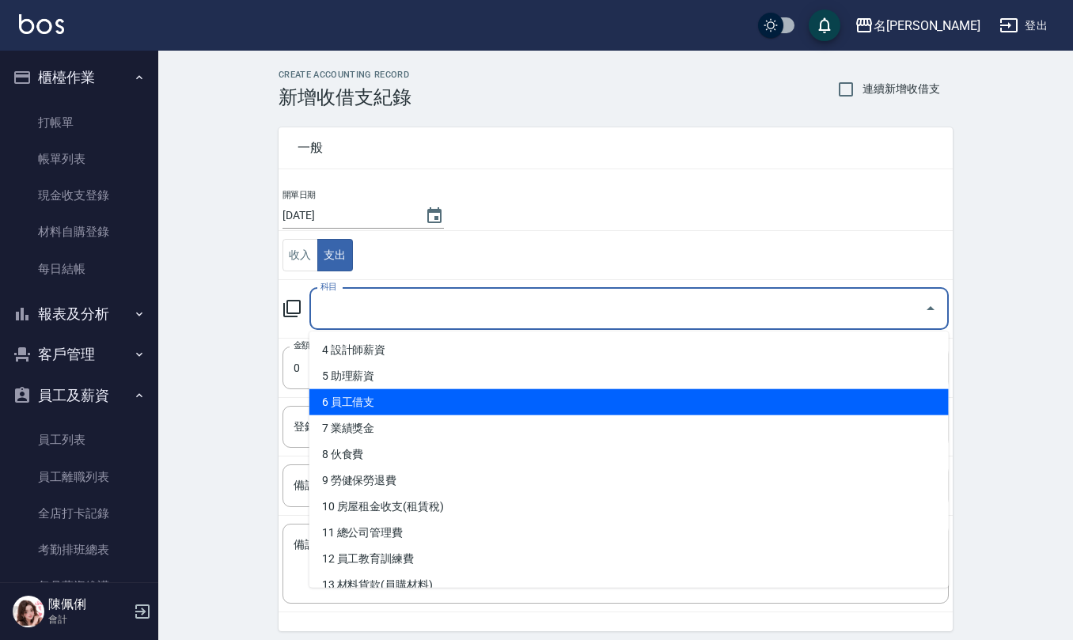
click at [375, 404] on li "6 員工借支" at bounding box center [628, 402] width 639 height 26
type input "6 員工借支"
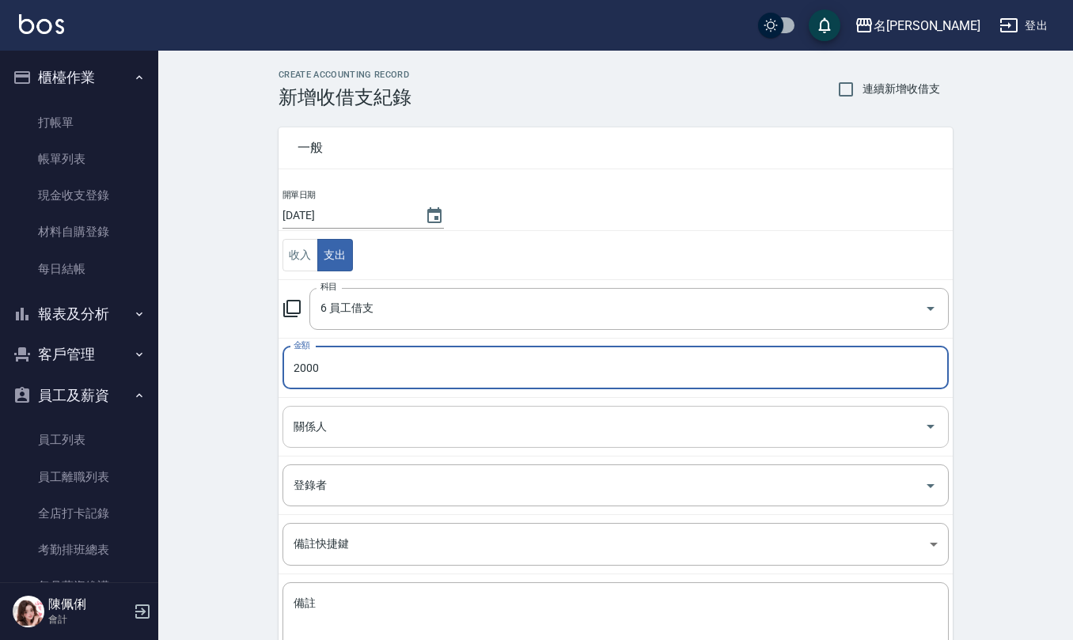
type input "2000"
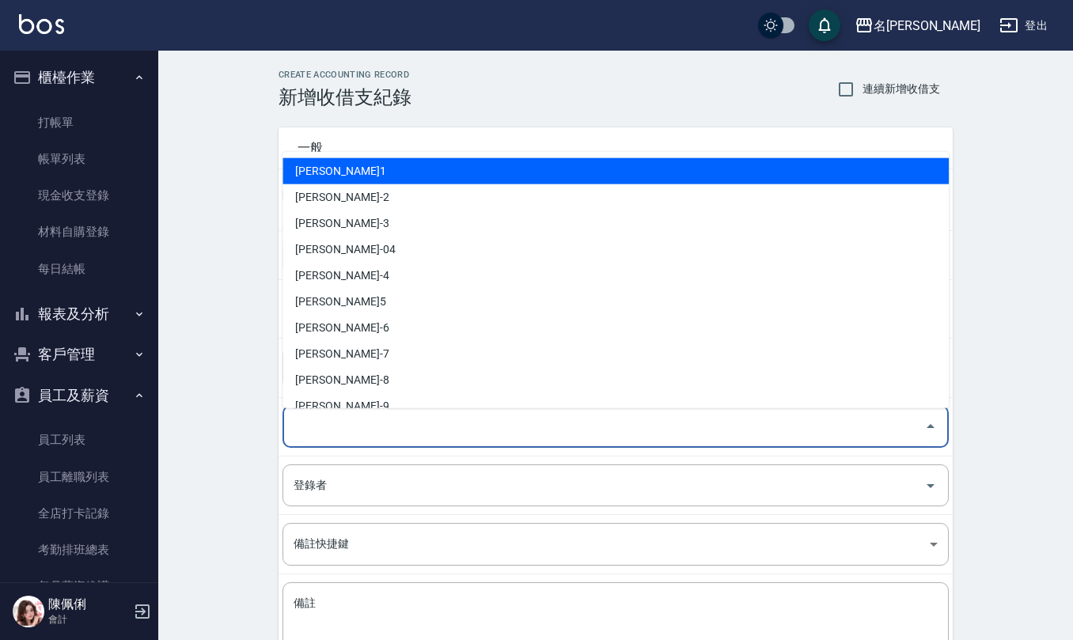
click at [448, 425] on input "關係人" at bounding box center [604, 427] width 628 height 28
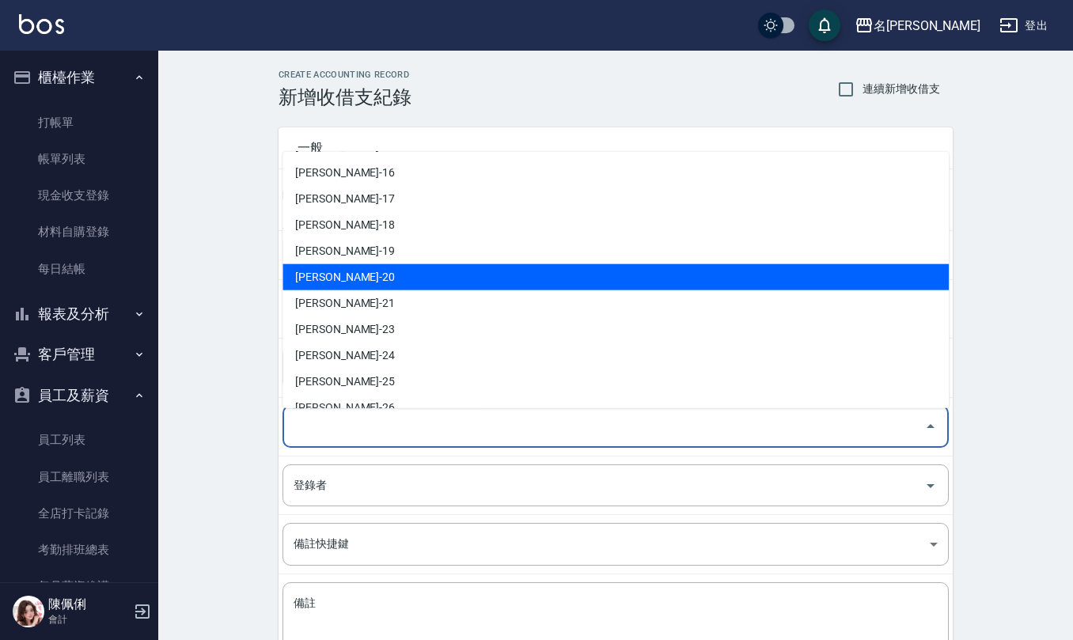
scroll to position [422, 0]
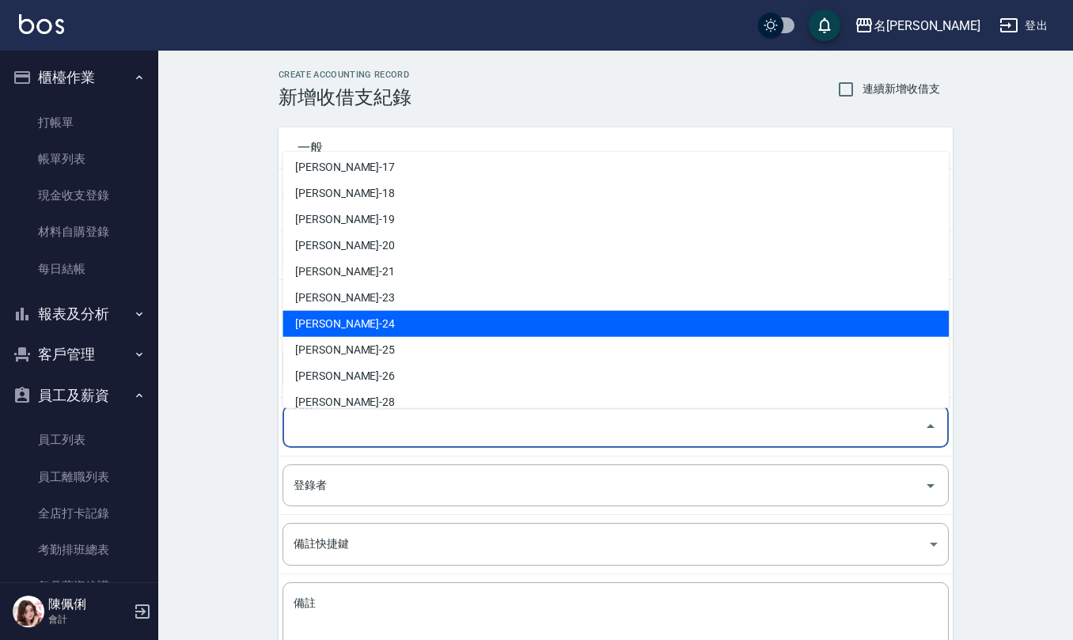
click at [397, 320] on li "蘇亭云-24" at bounding box center [616, 324] width 666 height 26
type input "蘇亭云-24"
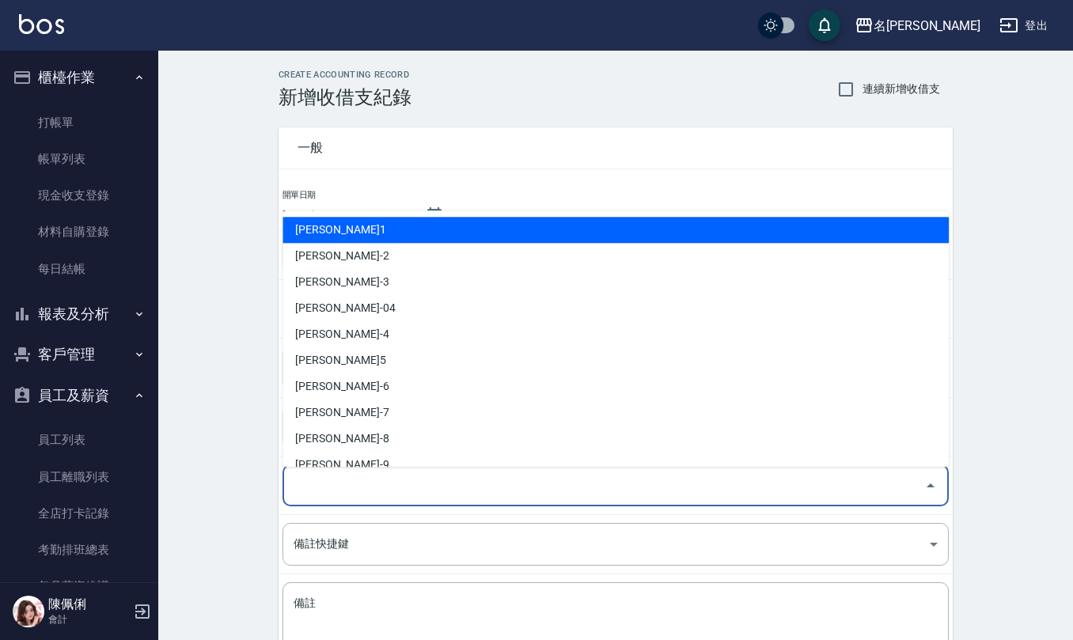
click at [378, 495] on input "登錄者" at bounding box center [604, 486] width 628 height 28
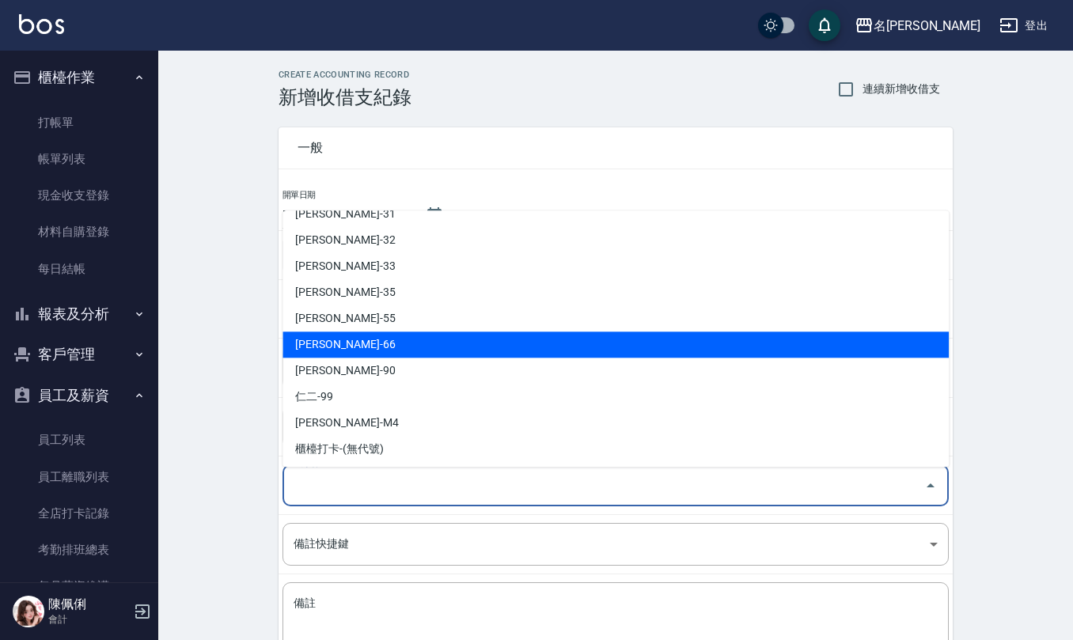
scroll to position [749, 0]
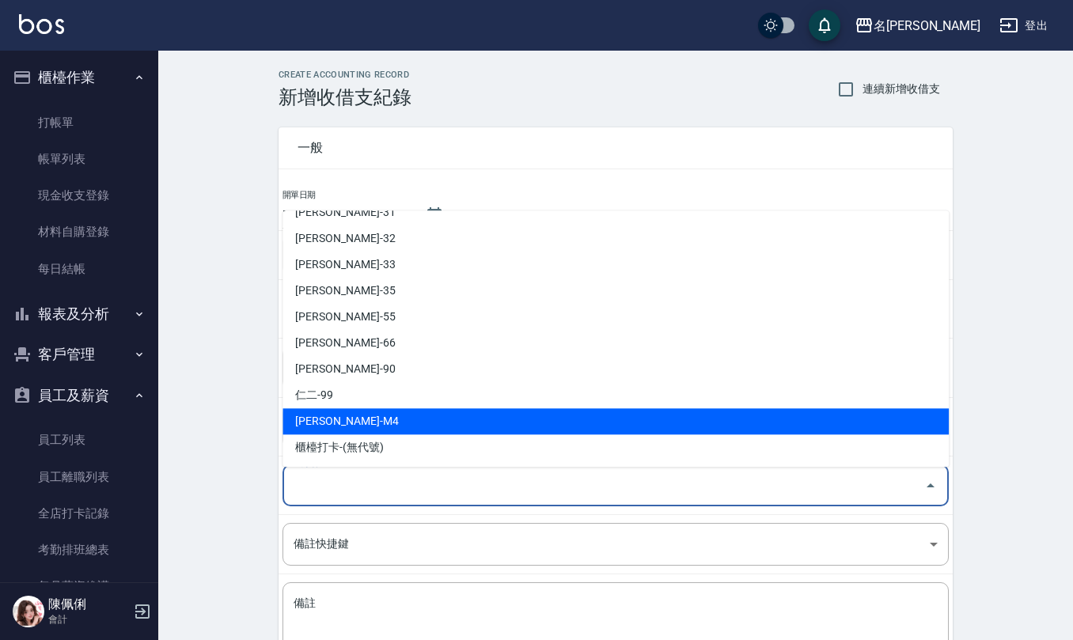
click at [408, 416] on li "陳佩俐-M4" at bounding box center [616, 422] width 666 height 26
type input "陳佩俐-M4"
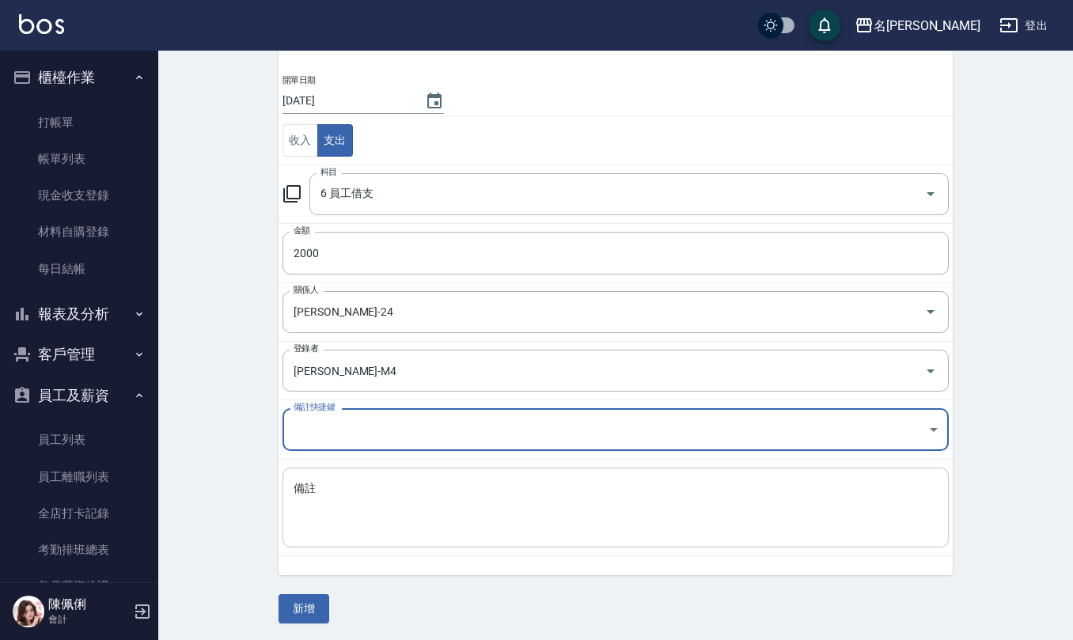
scroll to position [119, 0]
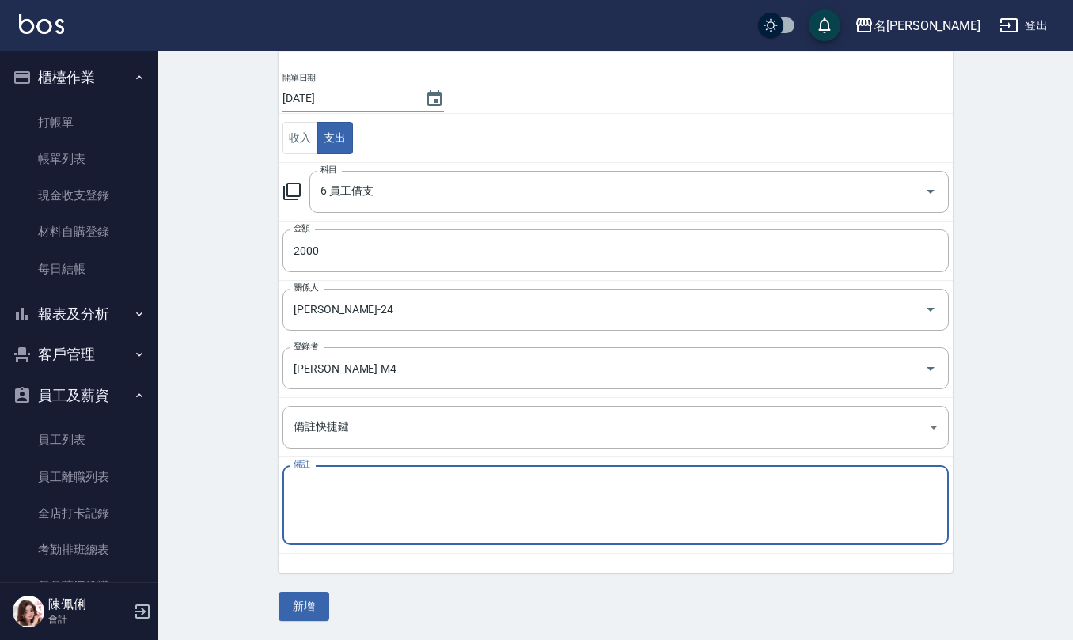
click at [355, 503] on textarea "備註" at bounding box center [616, 506] width 644 height 54
type textarea "蘇亭云借支2000"
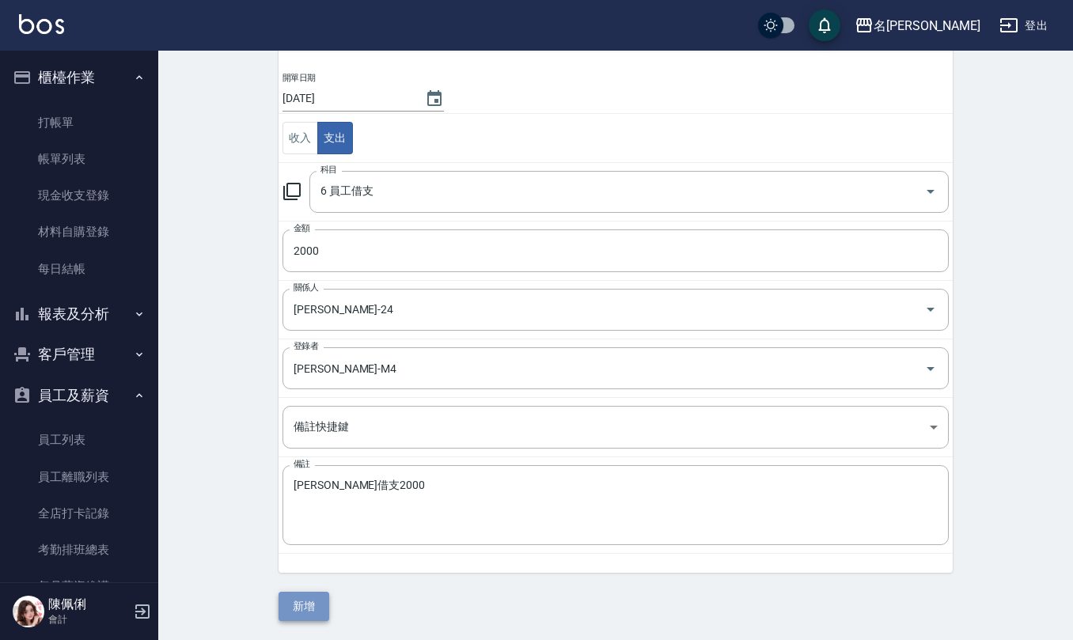
click at [311, 606] on button "新增" at bounding box center [304, 606] width 51 height 29
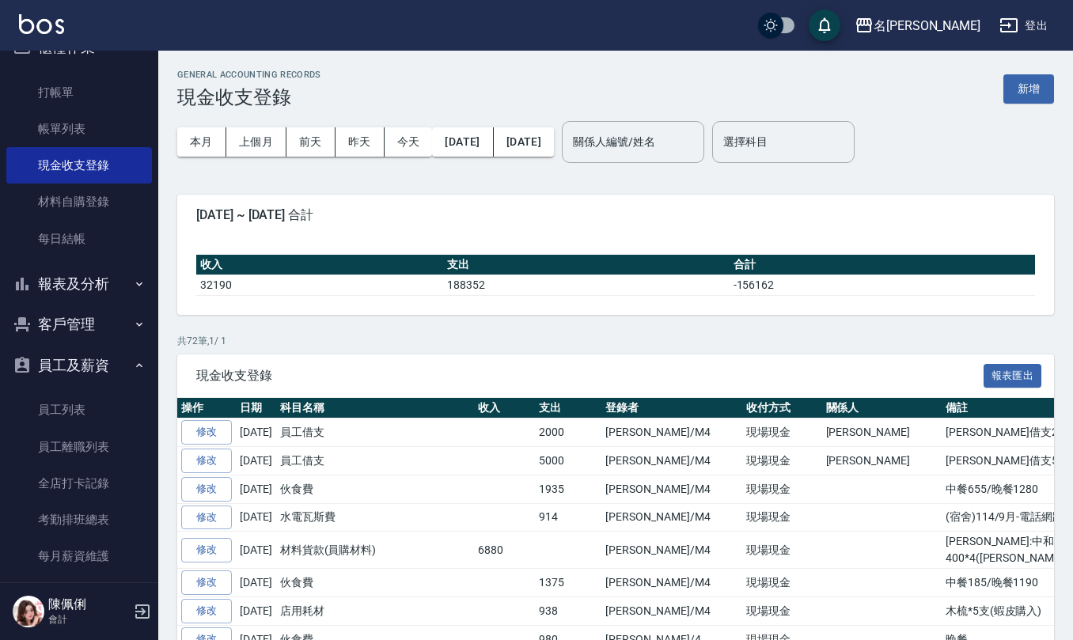
scroll to position [28, 0]
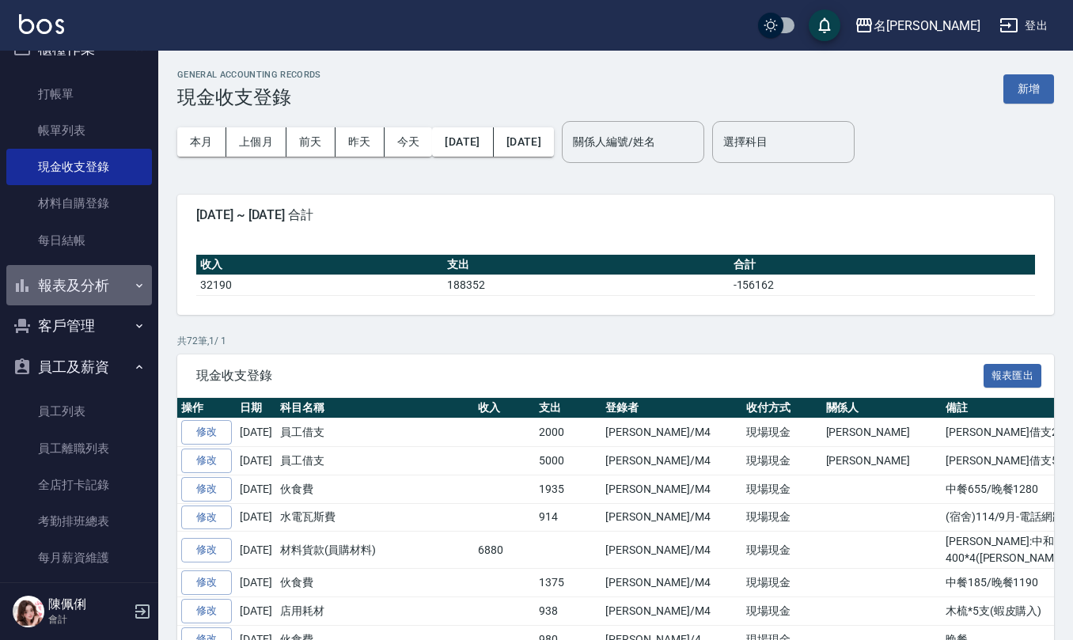
click at [93, 291] on button "報表及分析" at bounding box center [79, 285] width 146 height 41
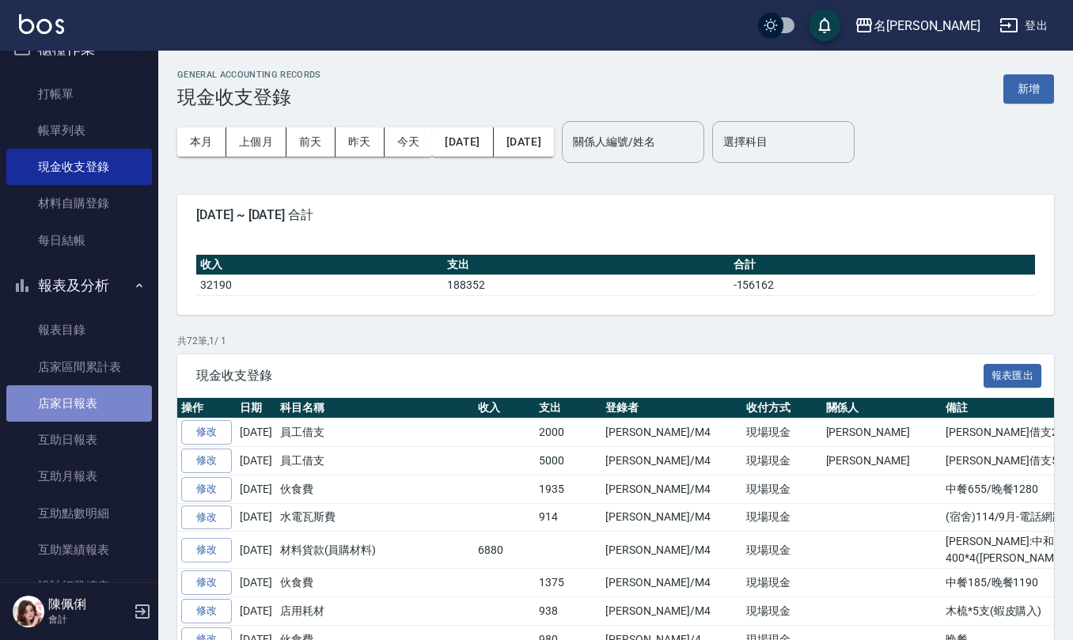
click at [98, 410] on link "店家日報表" at bounding box center [79, 403] width 146 height 36
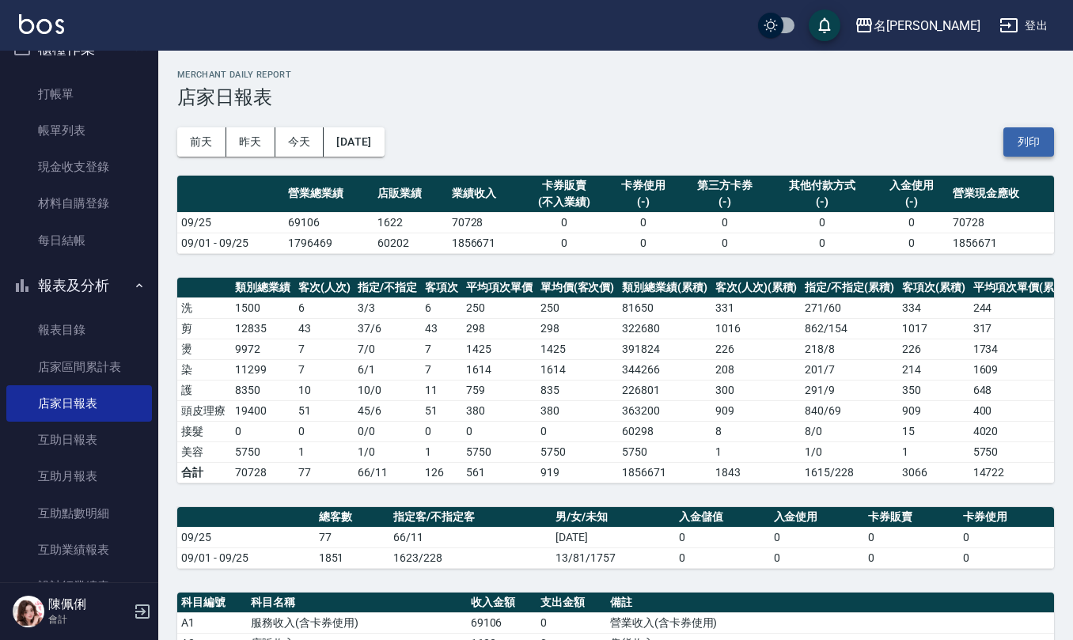
click at [1034, 142] on button "列印" at bounding box center [1029, 141] width 51 height 29
click at [36, 427] on link "互助日報表" at bounding box center [79, 440] width 146 height 36
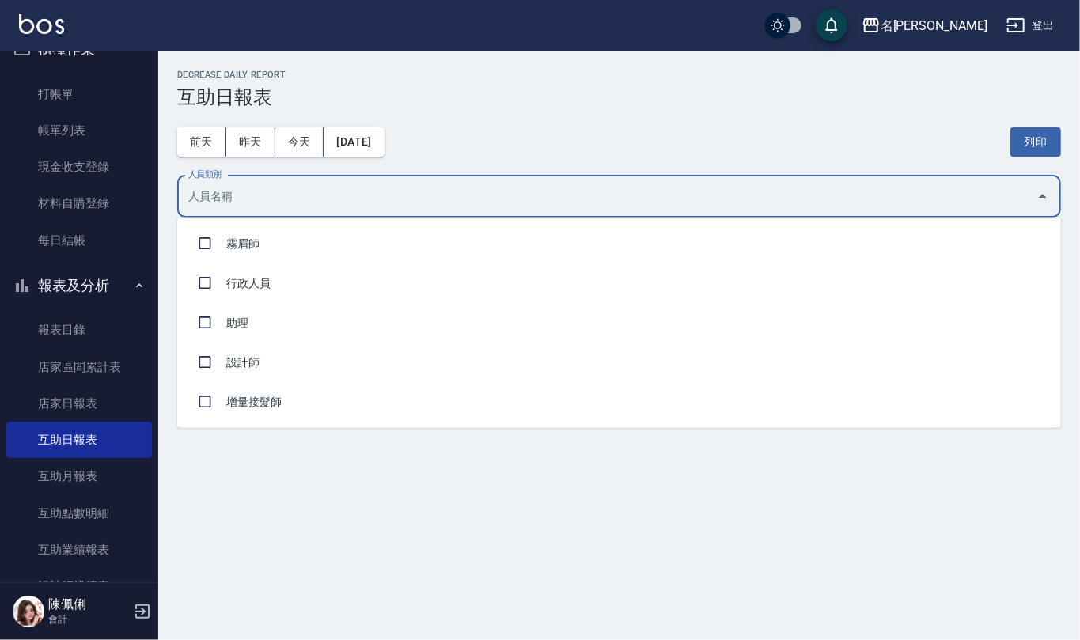
click at [295, 200] on input "人員類別" at bounding box center [607, 197] width 846 height 28
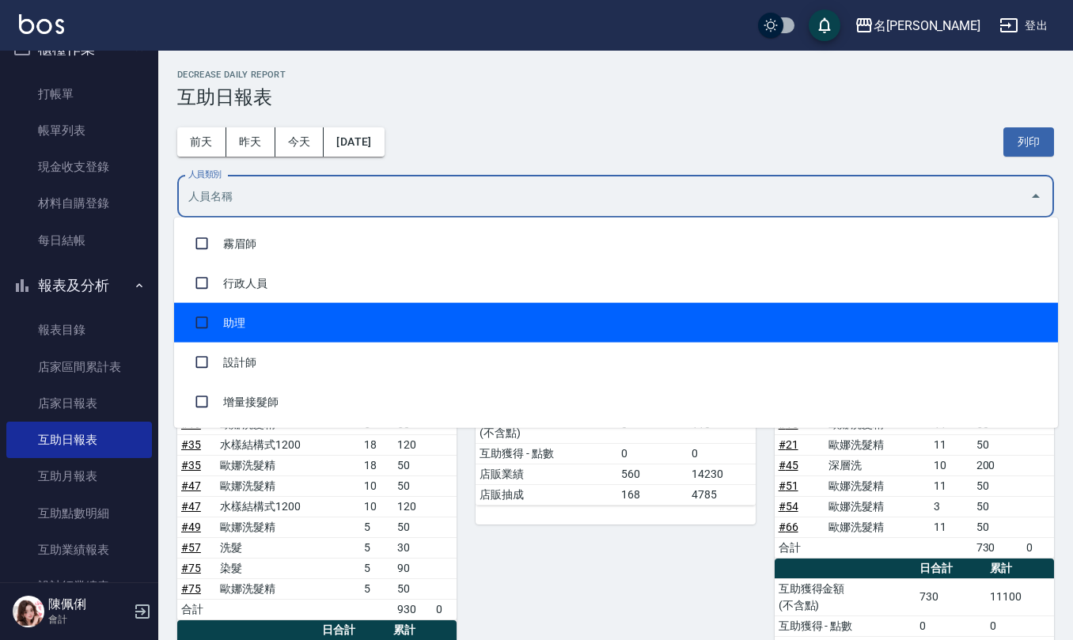
drag, startPoint x: 305, startPoint y: 315, endPoint x: 389, endPoint y: 255, distance: 103.9
click at [305, 317] on li "助理" at bounding box center [616, 323] width 884 height 40
checkbox input "true"
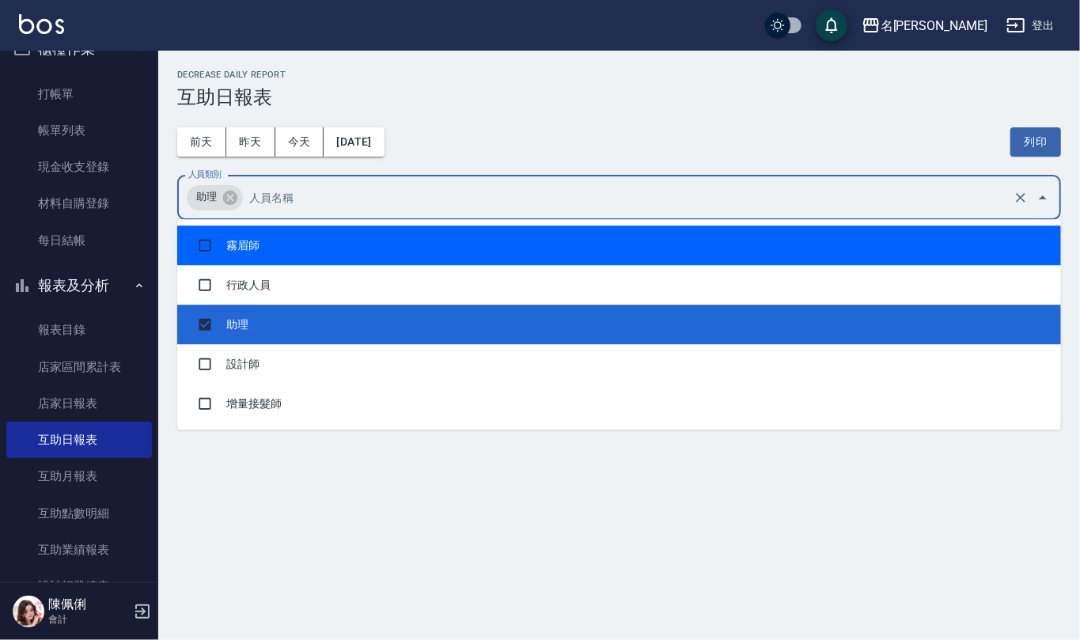
click at [564, 89] on h3 "互助日報表" at bounding box center [619, 97] width 884 height 22
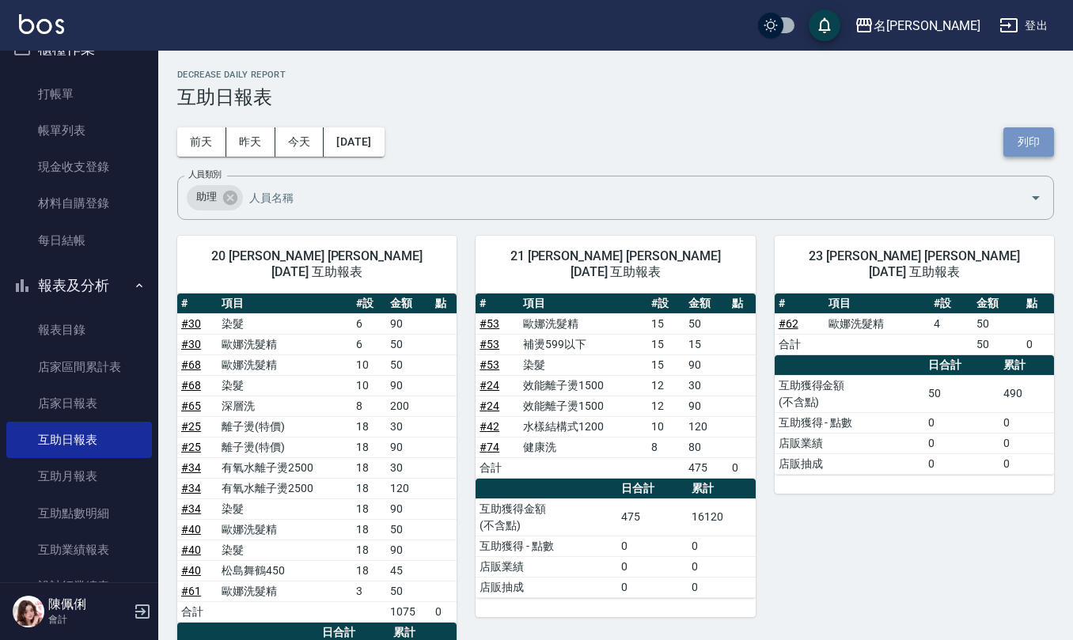
click at [1026, 139] on button "列印" at bounding box center [1029, 141] width 51 height 29
click at [1032, 139] on button "列印" at bounding box center [1029, 141] width 51 height 29
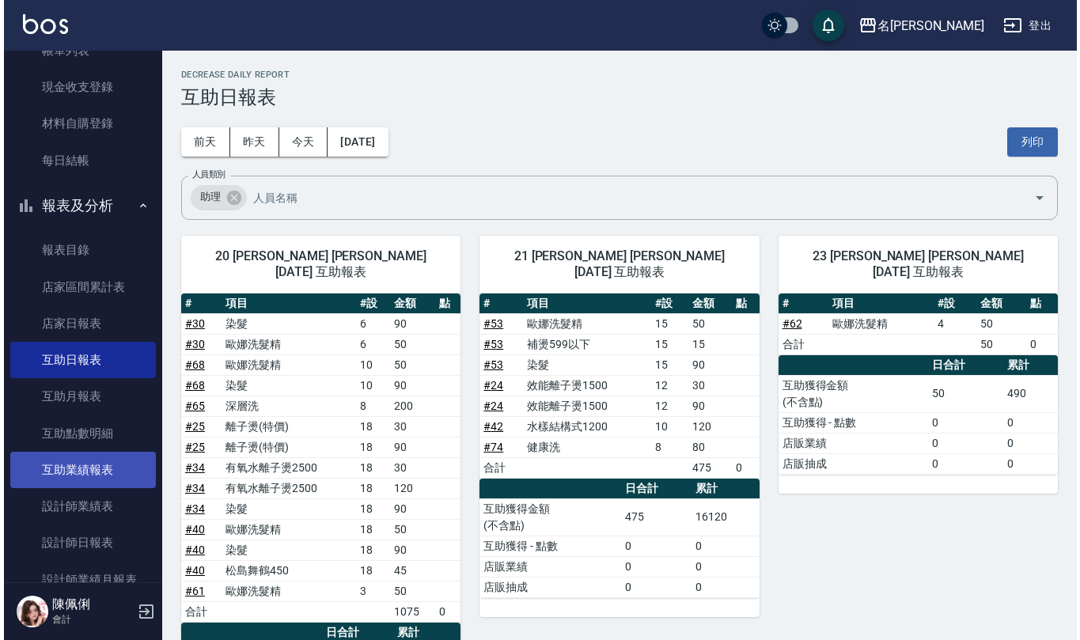
scroll to position [239, 0]
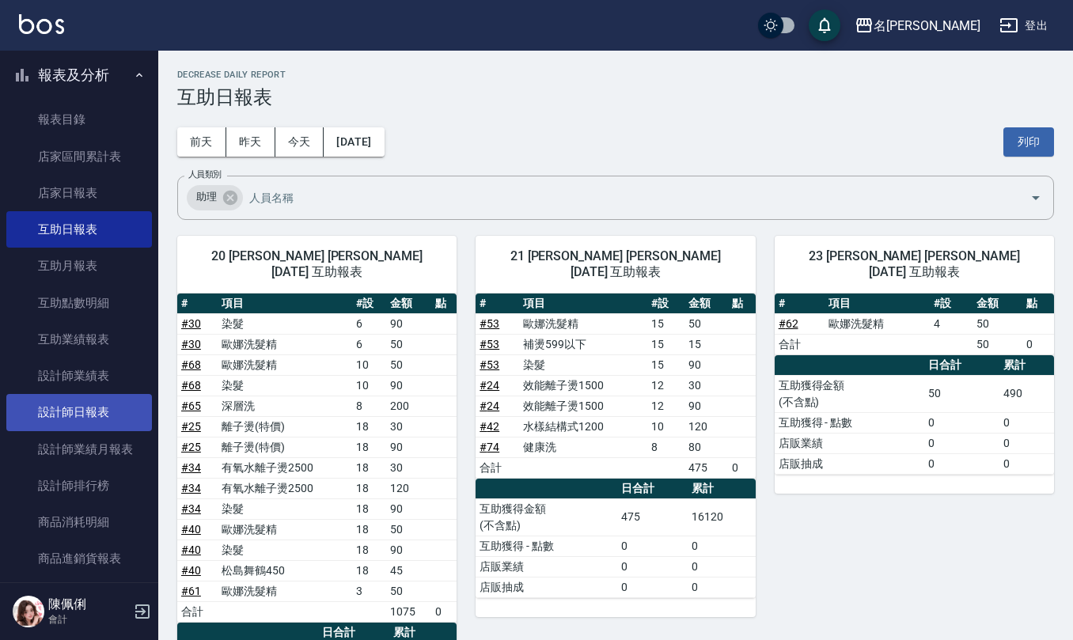
click at [74, 403] on link "設計師日報表" at bounding box center [79, 412] width 146 height 36
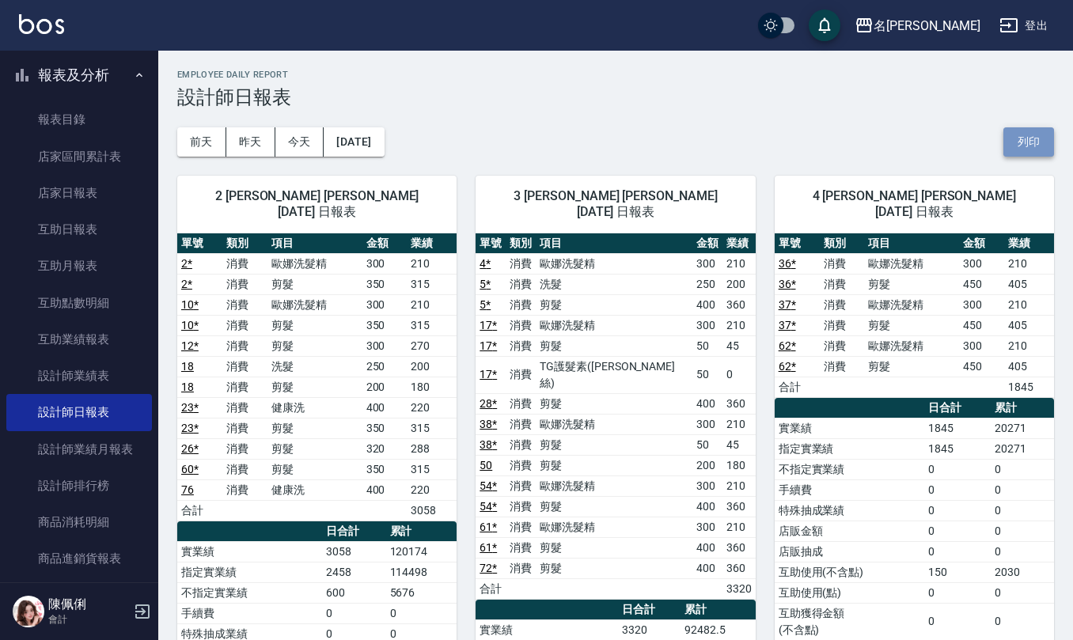
click at [1019, 138] on button "列印" at bounding box center [1029, 141] width 51 height 29
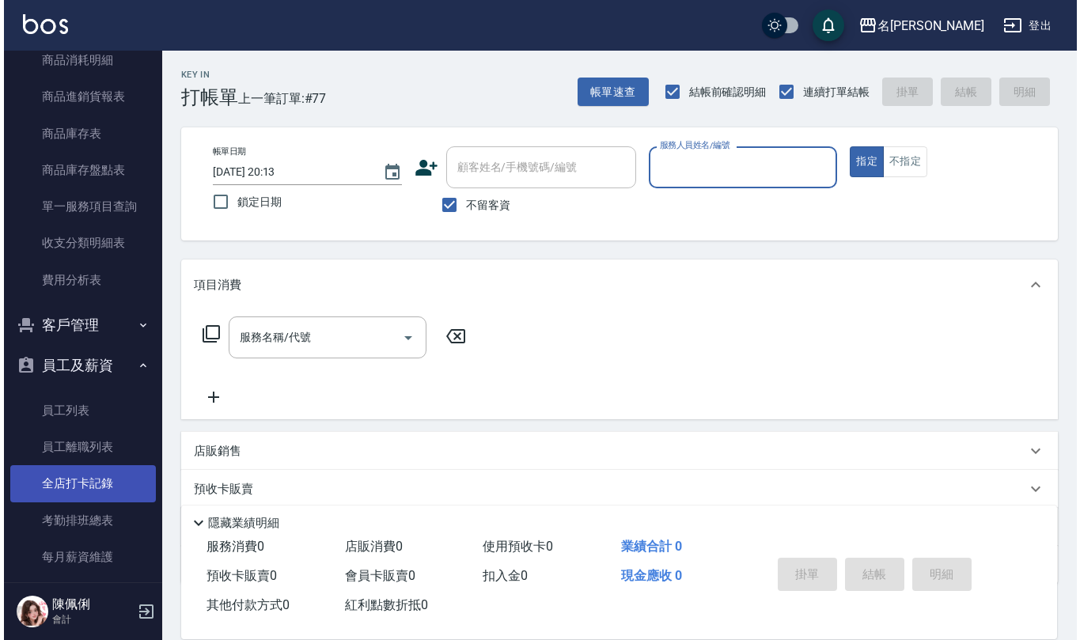
scroll to position [738, 0]
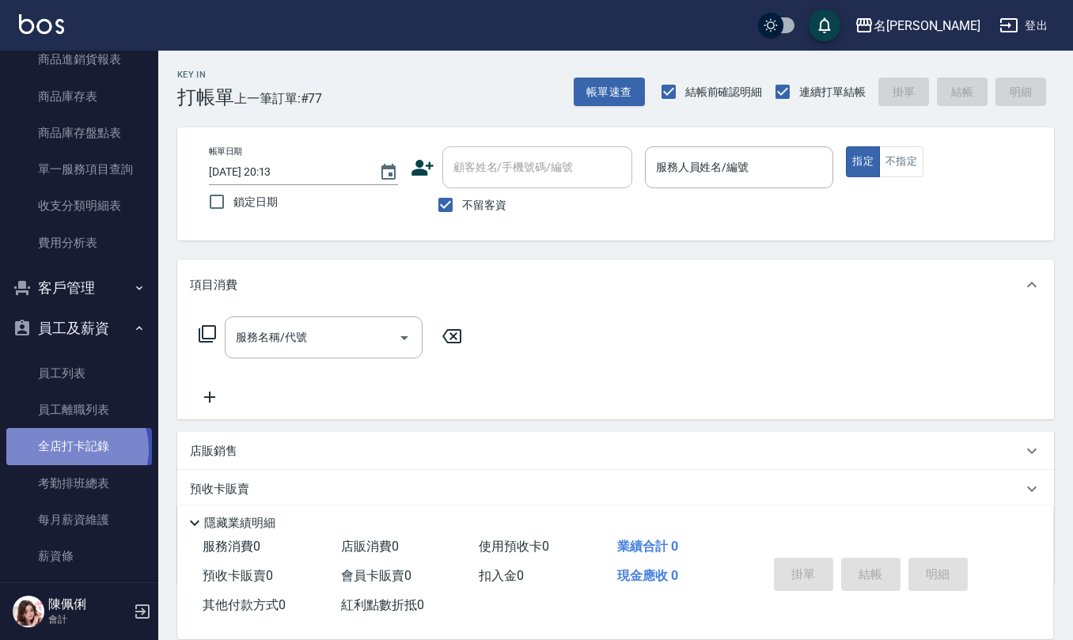
click at [73, 450] on link "全店打卡記錄" at bounding box center [79, 446] width 146 height 36
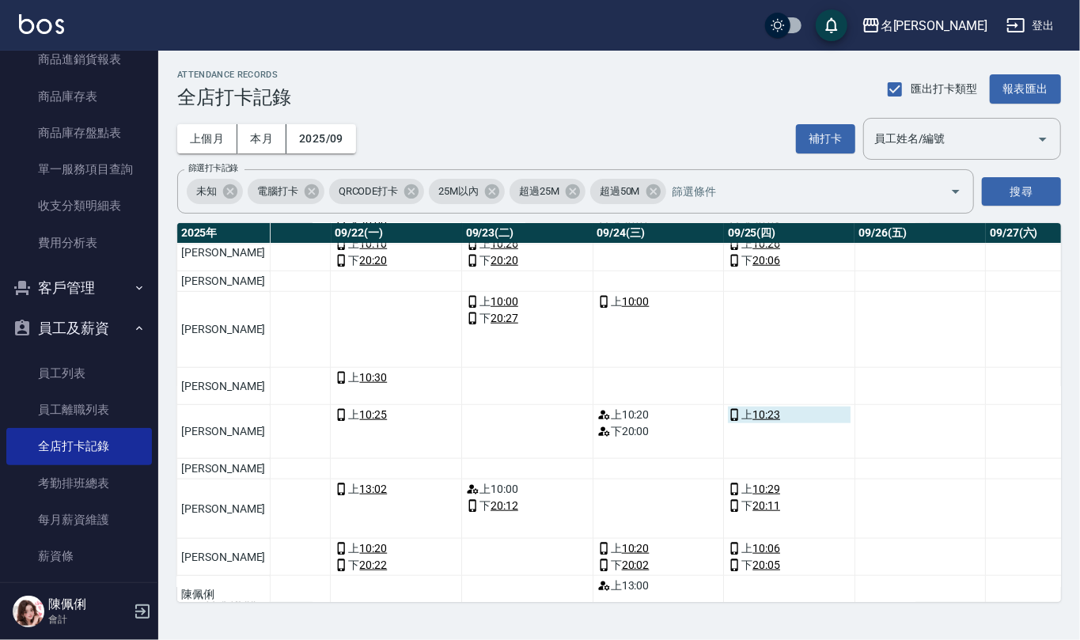
scroll to position [878, 2882]
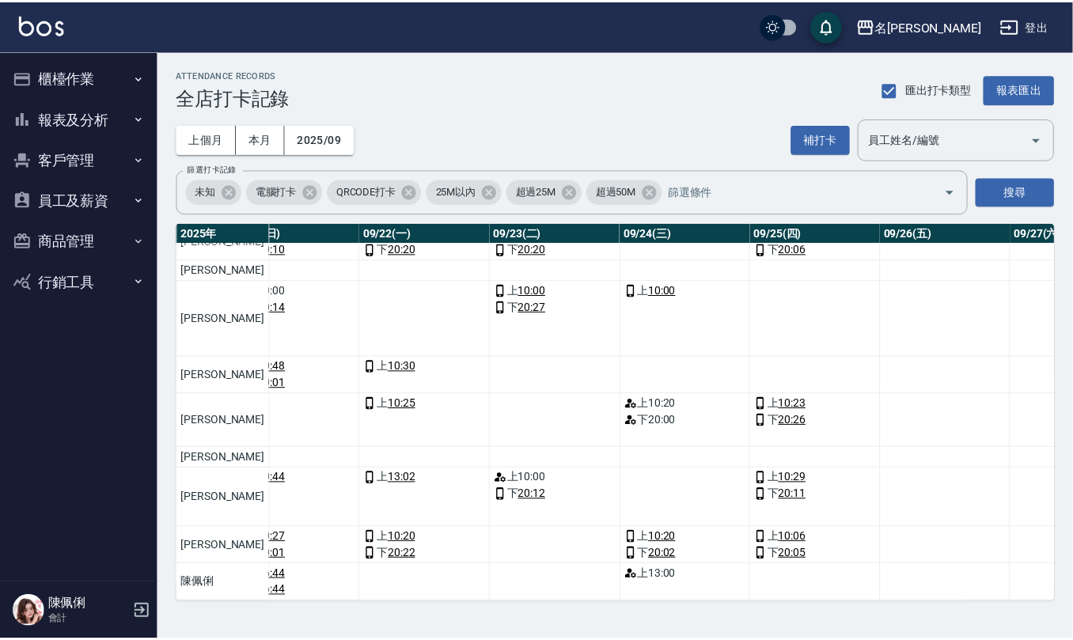
scroll to position [878, 2867]
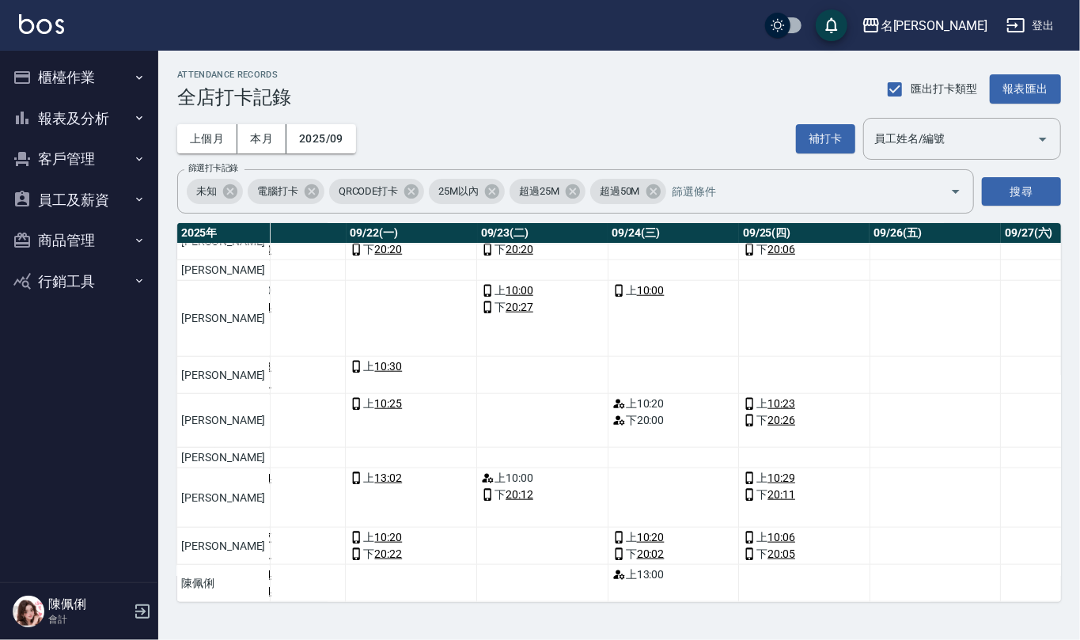
click at [70, 64] on button "櫃檯作業" at bounding box center [79, 77] width 146 height 41
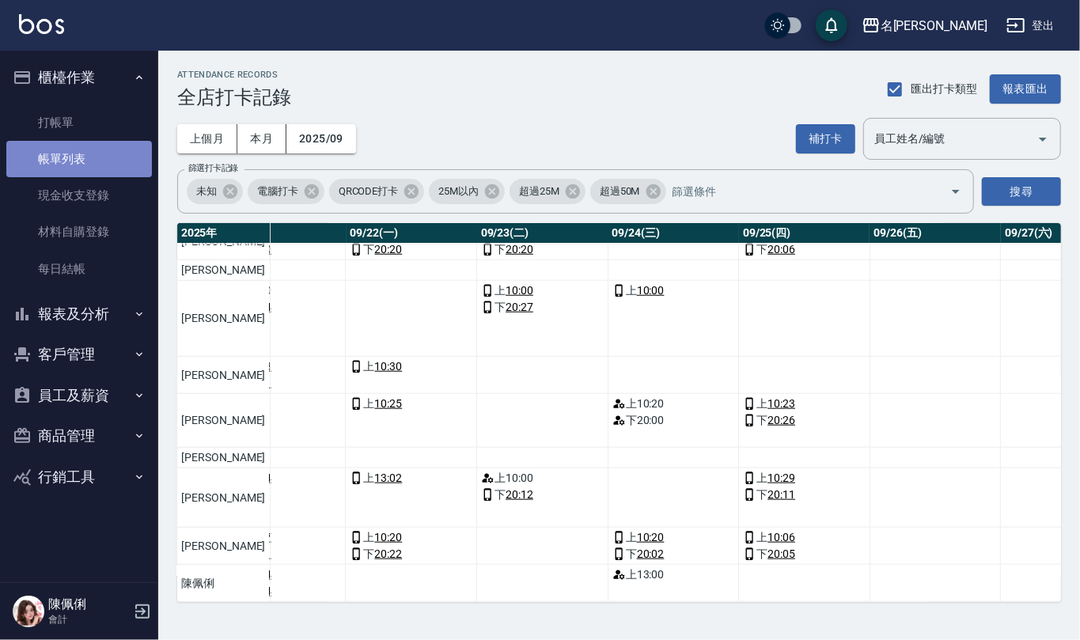
click at [76, 153] on link "帳單列表" at bounding box center [79, 159] width 146 height 36
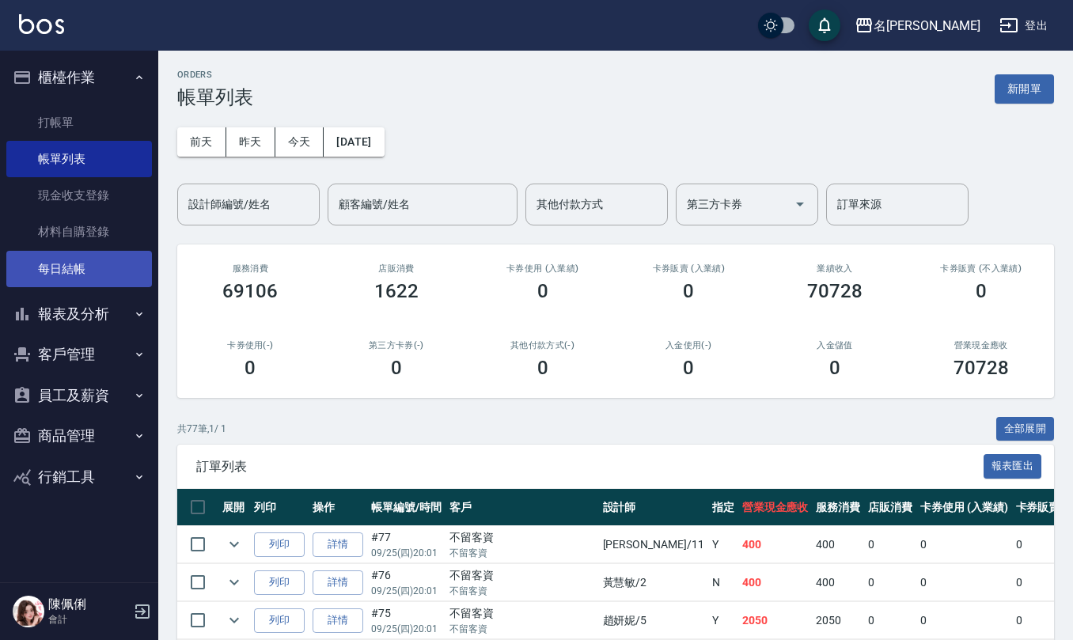
click at [96, 266] on link "每日結帳" at bounding box center [79, 269] width 146 height 36
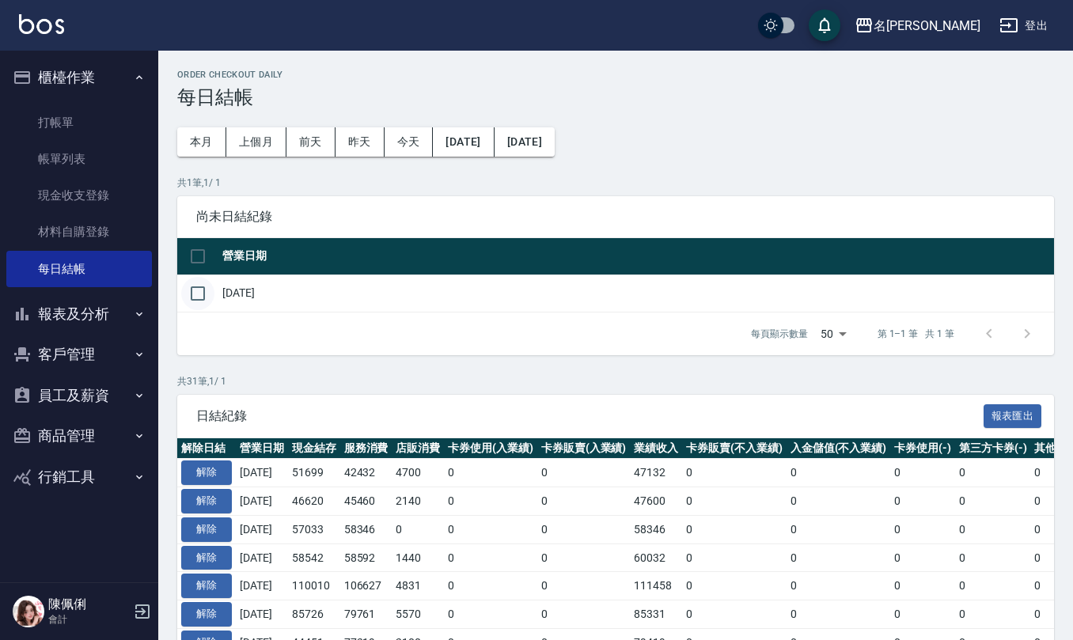
click at [195, 301] on input "checkbox" at bounding box center [197, 293] width 33 height 33
checkbox input "true"
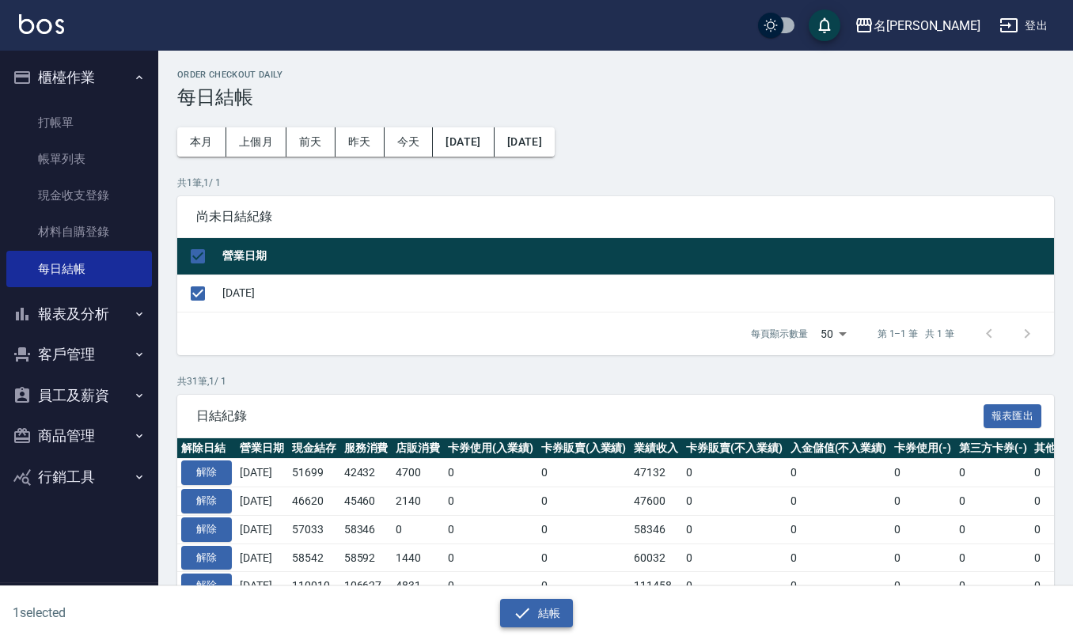
click at [514, 621] on icon "button" at bounding box center [522, 613] width 19 height 19
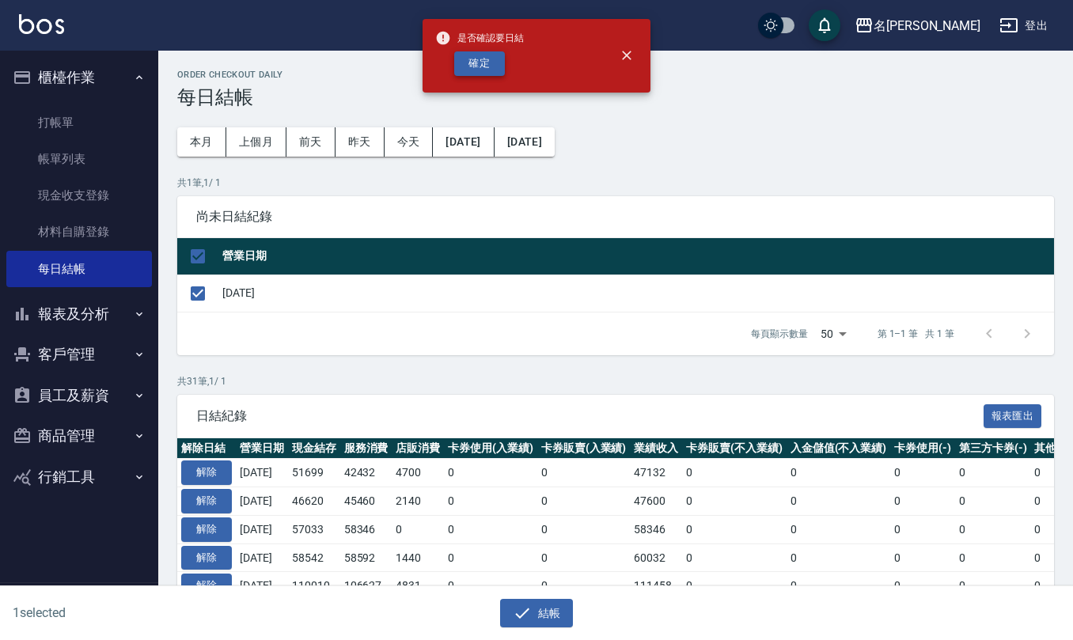
click at [470, 68] on button "確定" at bounding box center [479, 63] width 51 height 25
checkbox input "false"
